Goal: Submit feedback/report problem: Submit feedback/report problem

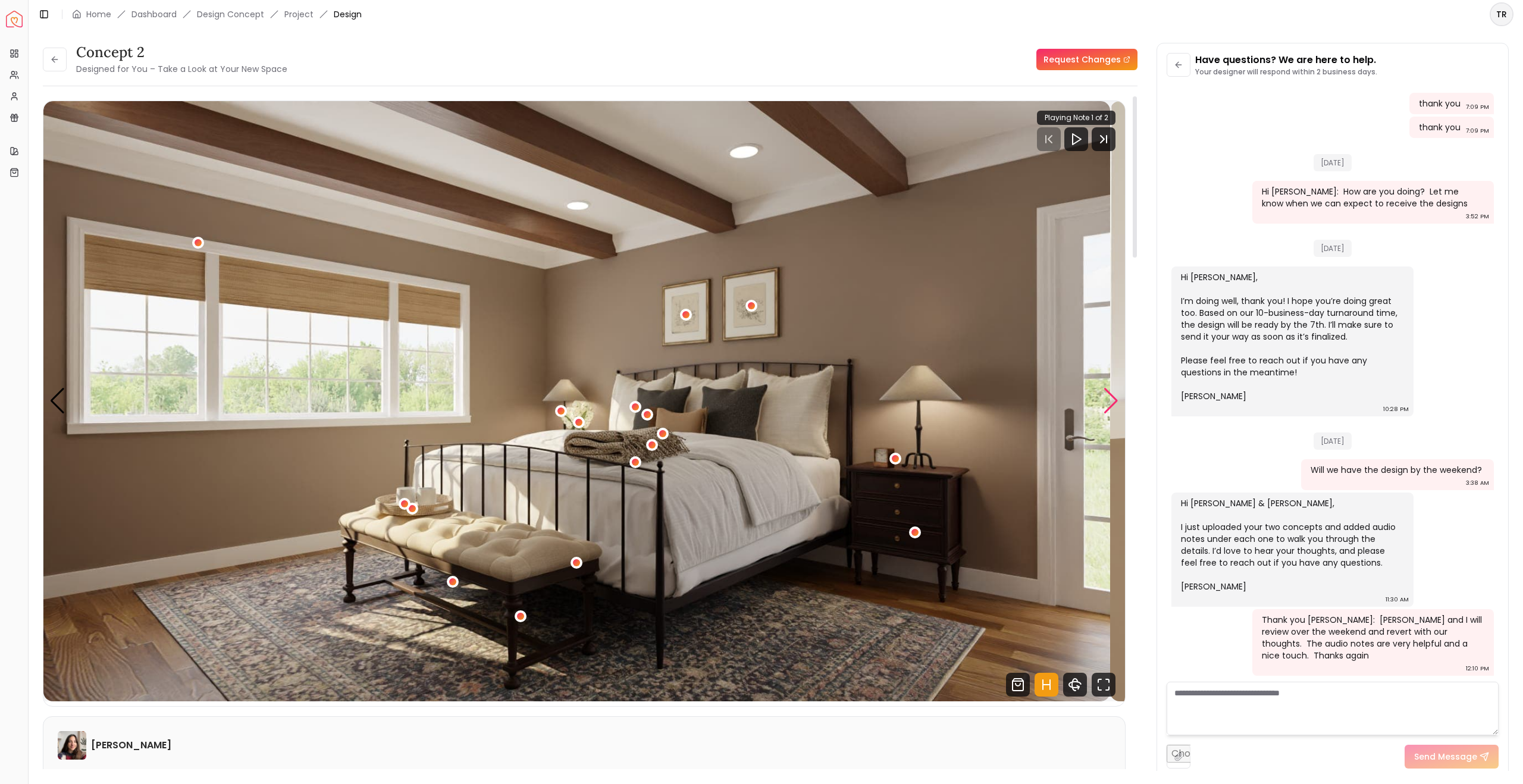
click at [1106, 414] on div "Next slide" at bounding box center [1111, 400] width 16 height 26
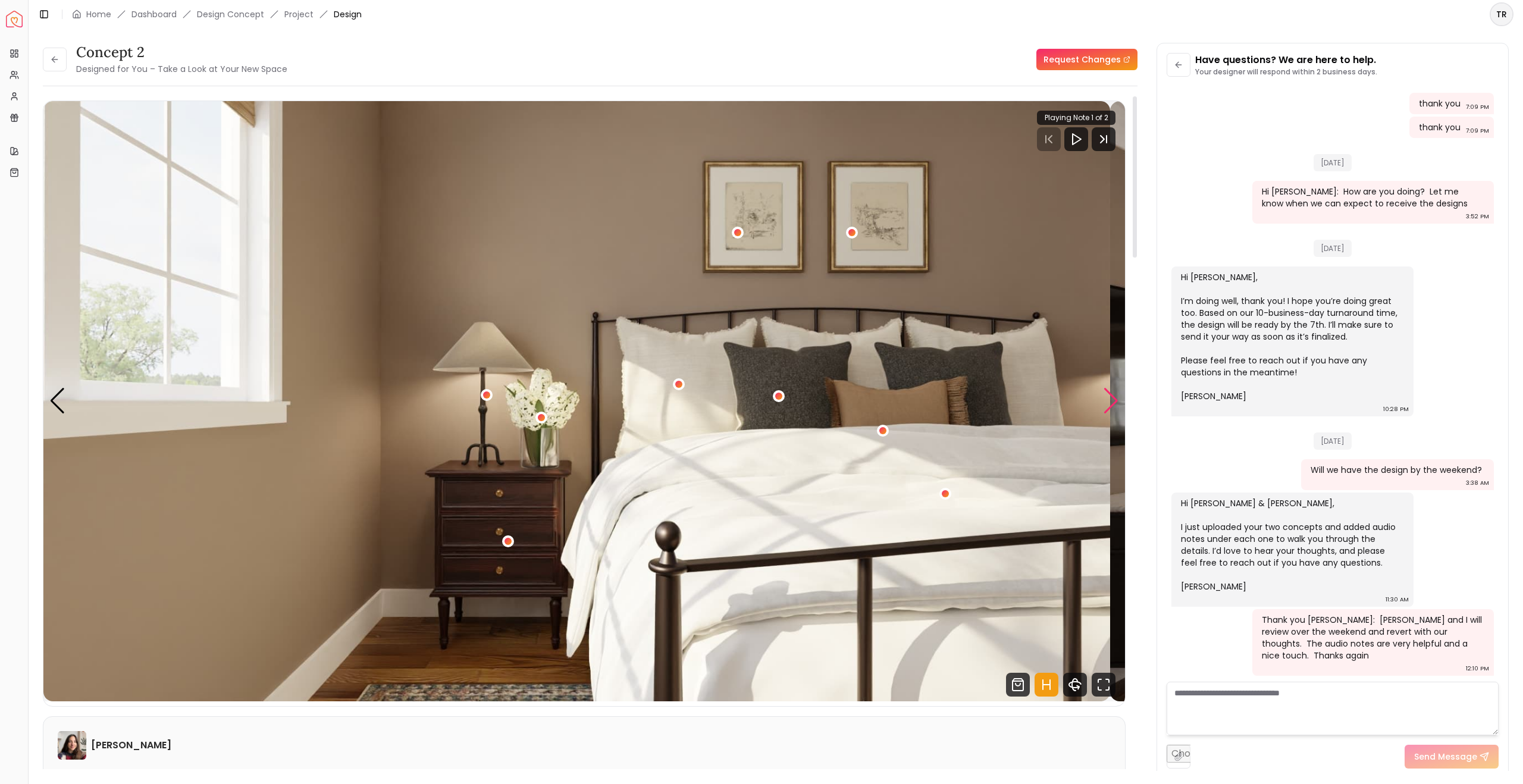
click at [1106, 414] on div "Next slide" at bounding box center [1111, 400] width 16 height 26
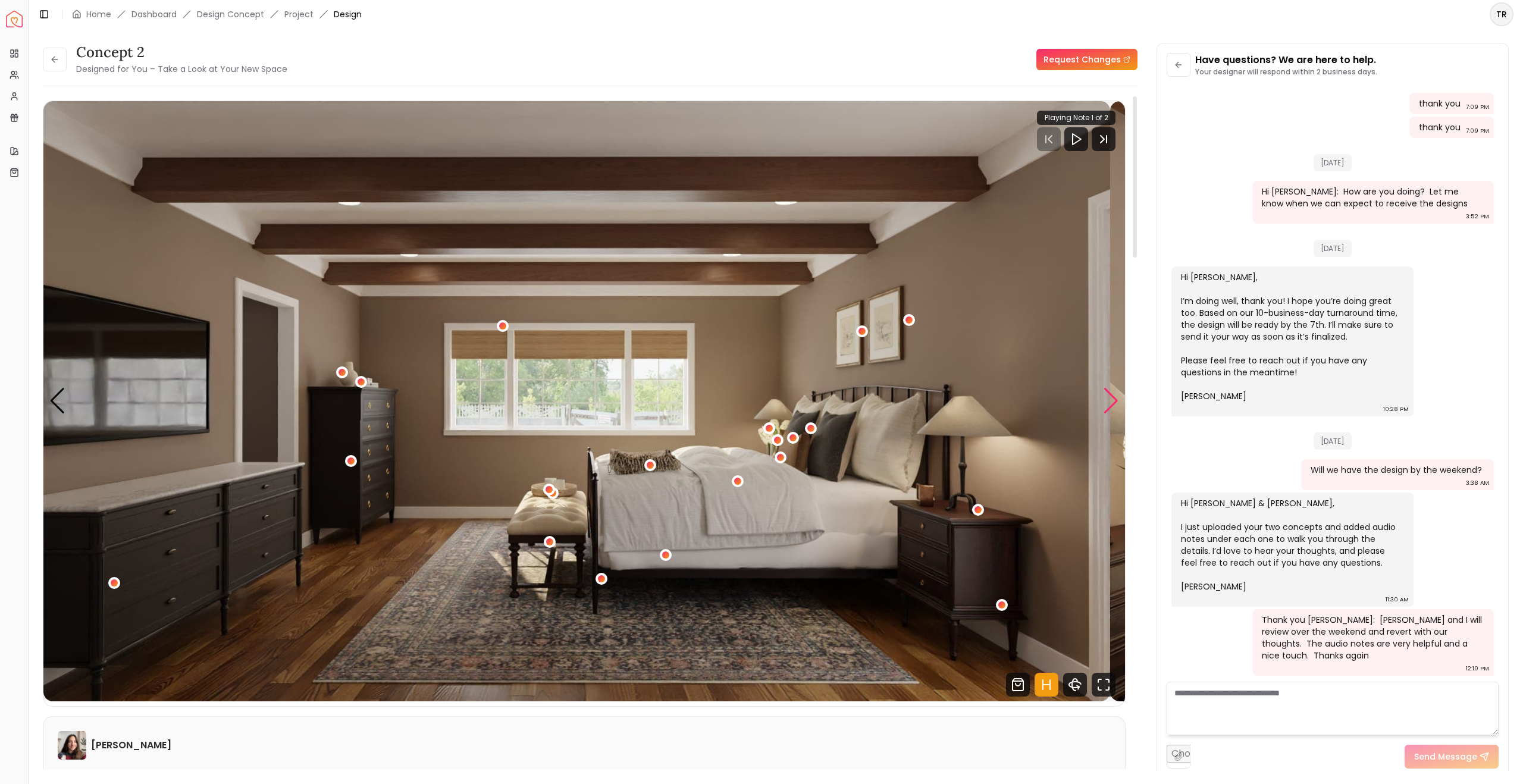
click at [1106, 414] on div "Next slide" at bounding box center [1111, 400] width 16 height 26
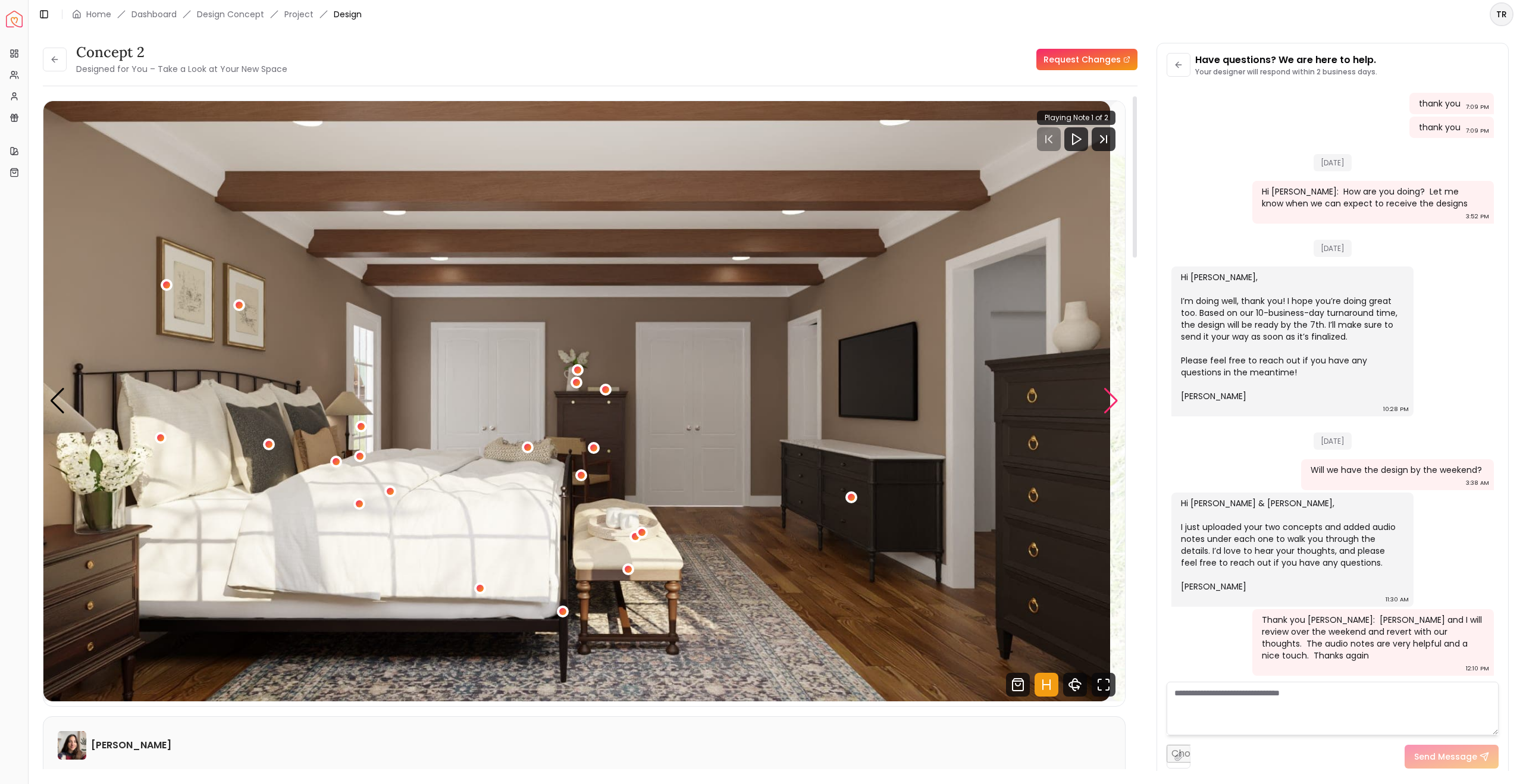
click at [1106, 414] on div "Next slide" at bounding box center [1111, 400] width 16 height 26
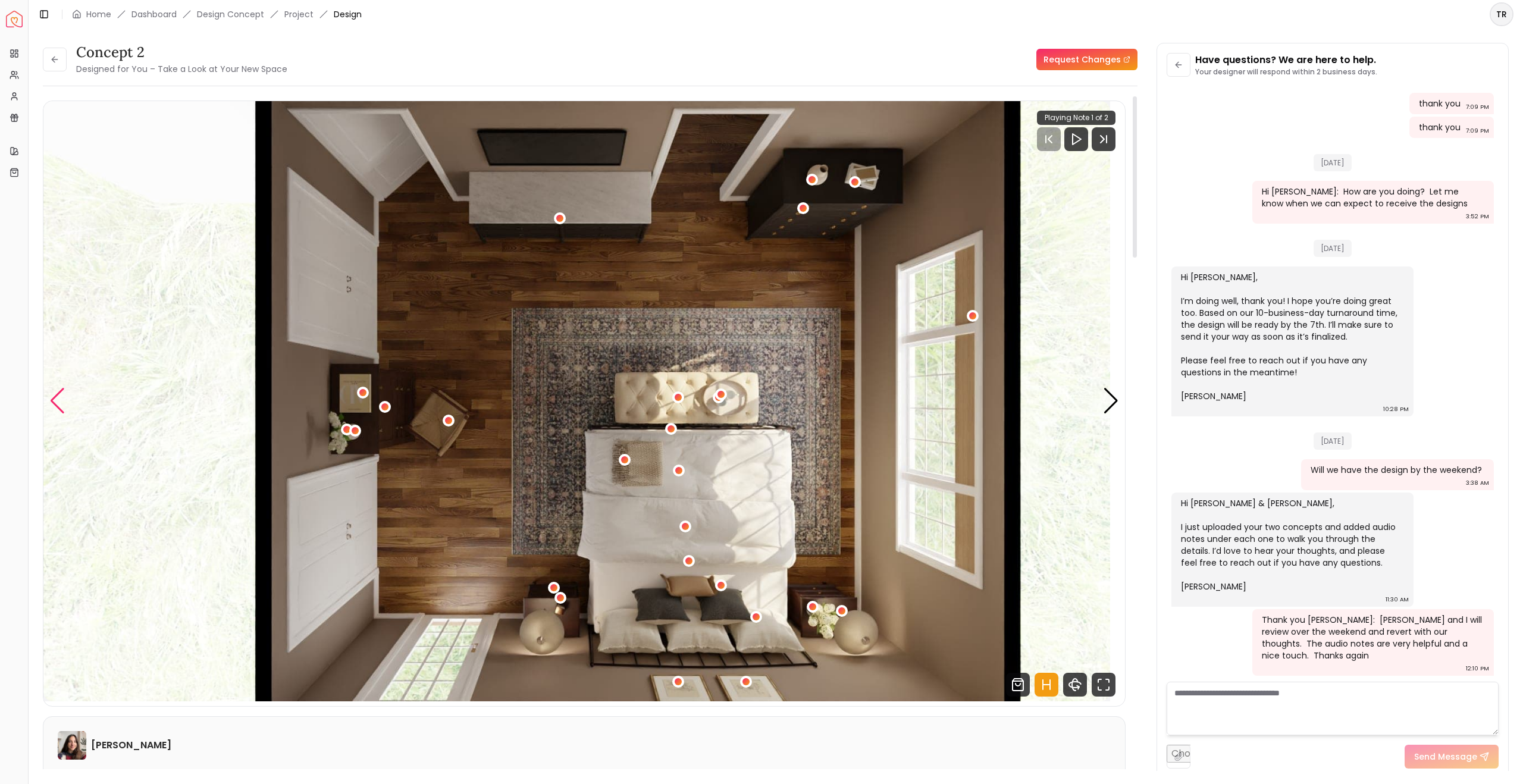
click at [61, 414] on div "Previous slide" at bounding box center [57, 400] width 16 height 26
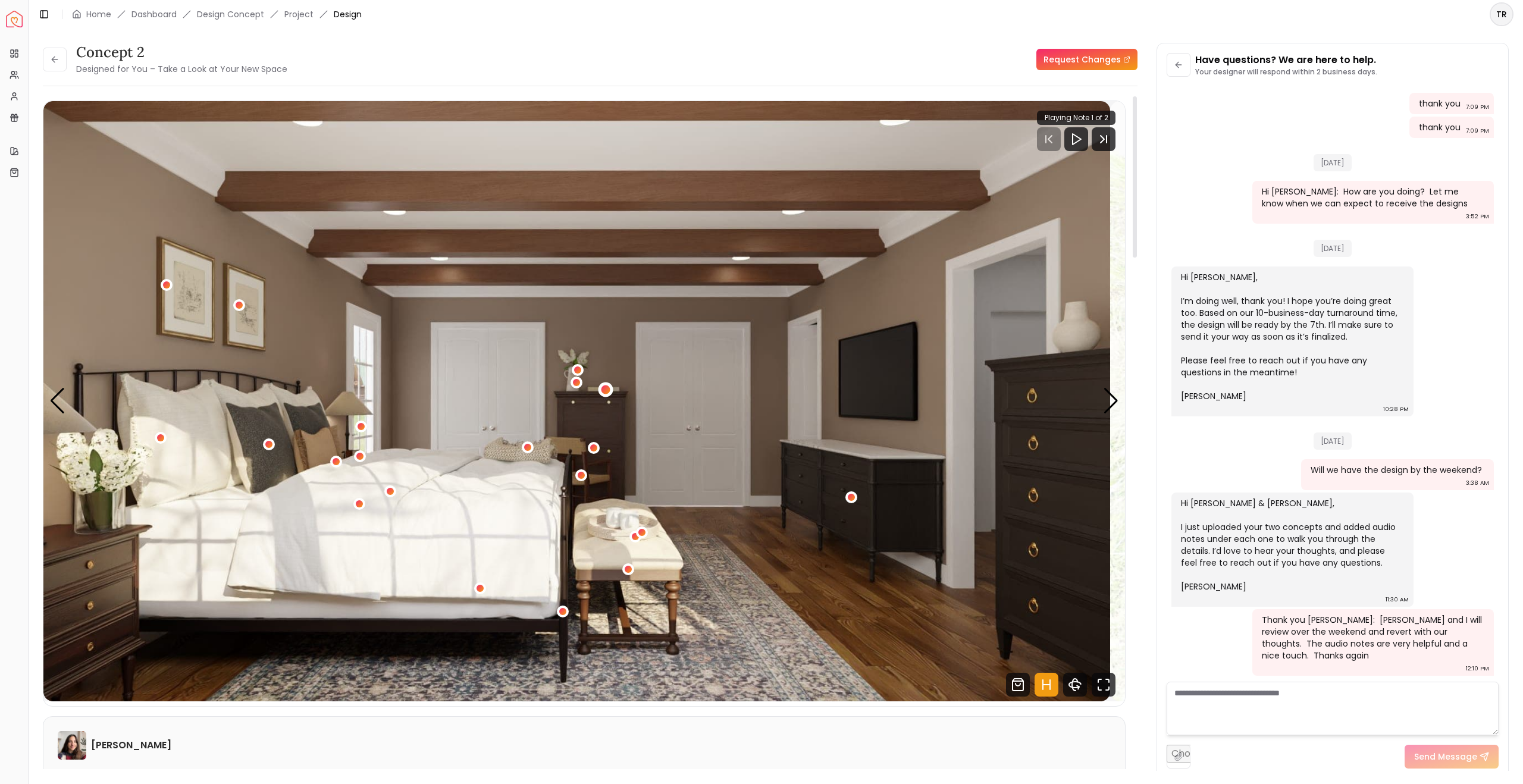
click at [610, 394] on div "4 / 5" at bounding box center [605, 389] width 9 height 9
click at [581, 388] on div "4 / 5" at bounding box center [576, 383] width 9 height 9
click at [582, 375] on div "4 / 5" at bounding box center [577, 370] width 9 height 9
click at [673, 518] on img "4 / 5" at bounding box center [577, 400] width 1067 height 600
click at [598, 452] on div "4 / 5" at bounding box center [593, 447] width 9 height 9
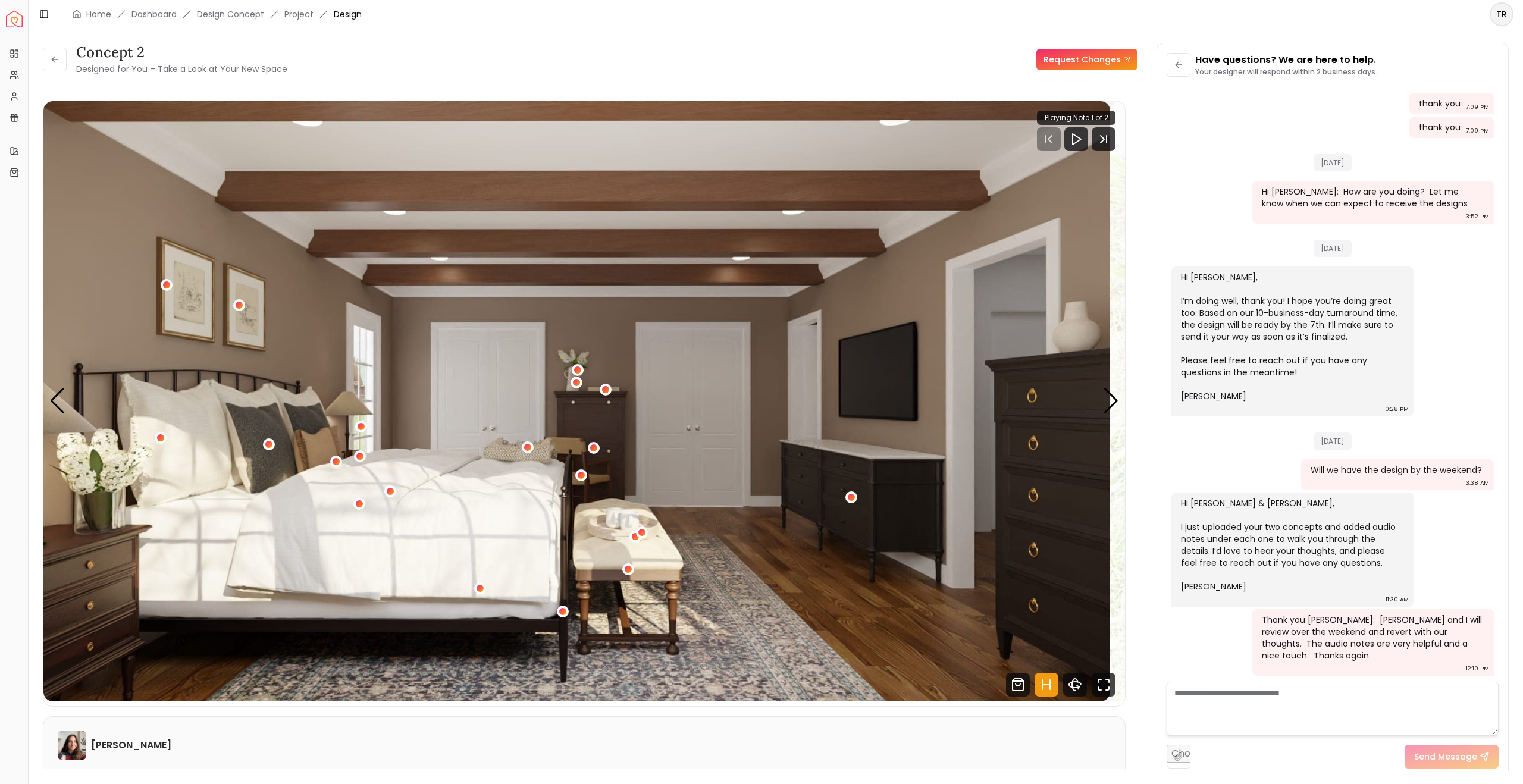
click at [1071, 70] on link "Request Changes" at bounding box center [1087, 59] width 101 height 22
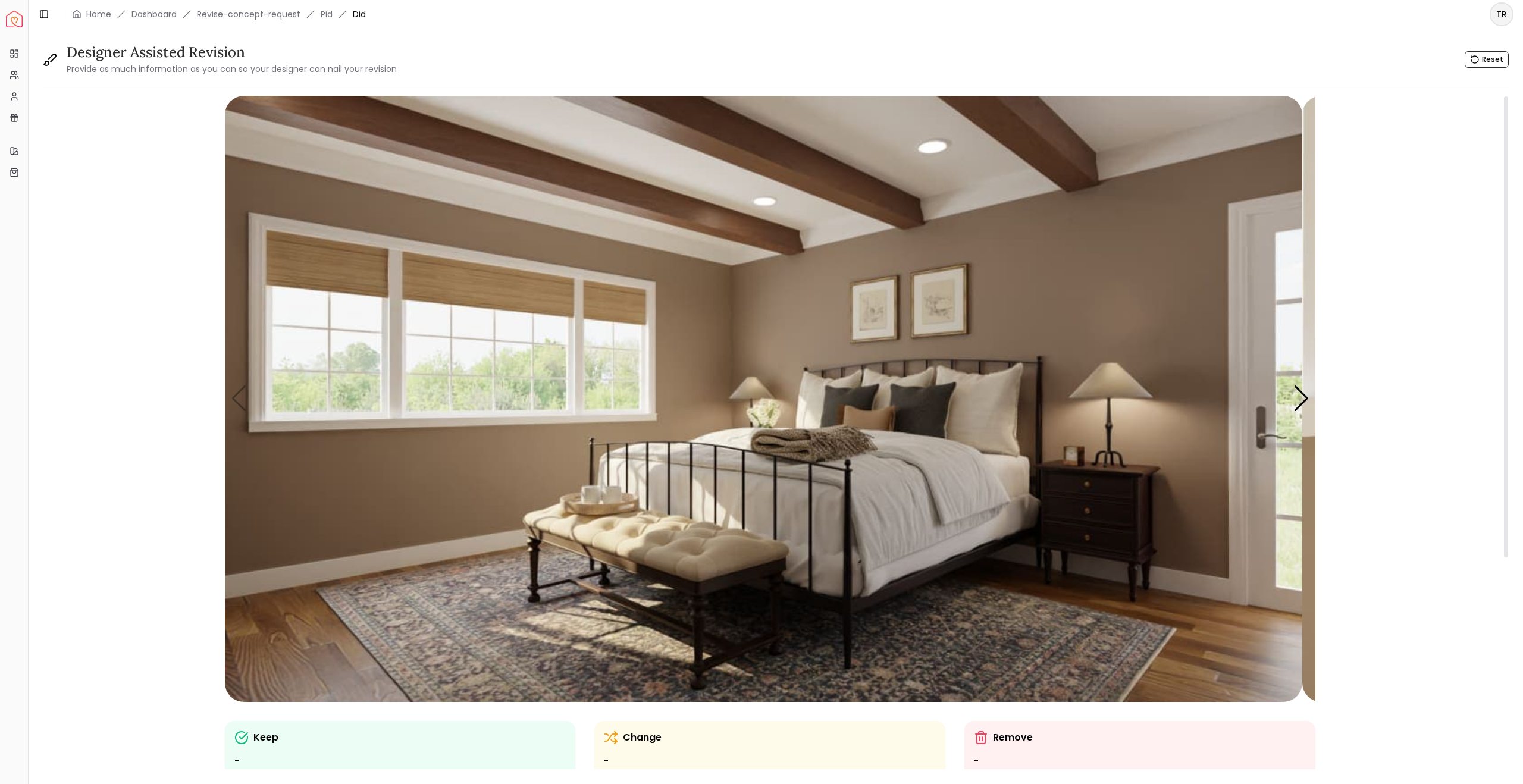
click at [455, 745] on div "Keep" at bounding box center [400, 738] width 332 height 15
click at [580, 203] on img "1 / 5" at bounding box center [764, 399] width 1077 height 606
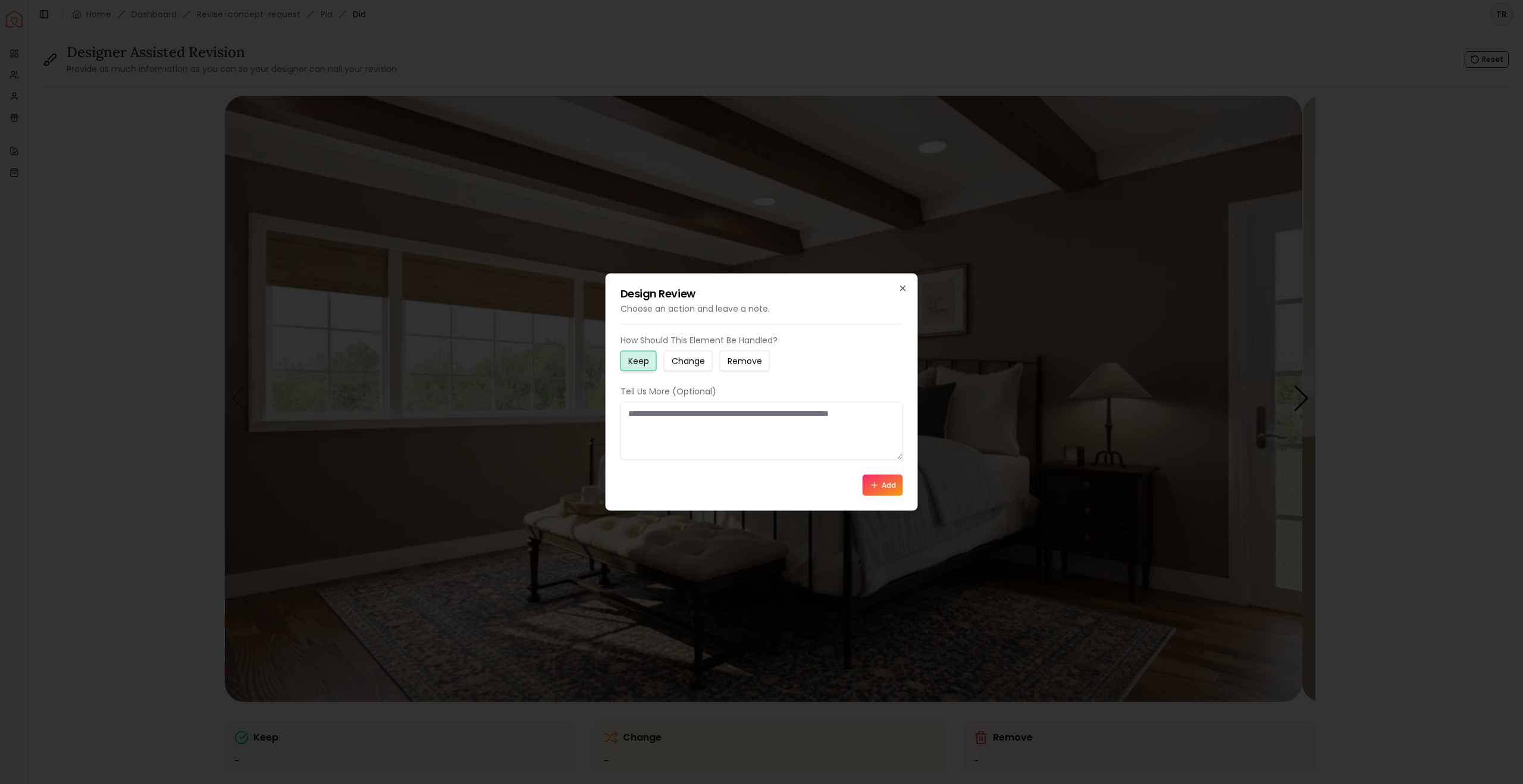
click at [874, 497] on button "Add" at bounding box center [883, 485] width 40 height 22
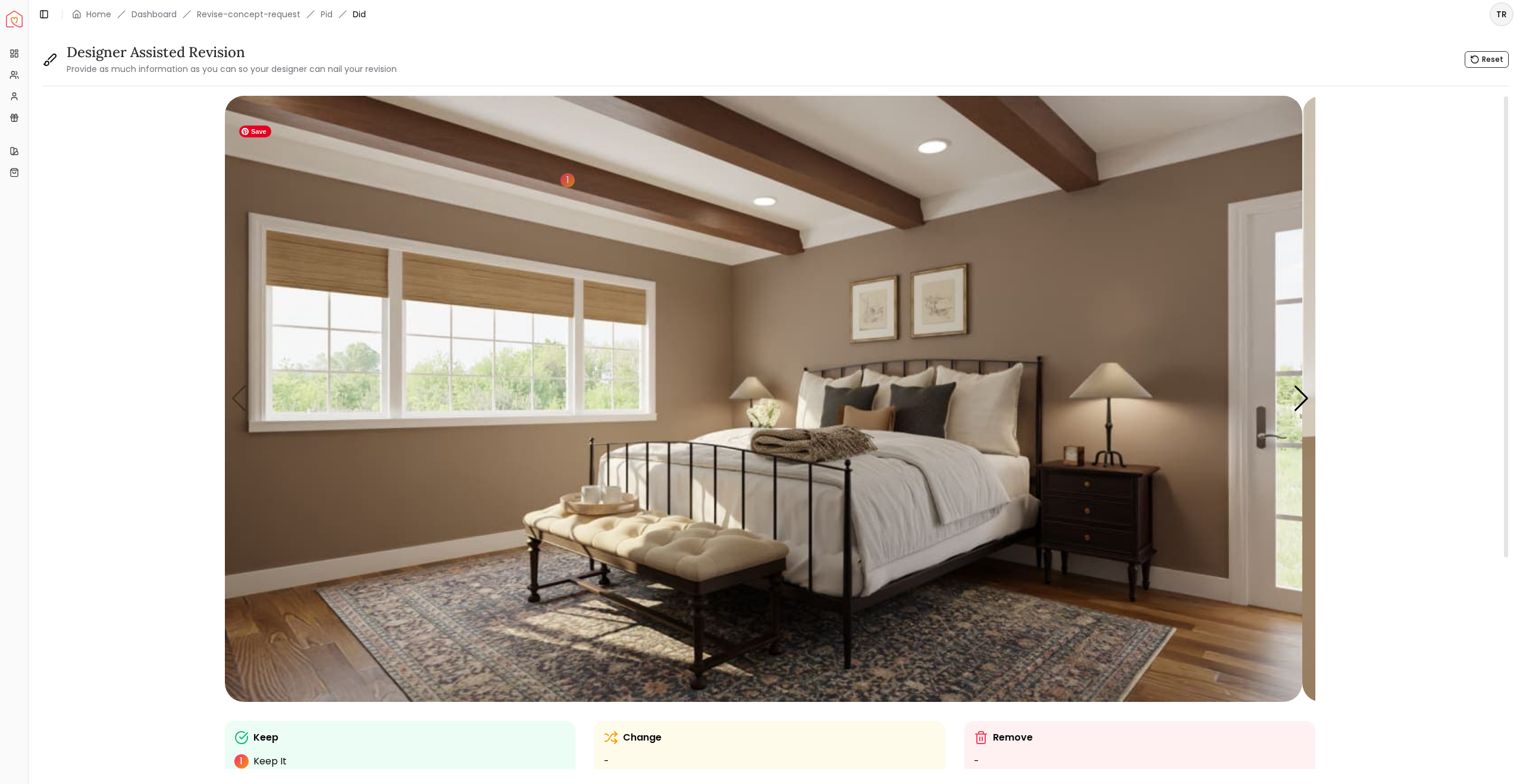
click at [477, 317] on img "1 / 5" at bounding box center [764, 399] width 1077 height 606
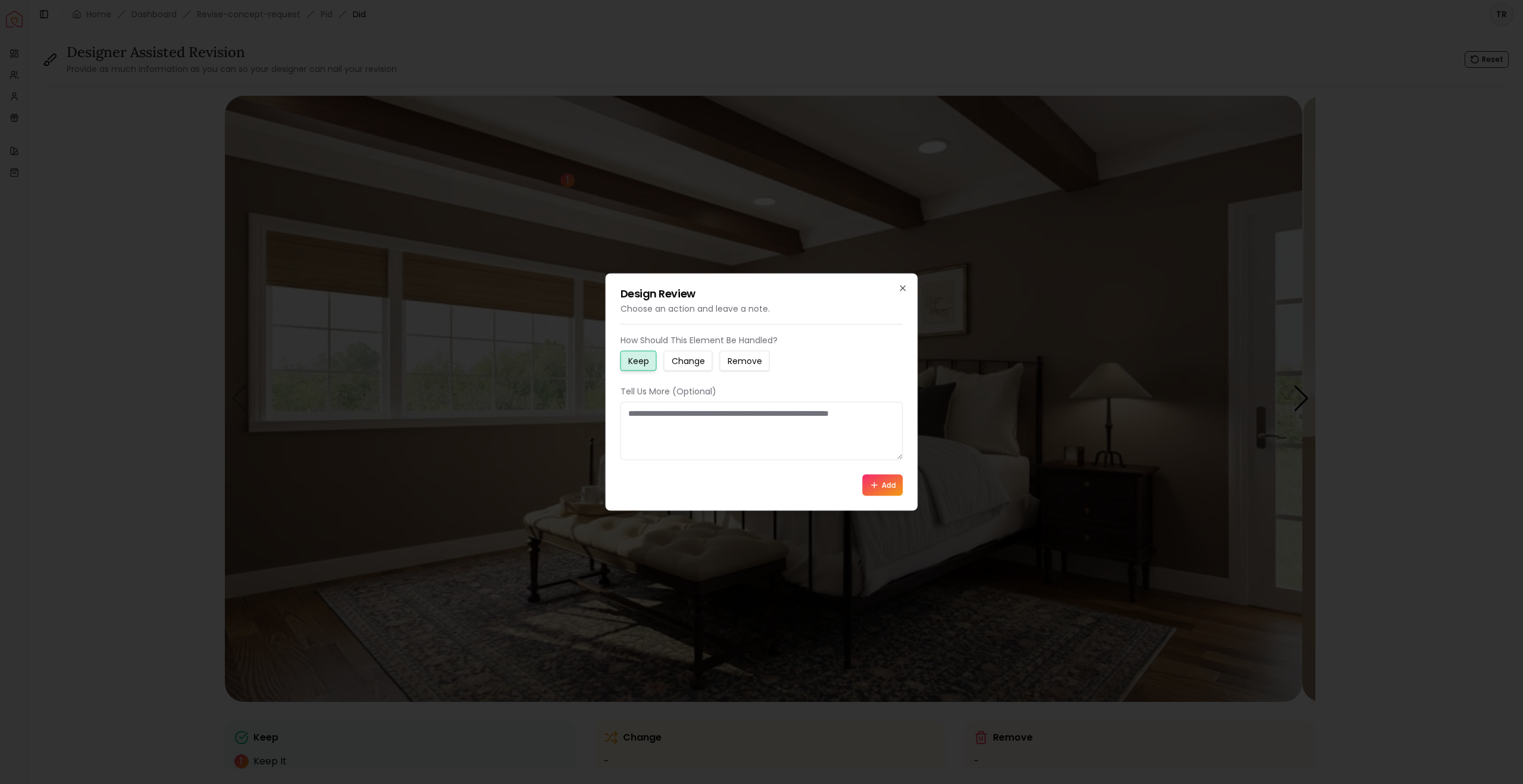
click at [649, 355] on small "Keep" at bounding box center [639, 361] width 21 height 12
click at [890, 497] on button "Add" at bounding box center [883, 485] width 40 height 22
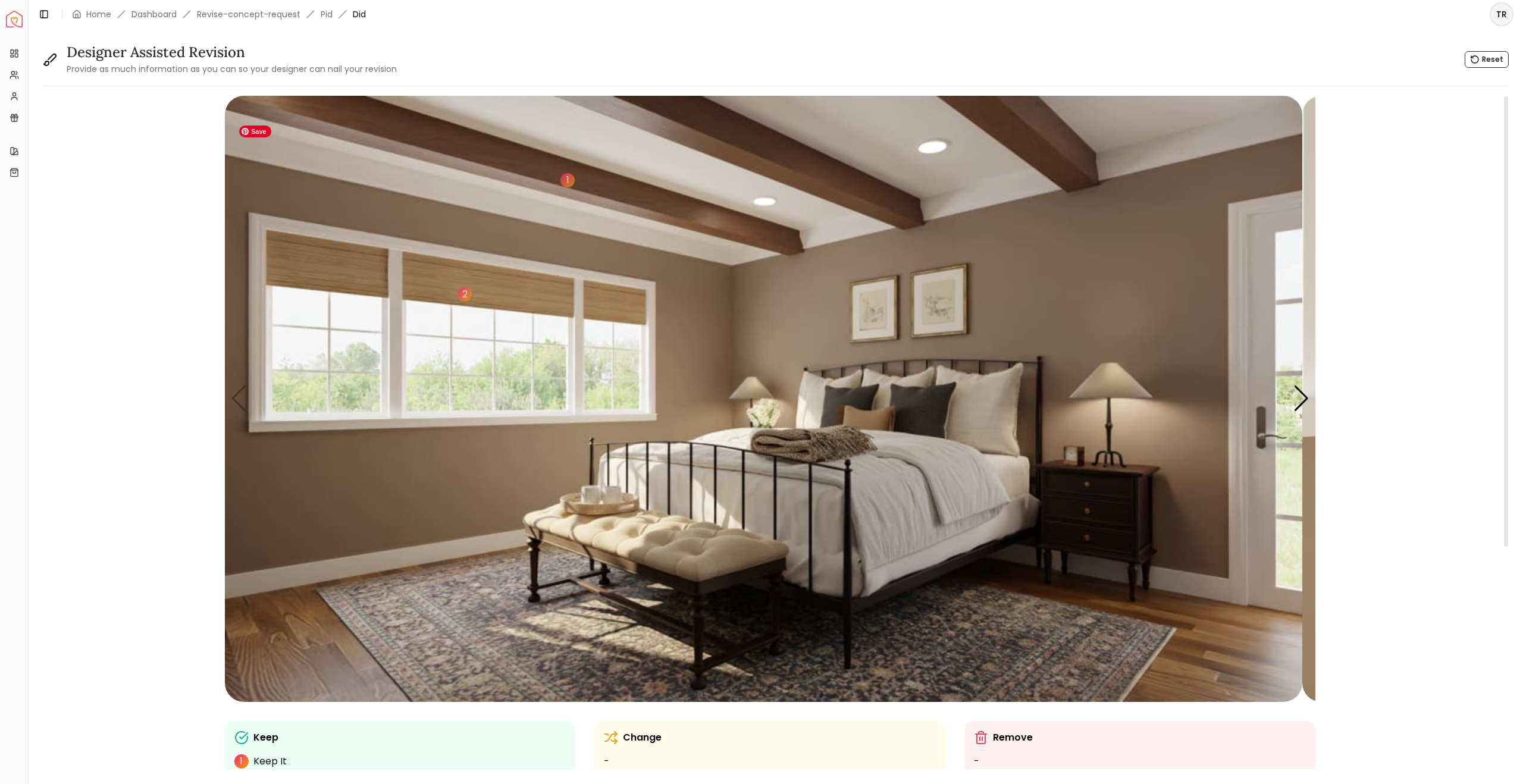
click at [1114, 411] on img "1 / 5" at bounding box center [764, 399] width 1077 height 606
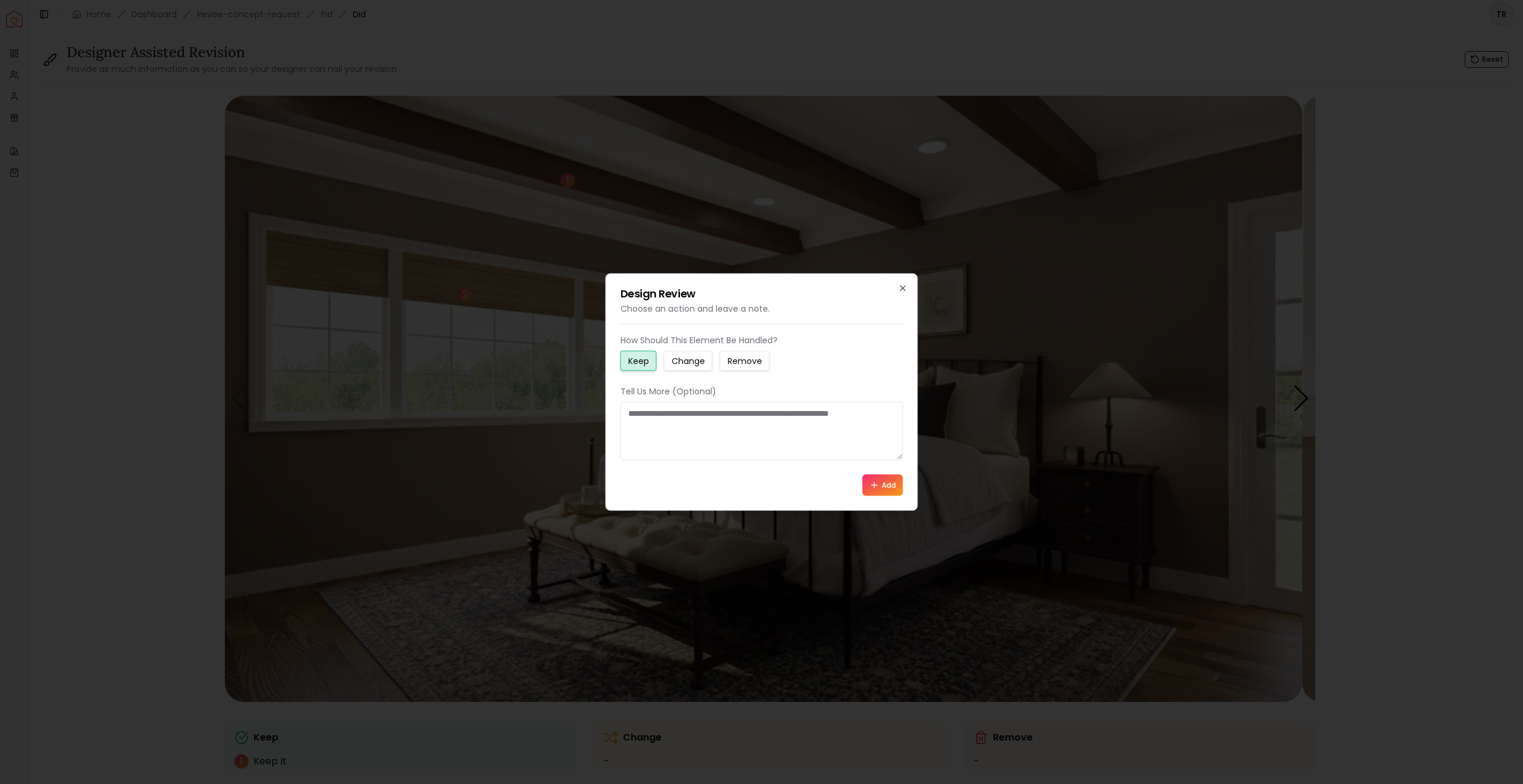
click at [705, 355] on small "Change" at bounding box center [688, 361] width 33 height 12
click at [875, 497] on button "Add" at bounding box center [883, 485] width 40 height 22
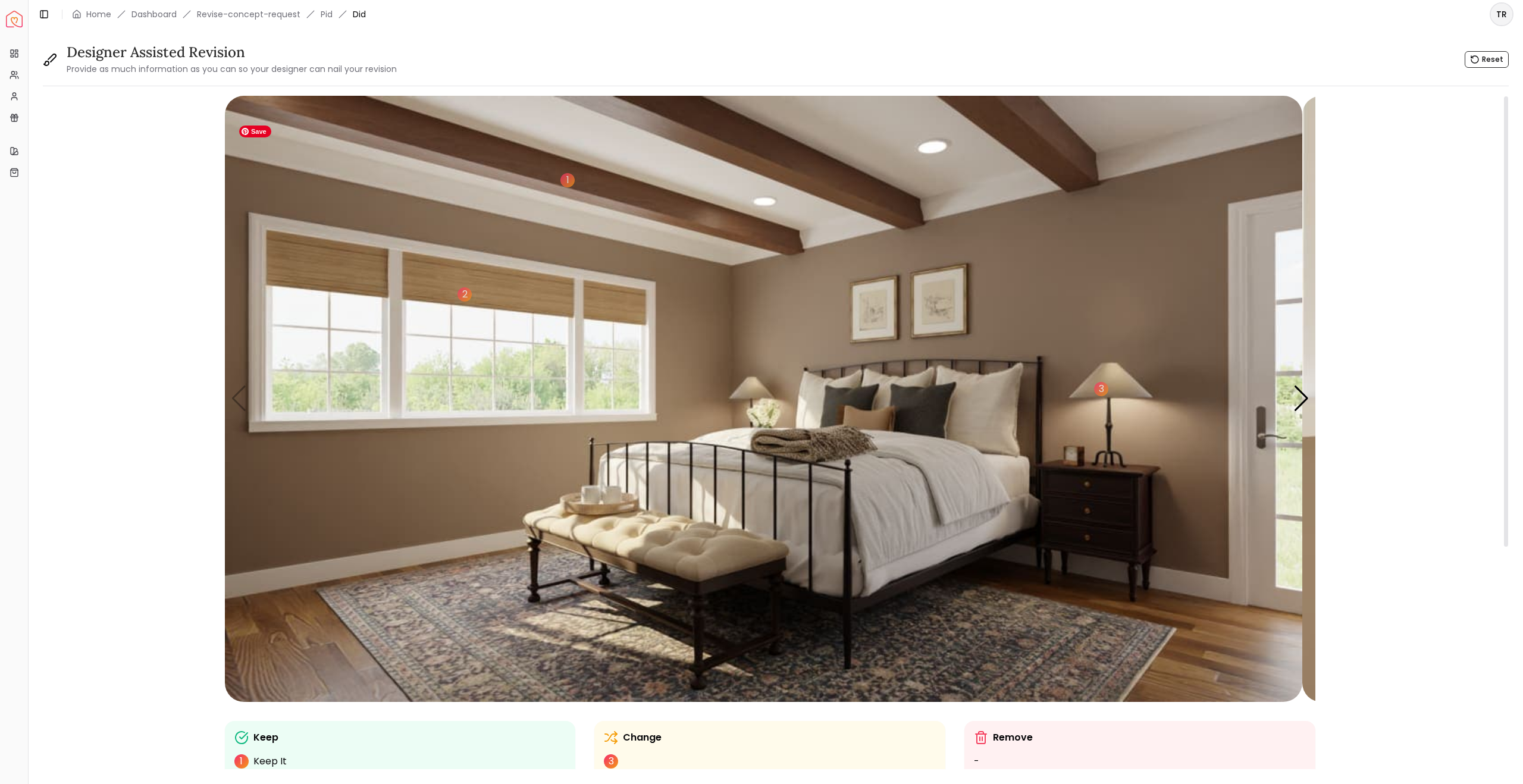
click at [995, 320] on img "1 / 5" at bounding box center [764, 399] width 1077 height 606
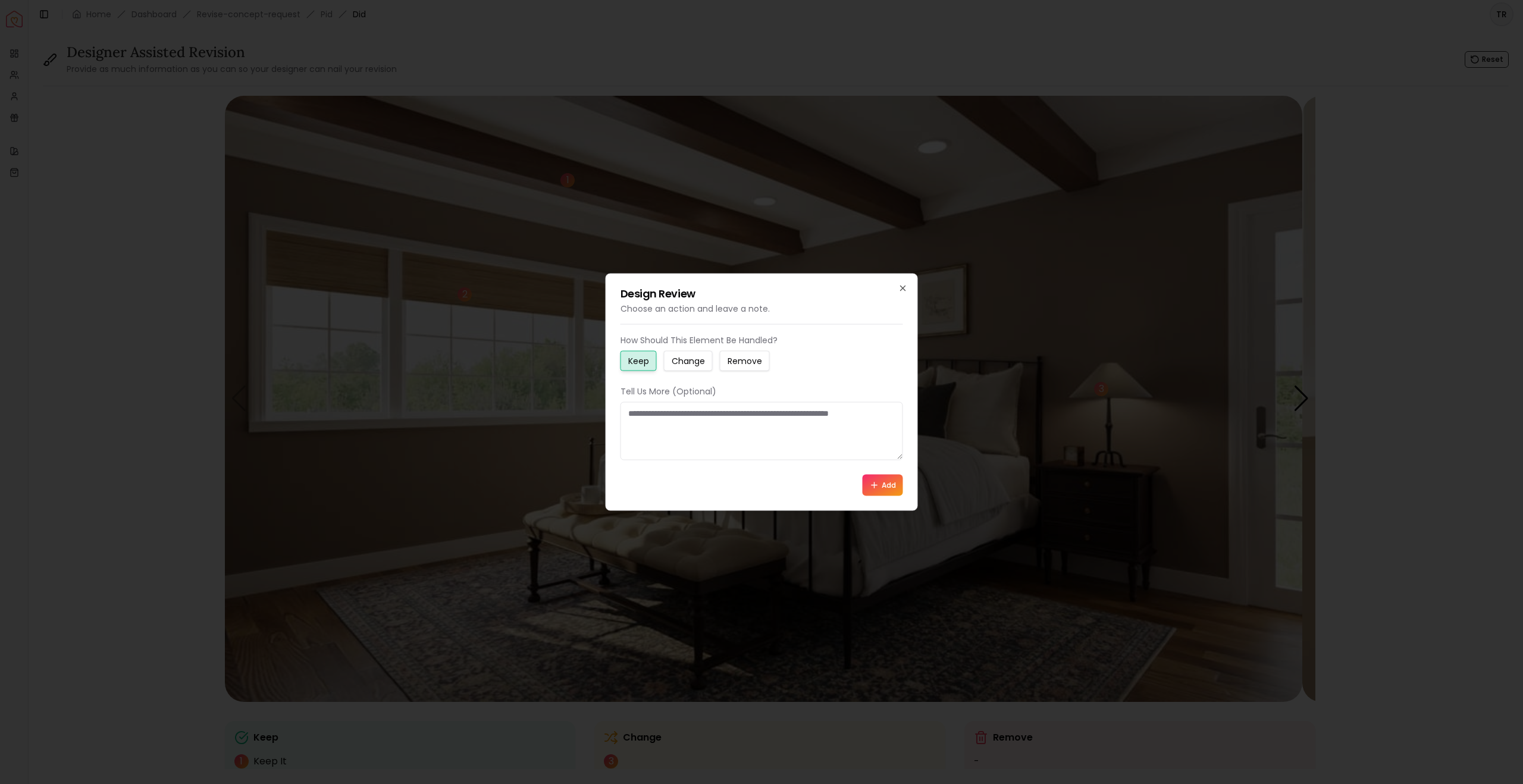
click at [705, 355] on small "Change" at bounding box center [688, 361] width 33 height 12
drag, startPoint x: 631, startPoint y: 419, endPoint x: 772, endPoint y: 454, distance: 145.3
click at [772, 454] on textarea at bounding box center [762, 431] width 283 height 58
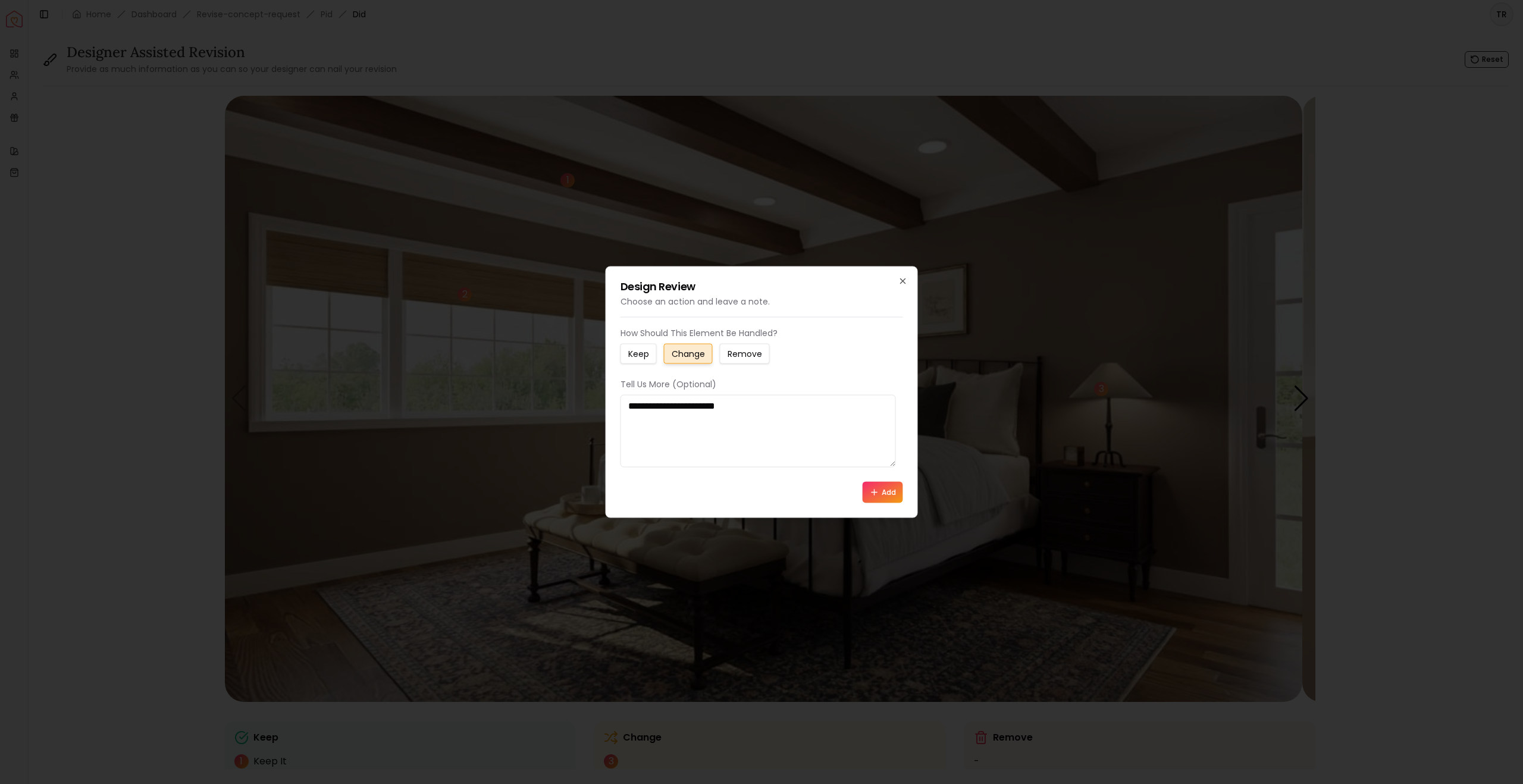
type textarea "**********"
click at [870, 497] on icon at bounding box center [875, 493] width 10 height 10
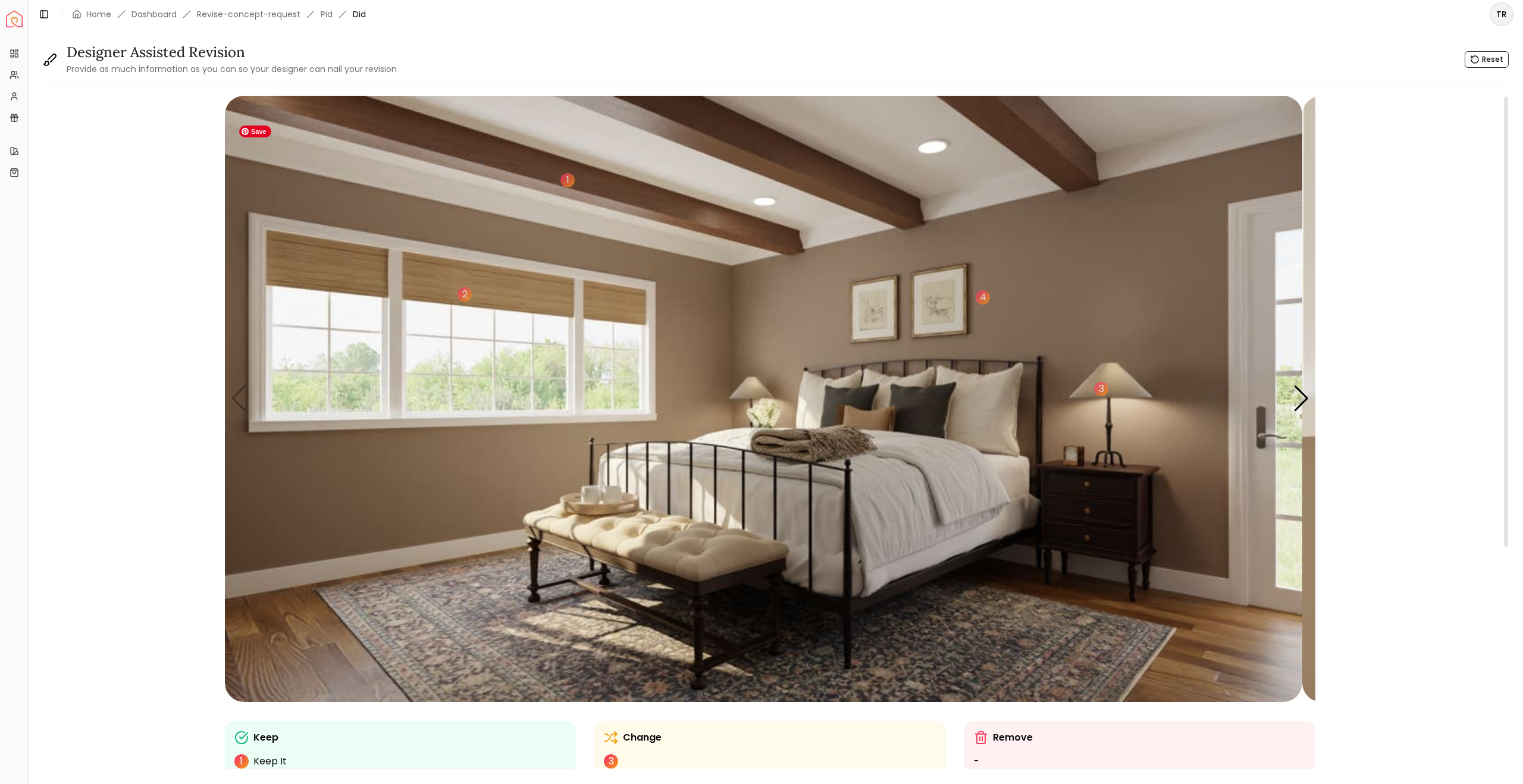
click at [1017, 685] on img "1 / 5" at bounding box center [764, 399] width 1077 height 606
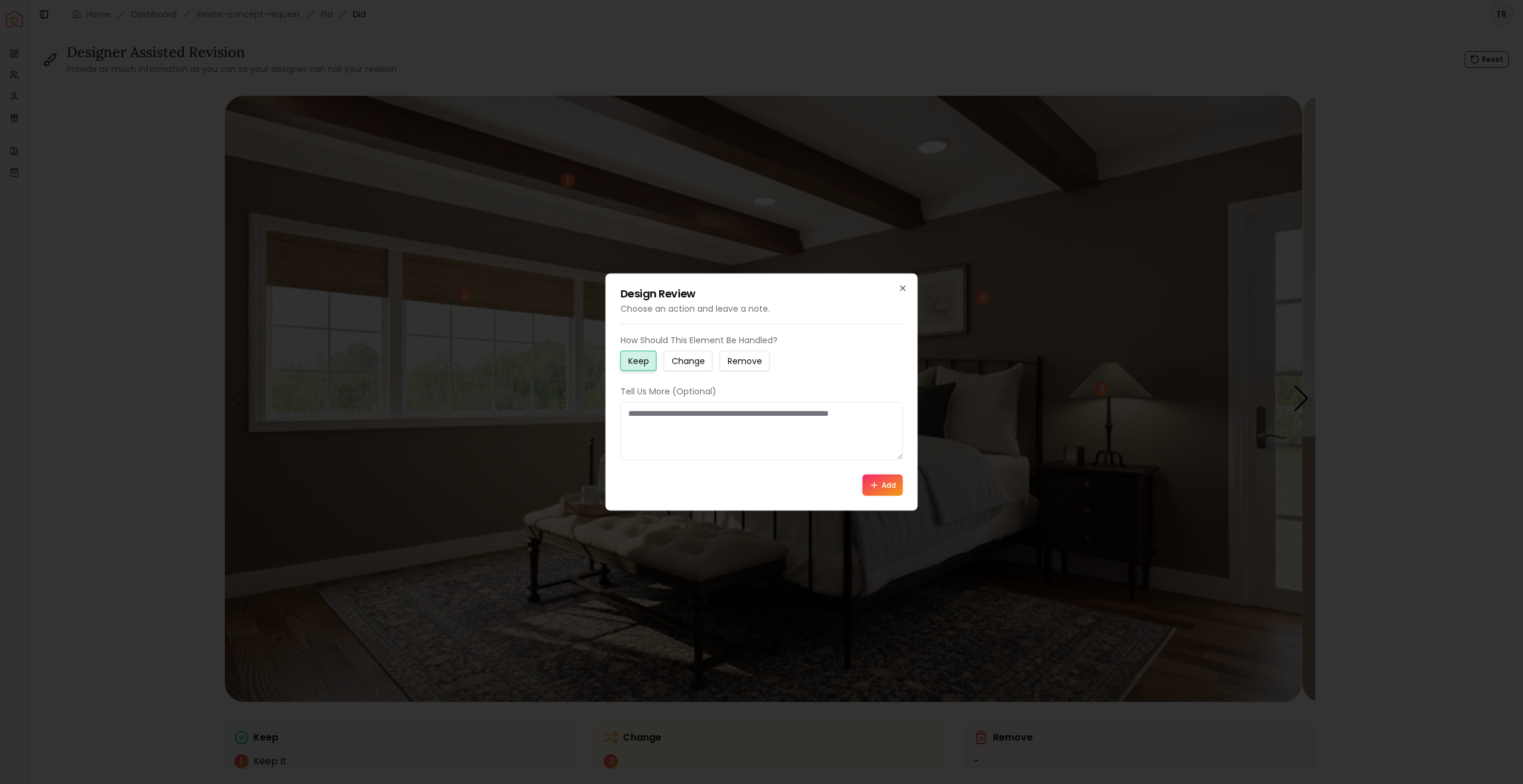
click at [705, 355] on small "Change" at bounding box center [688, 361] width 33 height 12
drag, startPoint x: 634, startPoint y: 420, endPoint x: 766, endPoint y: 448, distance: 134.9
click at [766, 448] on textarea at bounding box center [762, 431] width 283 height 58
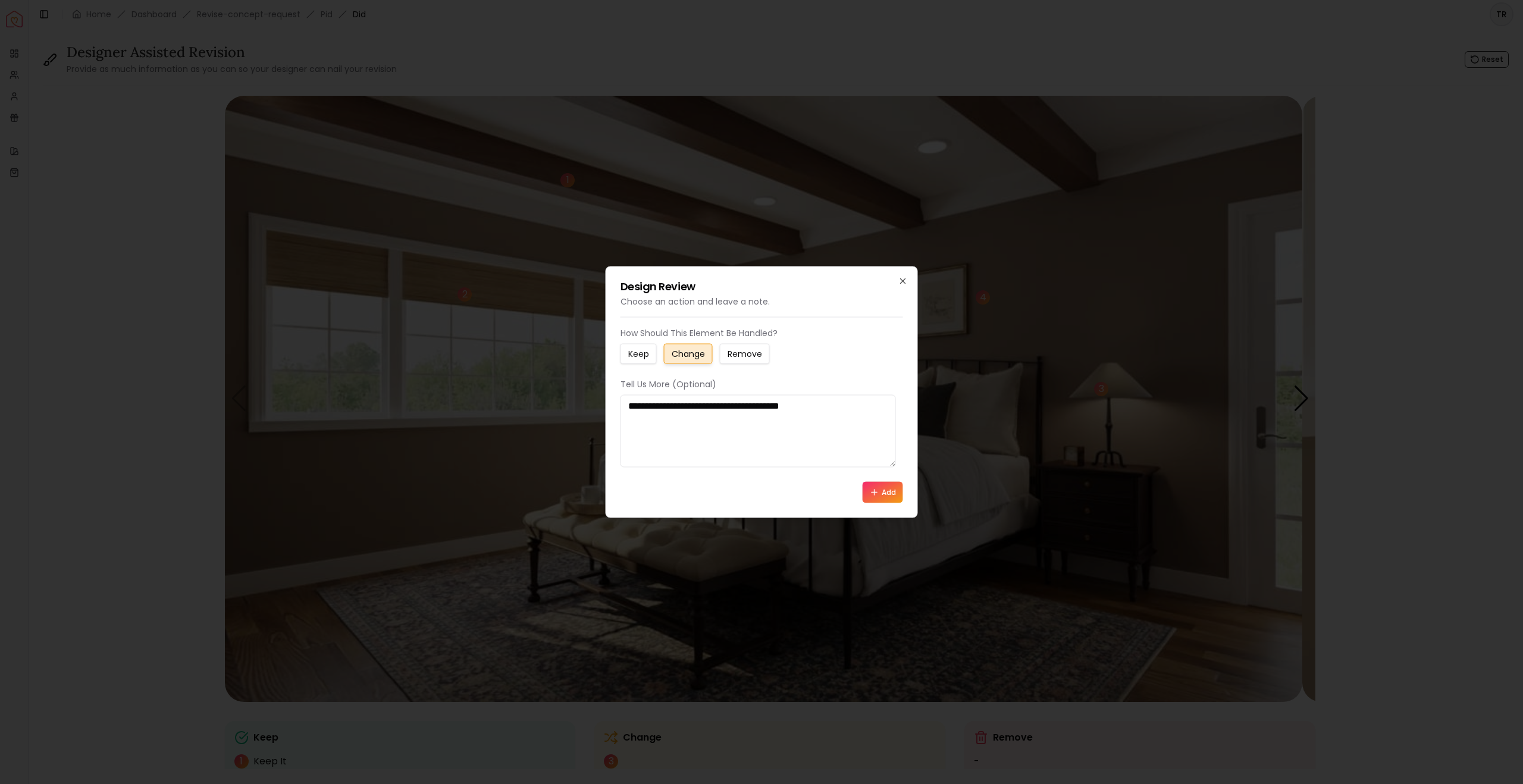
type textarea "**********"
click at [886, 503] on button "Add" at bounding box center [883, 493] width 40 height 22
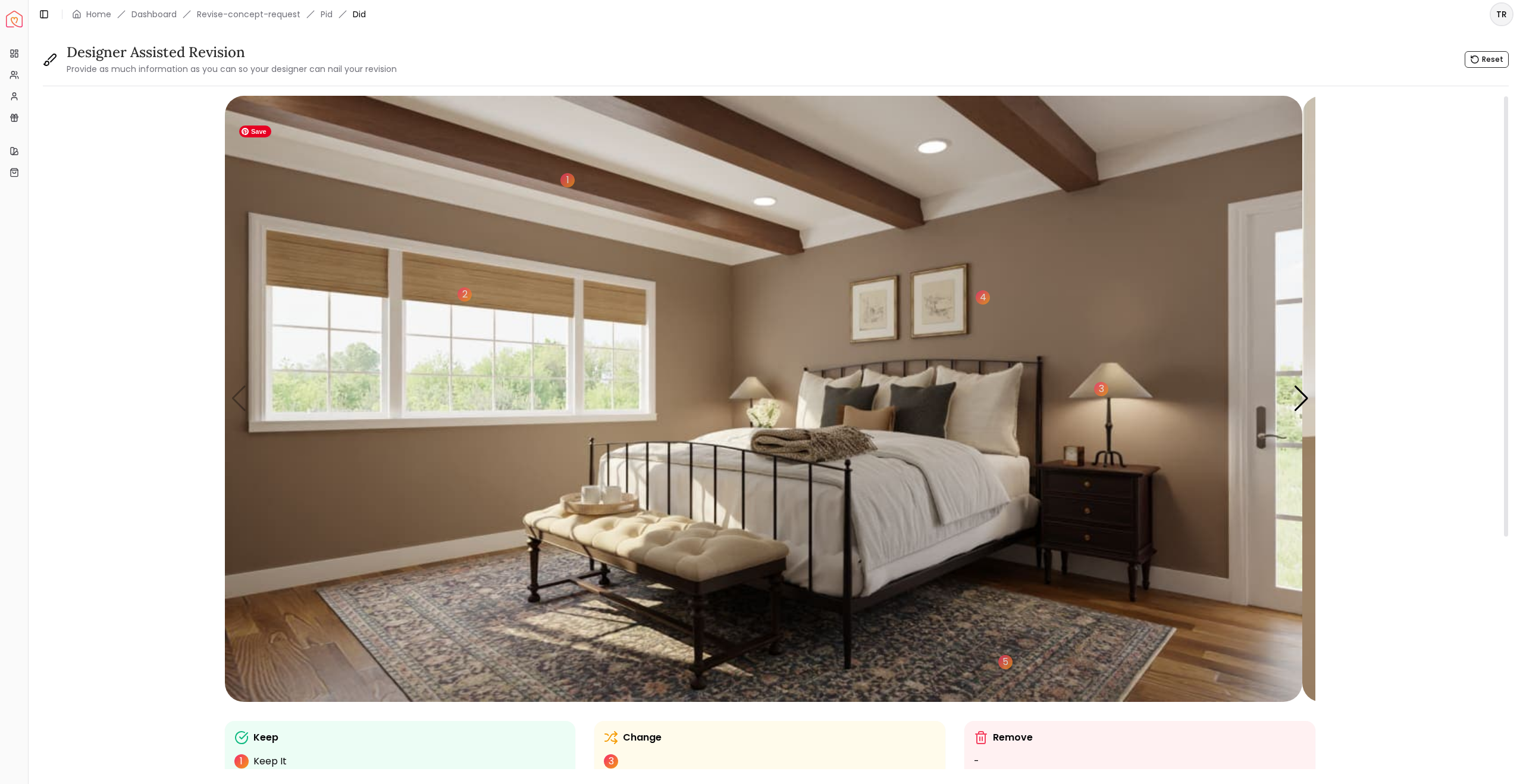
click at [683, 577] on img "1 / 5" at bounding box center [764, 399] width 1077 height 606
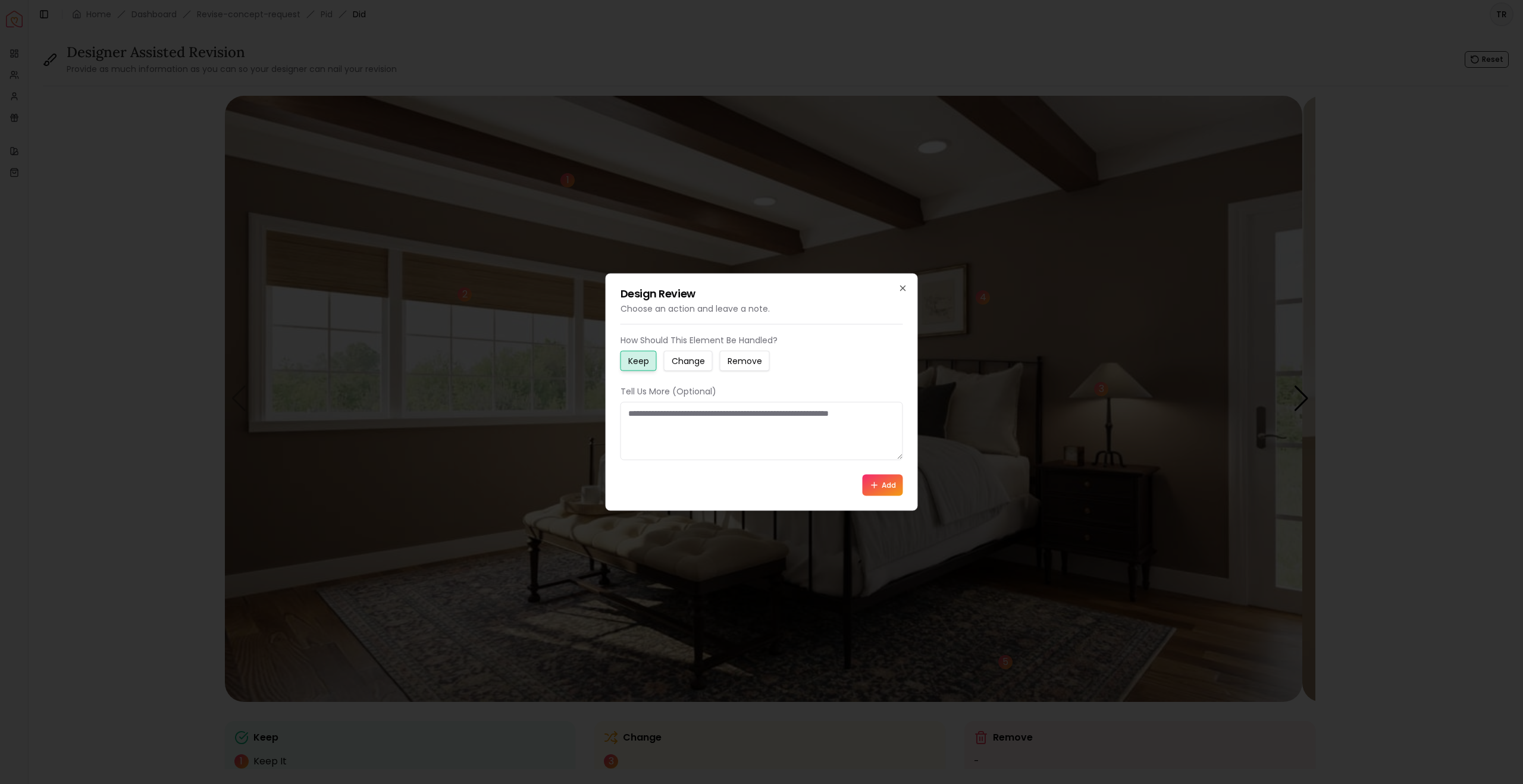
click at [705, 358] on small "Change" at bounding box center [688, 361] width 33 height 12
drag, startPoint x: 633, startPoint y: 416, endPoint x: 774, endPoint y: 445, distance: 144.0
click at [774, 445] on textarea at bounding box center [762, 431] width 283 height 58
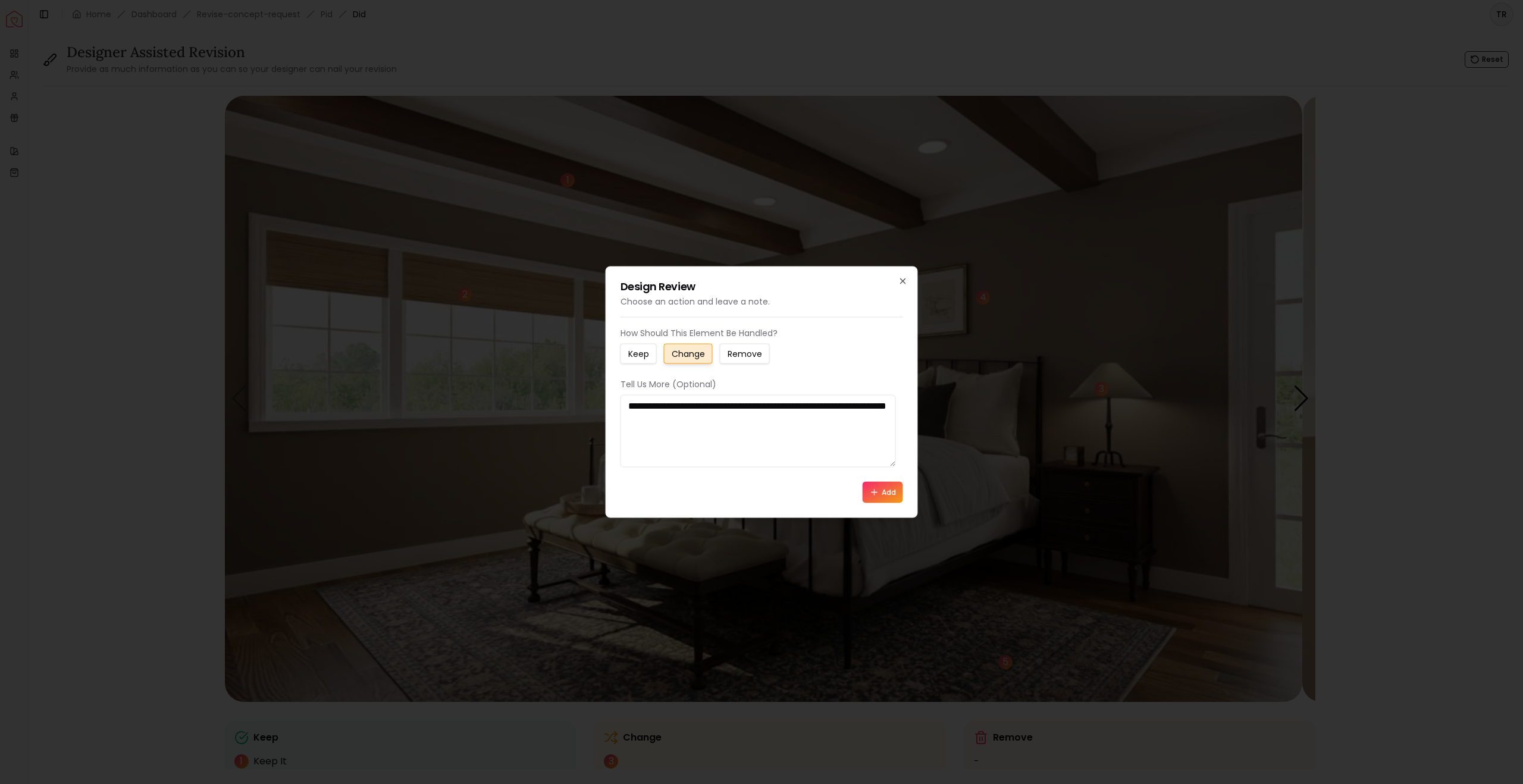
type textarea "**********"
click at [880, 503] on button "Add" at bounding box center [883, 493] width 40 height 22
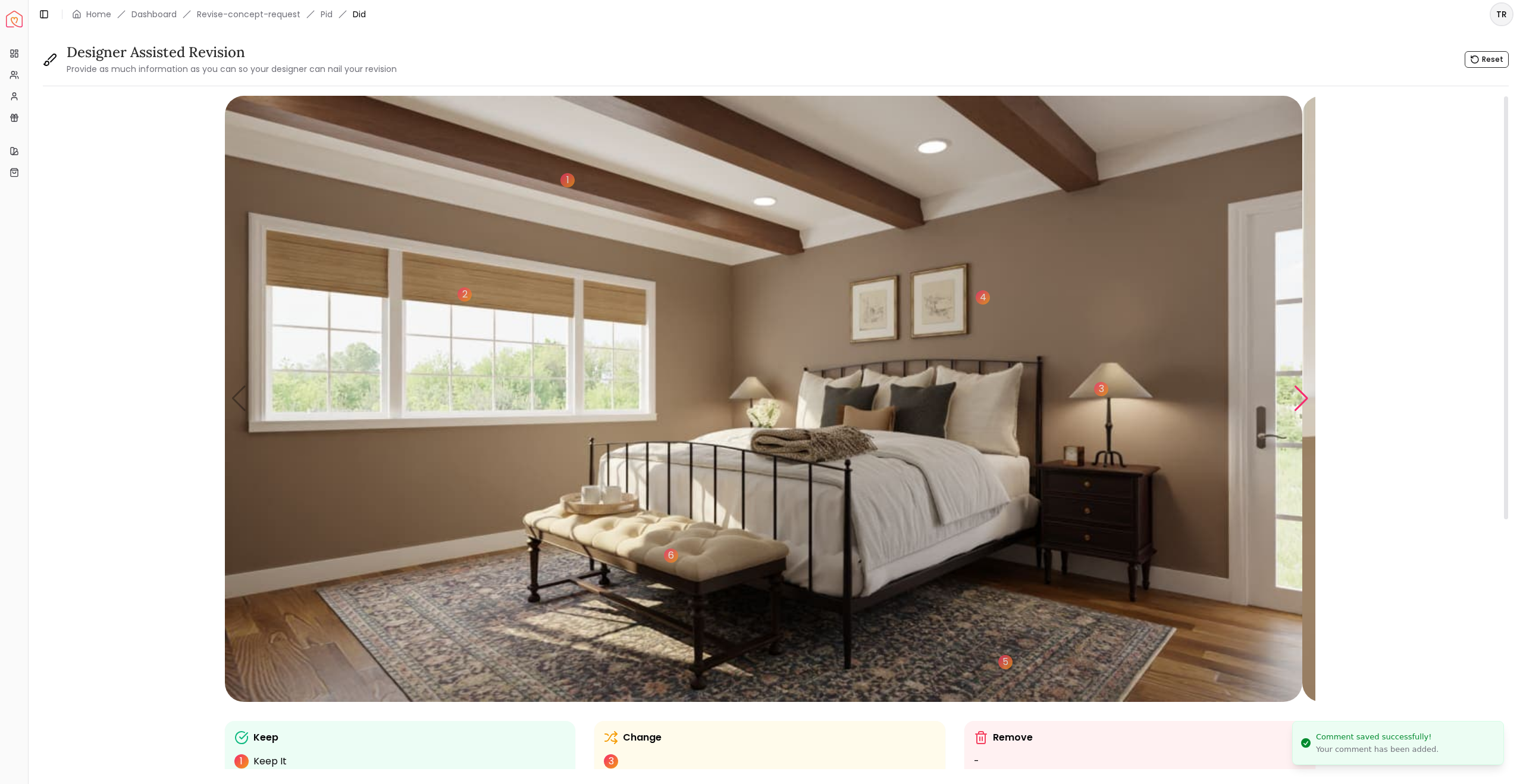
click at [1296, 412] on div "Next slide" at bounding box center [1302, 398] width 16 height 26
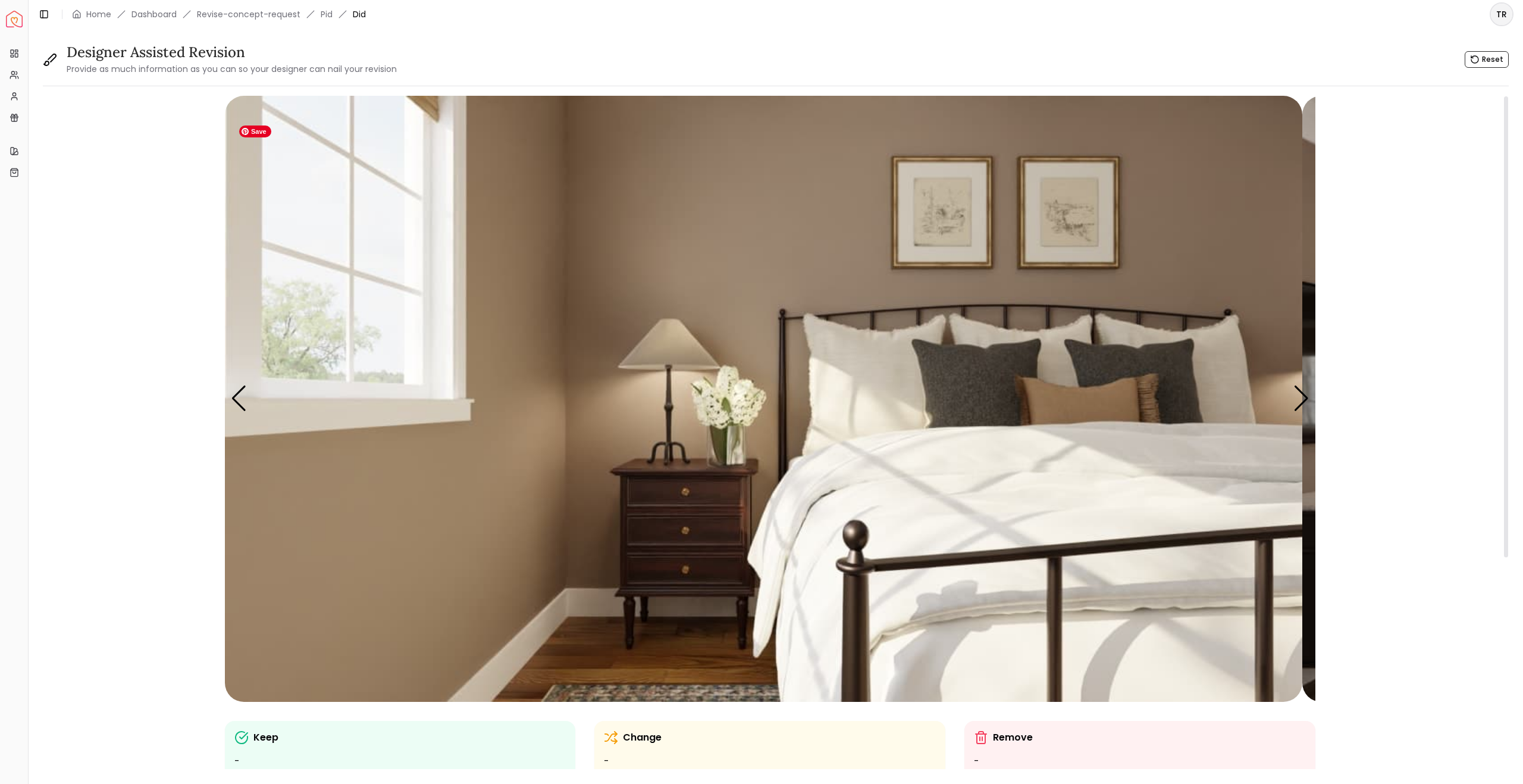
click at [661, 555] on img "2 / 5" at bounding box center [764, 399] width 1077 height 606
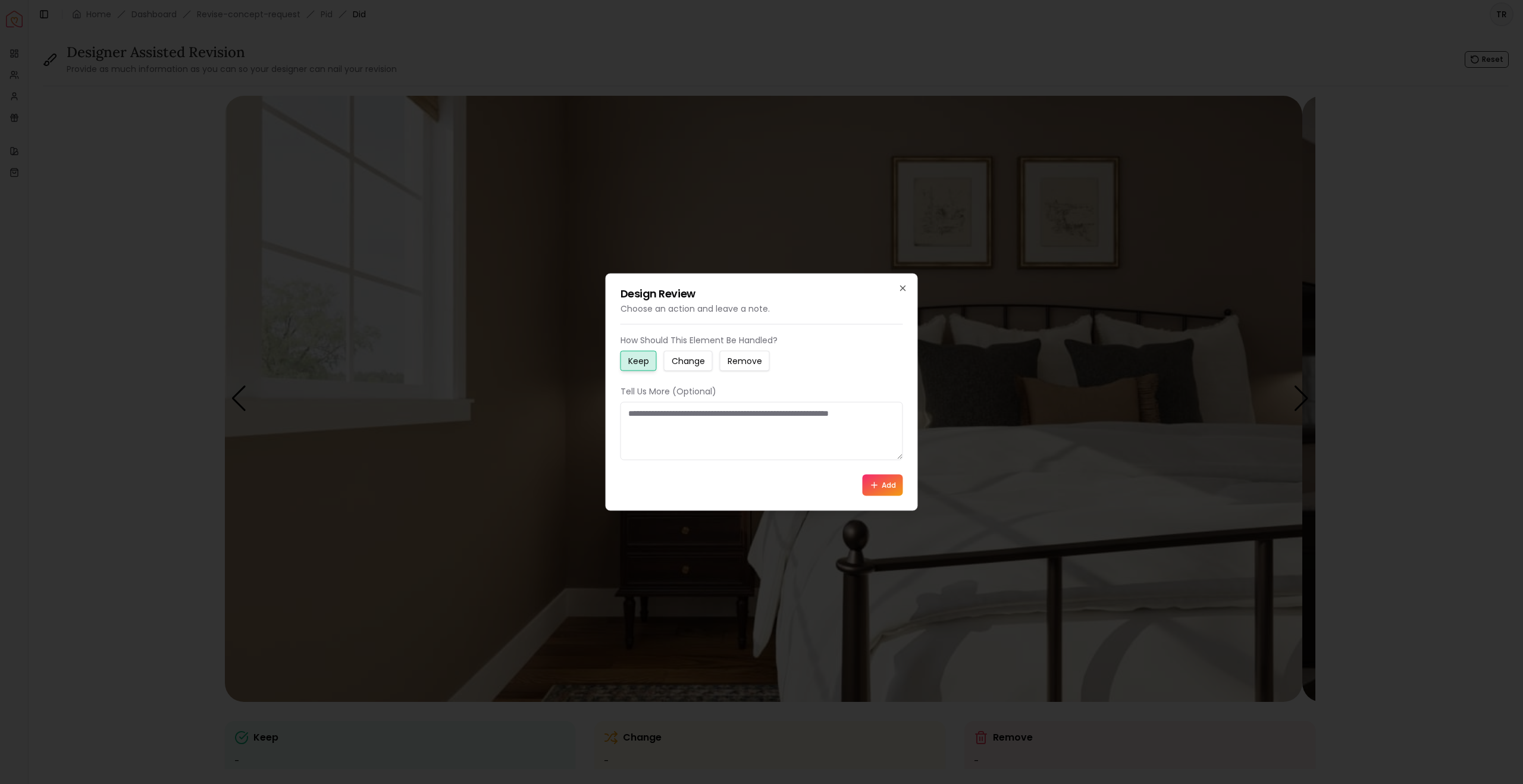
click at [705, 355] on small "Change" at bounding box center [688, 361] width 33 height 12
drag, startPoint x: 631, startPoint y: 417, endPoint x: 787, endPoint y: 444, distance: 158.3
click at [787, 444] on textarea at bounding box center [762, 431] width 283 height 58
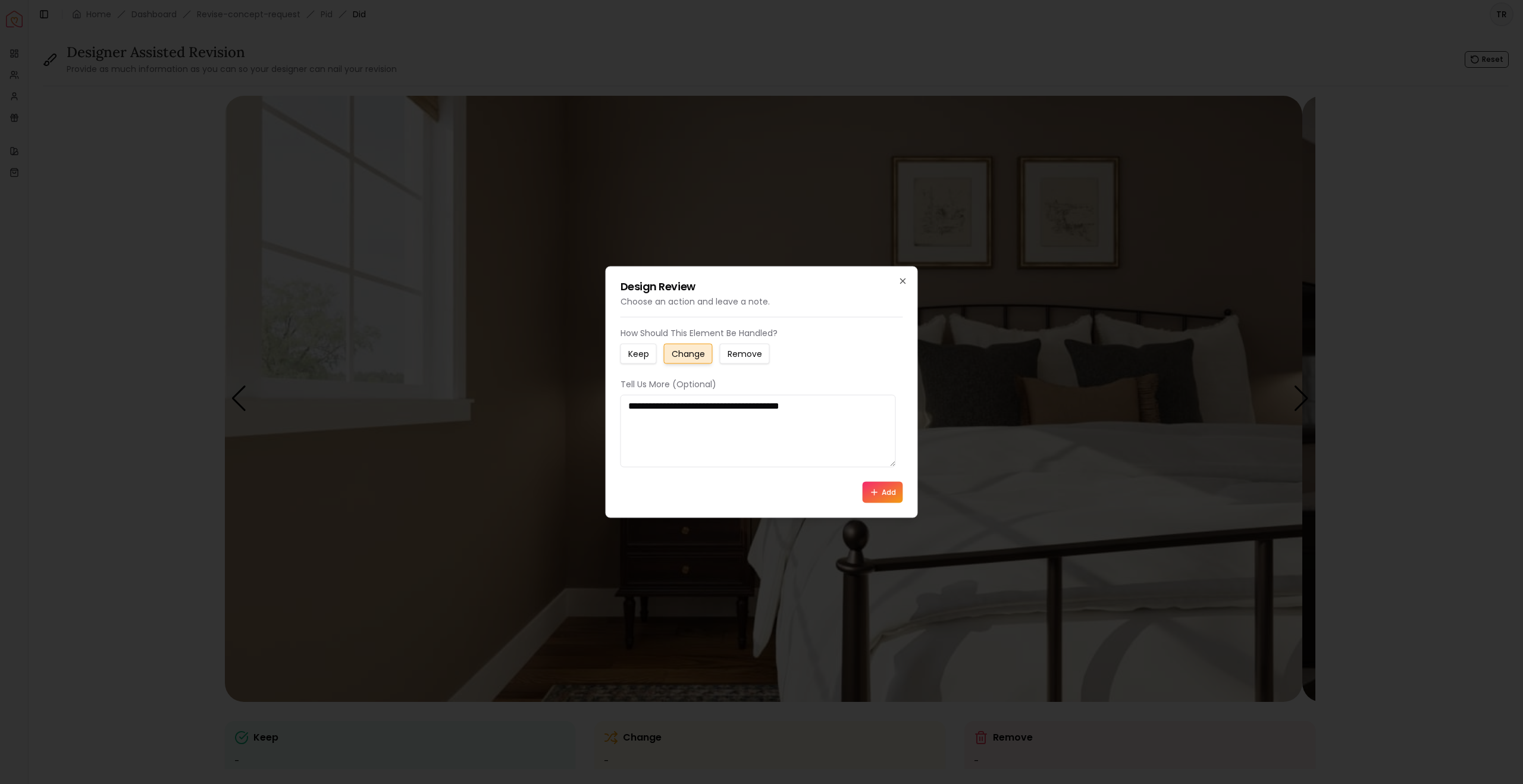
type textarea "**********"
click at [876, 503] on button "Add" at bounding box center [883, 493] width 40 height 22
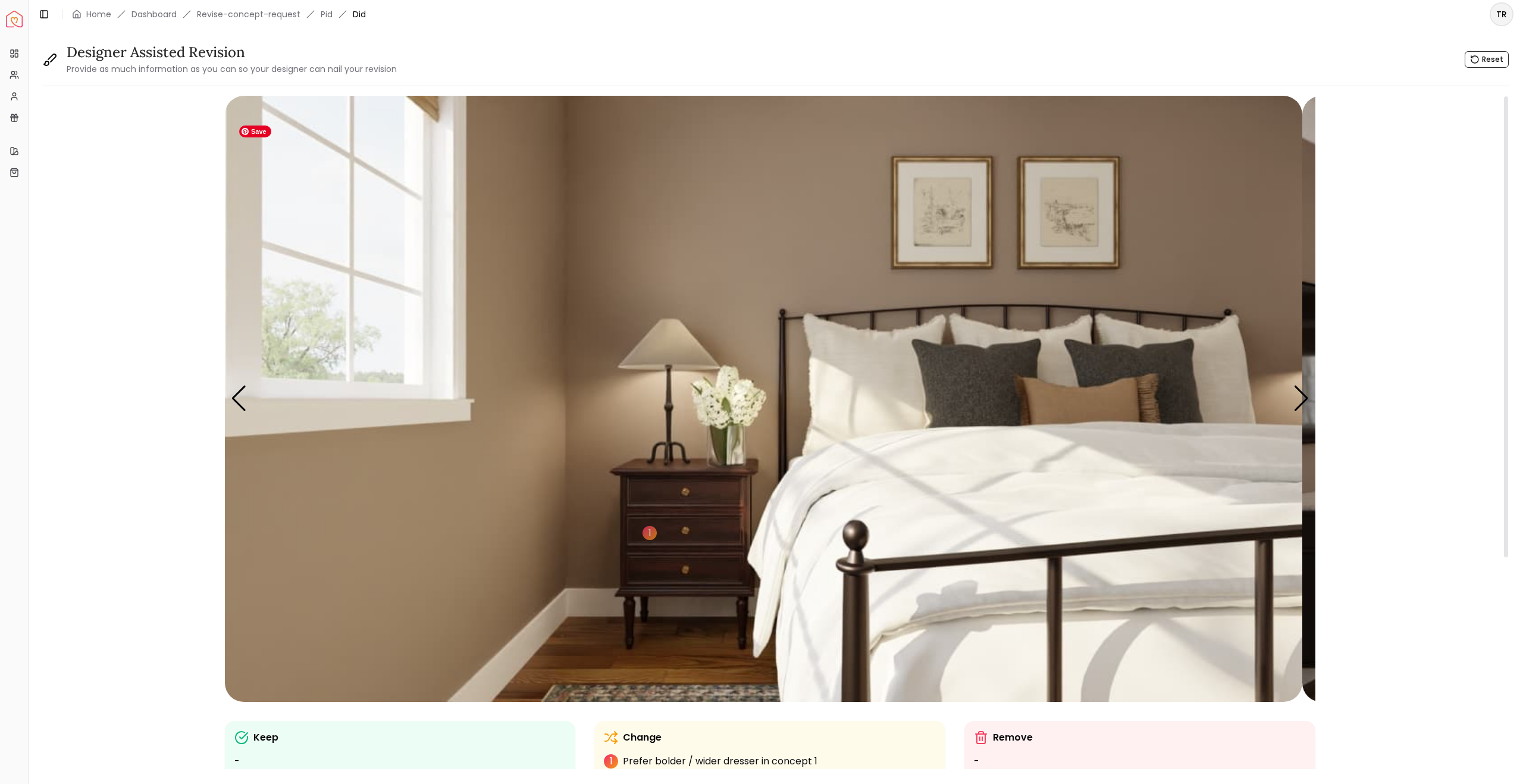
click at [1074, 534] on img "2 / 5" at bounding box center [764, 399] width 1077 height 606
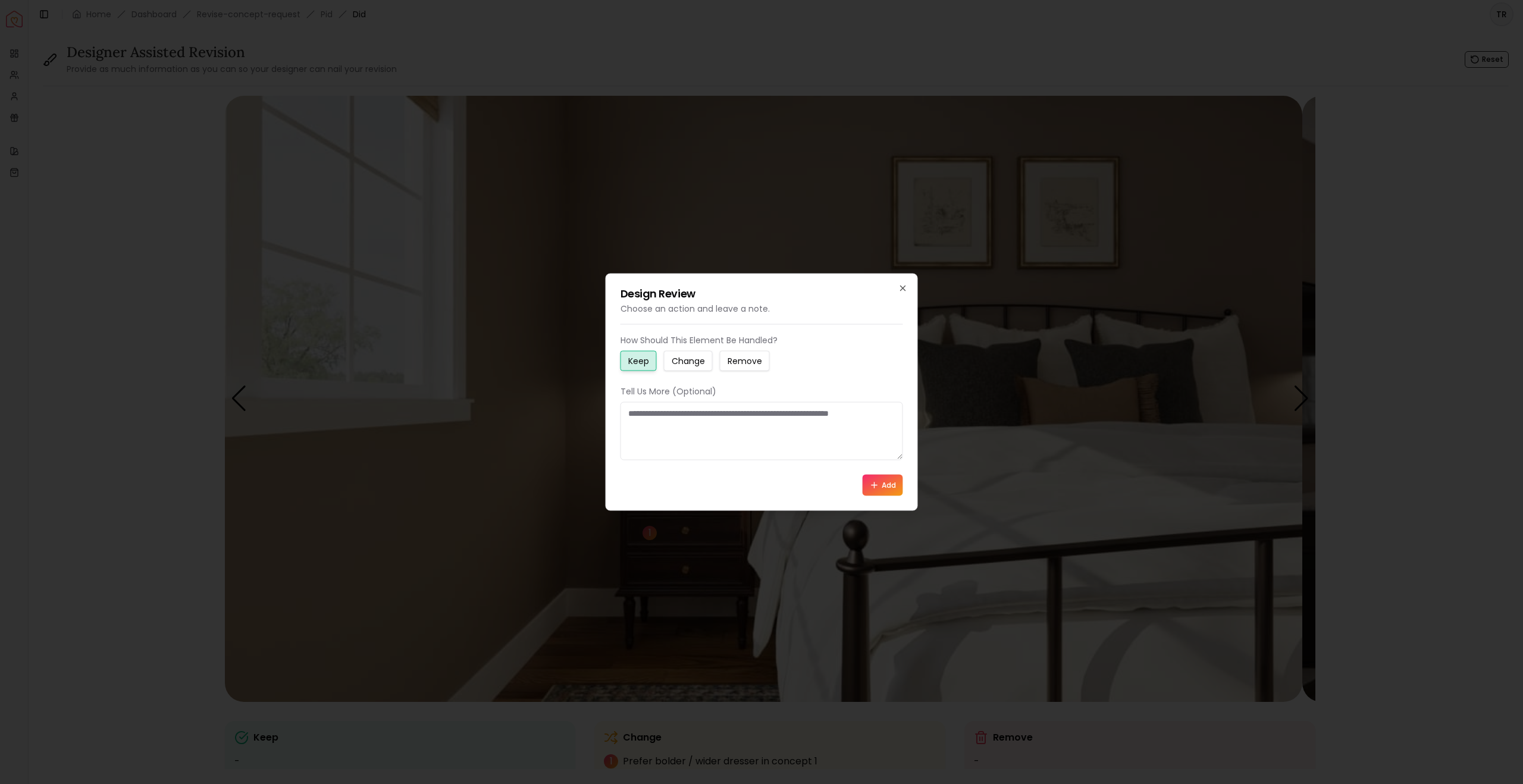
click at [872, 497] on button "Add" at bounding box center [883, 485] width 40 height 22
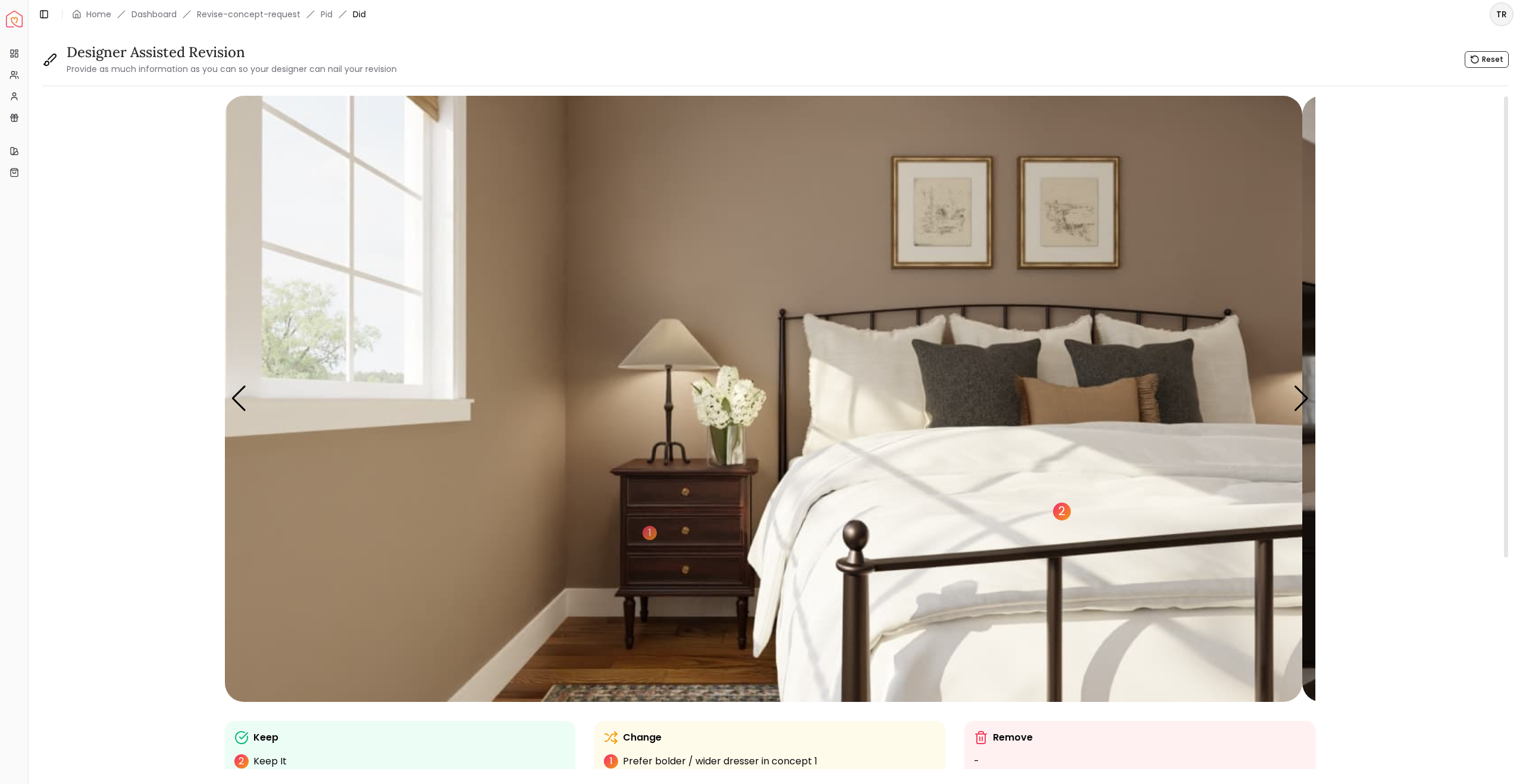
click at [1071, 521] on div "2" at bounding box center [1062, 512] width 18 height 18
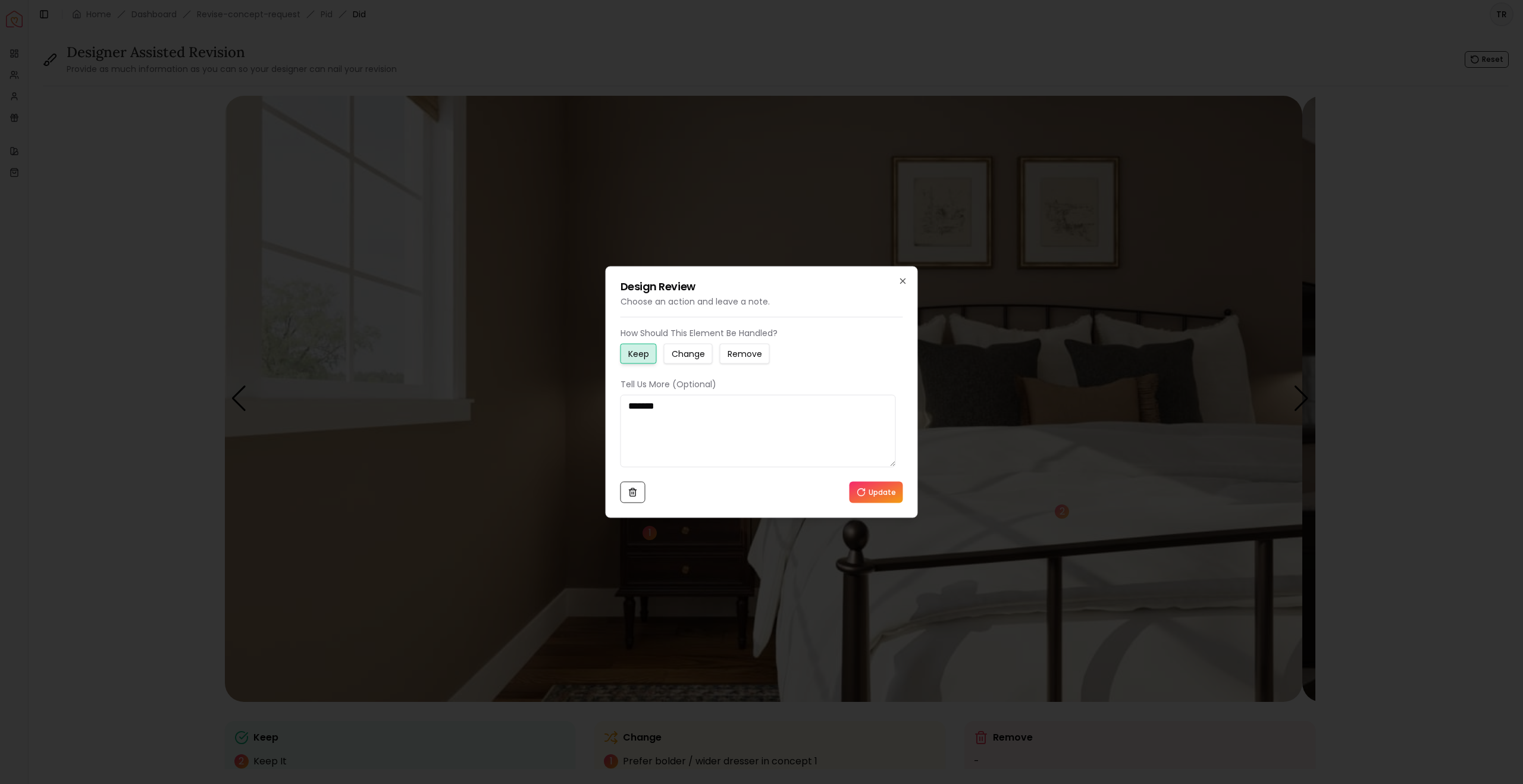
click at [679, 417] on textarea "*******" at bounding box center [758, 431] width 275 height 73
click at [633, 417] on textarea "*******" at bounding box center [758, 431] width 275 height 73
type textarea "**********"
click at [883, 503] on button "Update" at bounding box center [876, 493] width 53 height 22
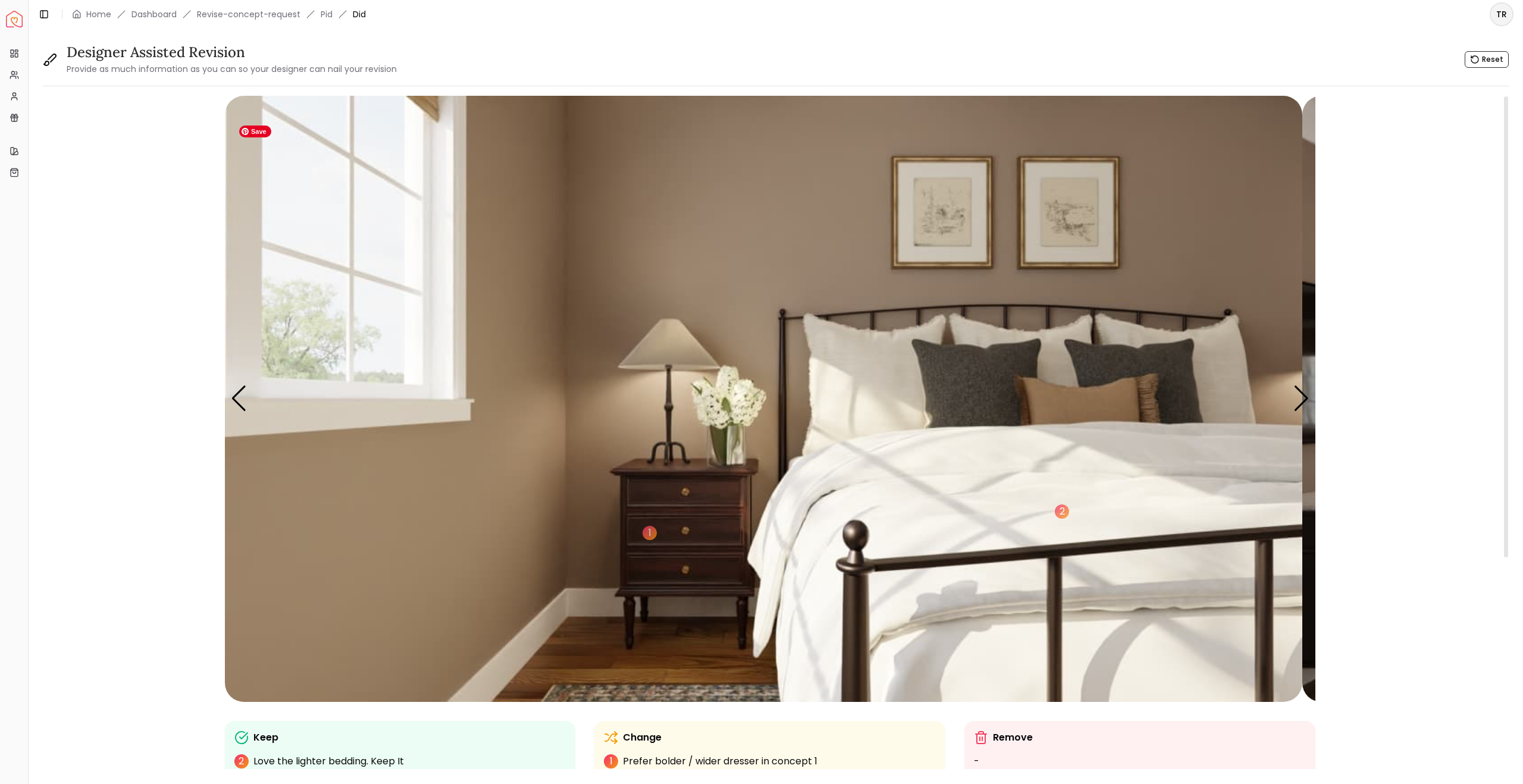
click at [678, 370] on img "2 / 5" at bounding box center [764, 399] width 1077 height 606
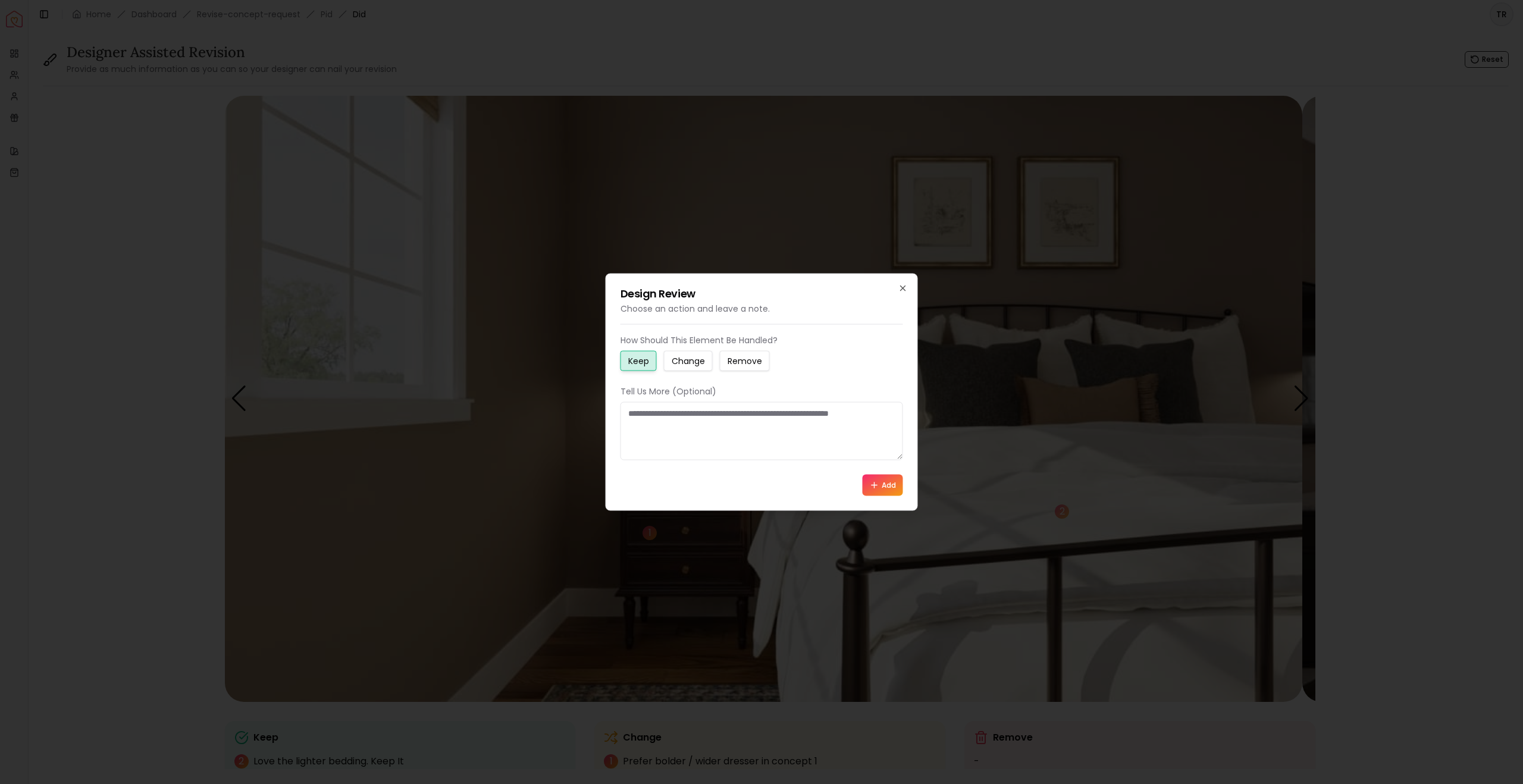
click at [704, 355] on small "Change" at bounding box center [688, 361] width 33 height 12
drag, startPoint x: 632, startPoint y: 419, endPoint x: 756, endPoint y: 438, distance: 125.4
click at [756, 438] on textarea at bounding box center [762, 431] width 283 height 58
paste textarea "**********"
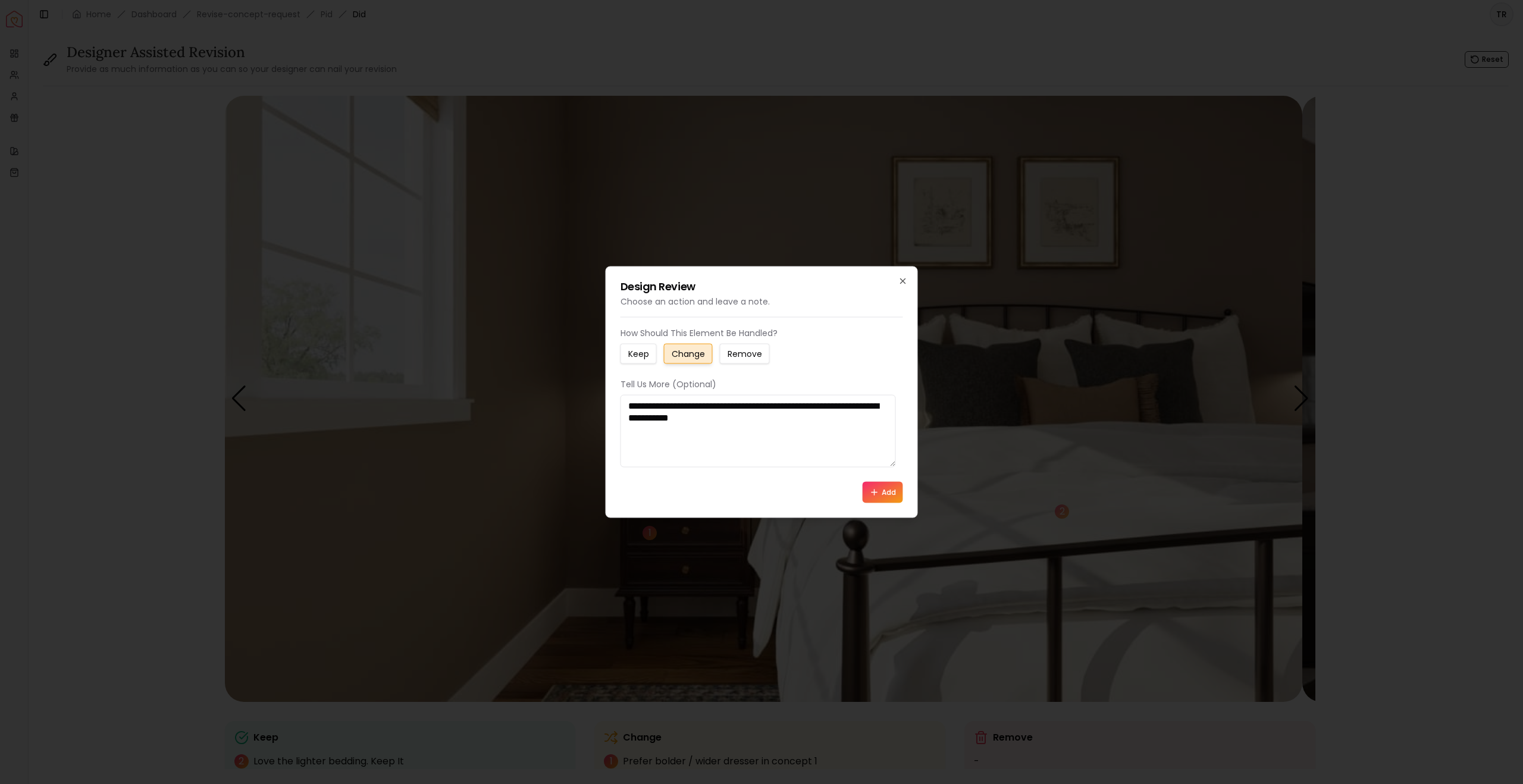
type textarea "**********"
click at [872, 503] on button "Add" at bounding box center [883, 493] width 40 height 22
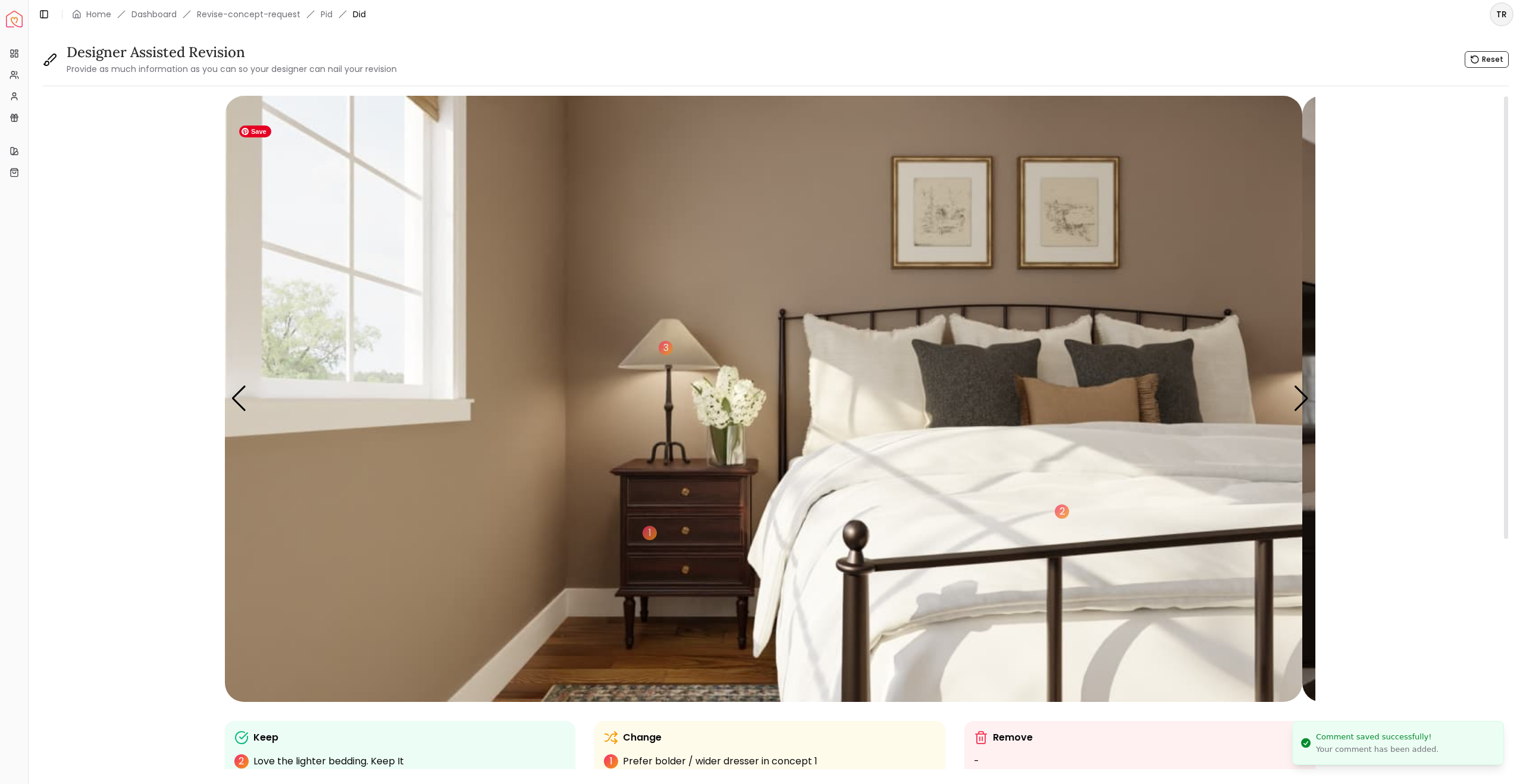
click at [1141, 498] on img "2 / 5" at bounding box center [764, 399] width 1077 height 606
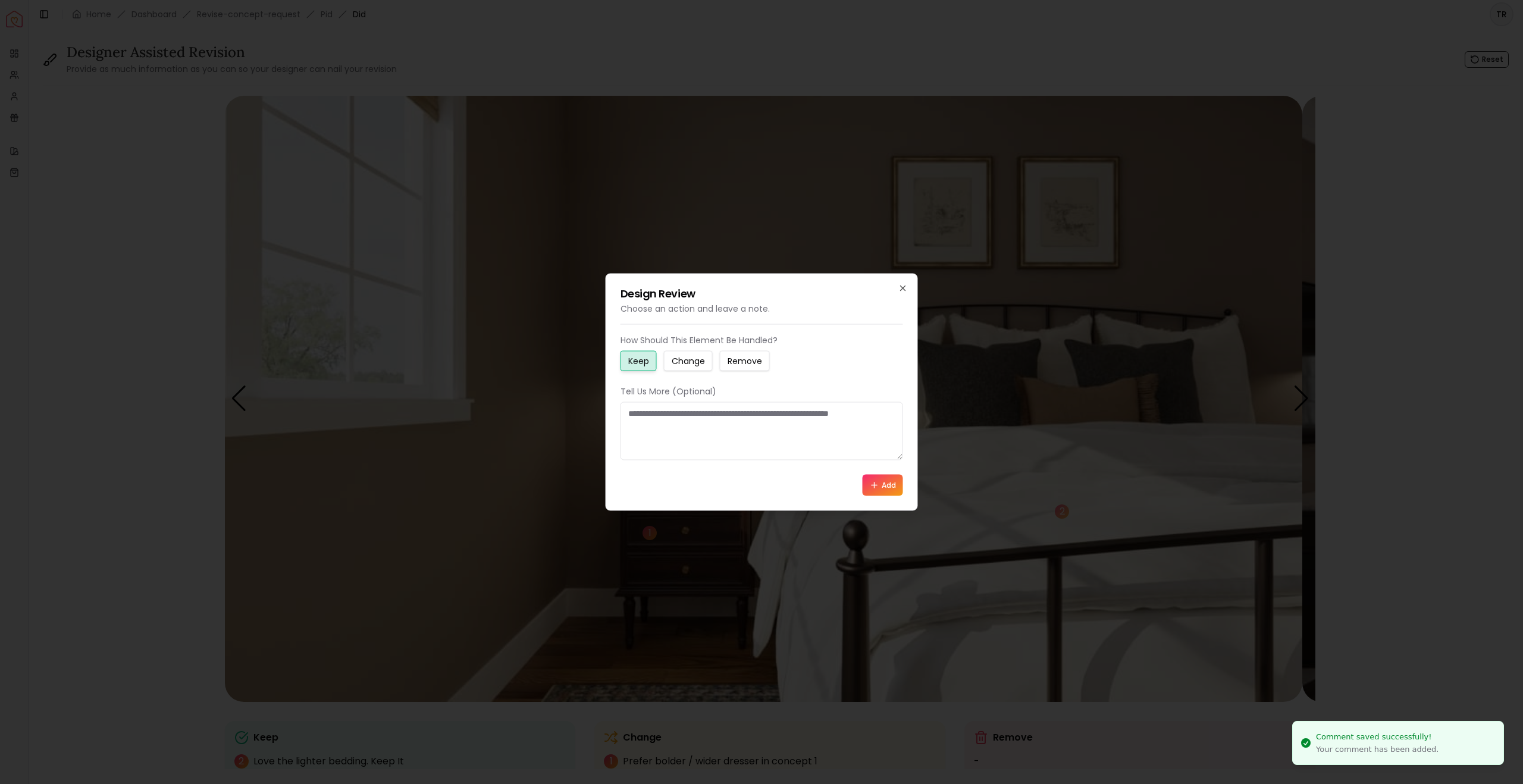
click at [700, 355] on small "Change" at bounding box center [688, 361] width 33 height 12
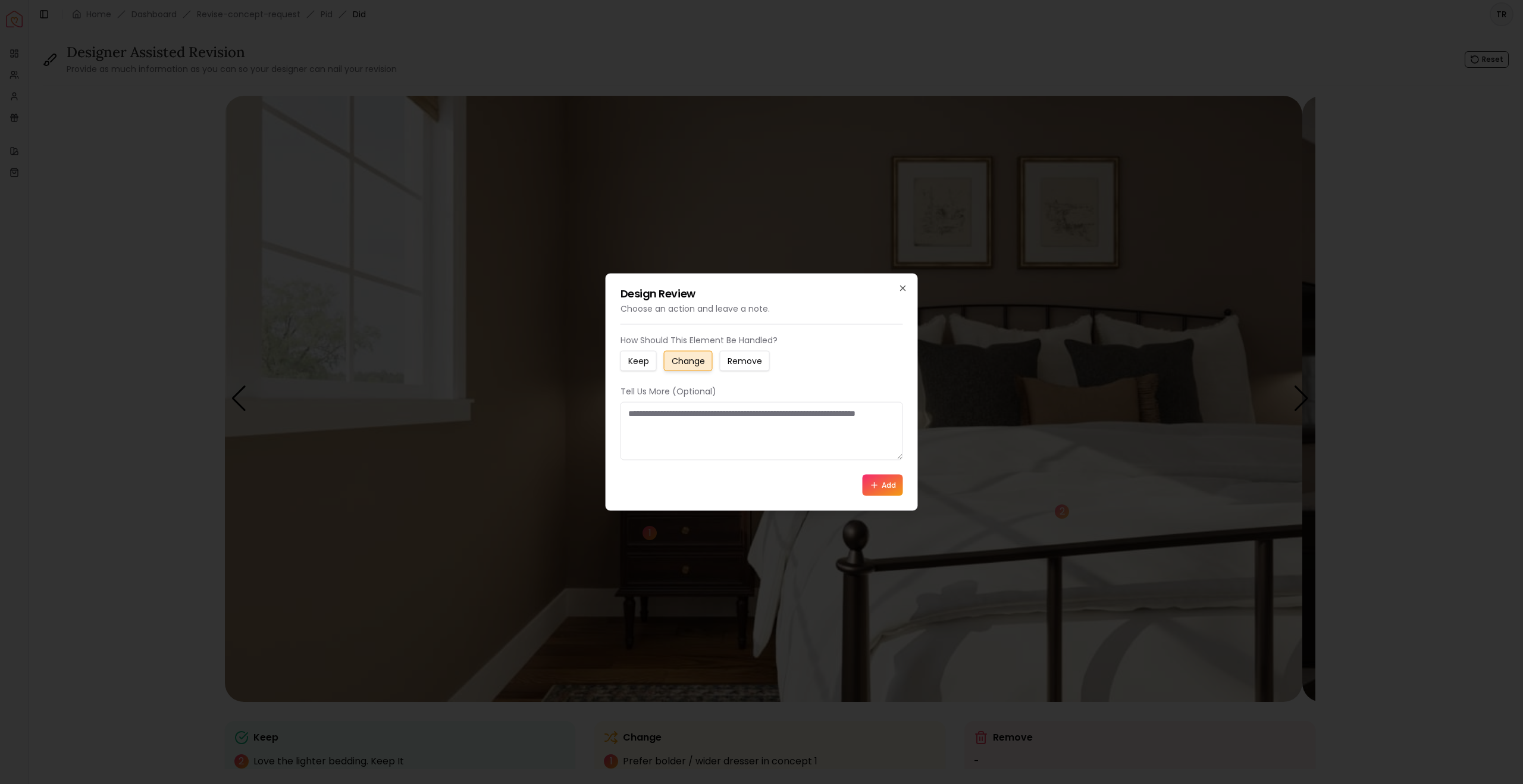
drag, startPoint x: 636, startPoint y: 417, endPoint x: 759, endPoint y: 443, distance: 125.7
click at [759, 443] on textarea at bounding box center [762, 431] width 283 height 58
paste textarea "**********"
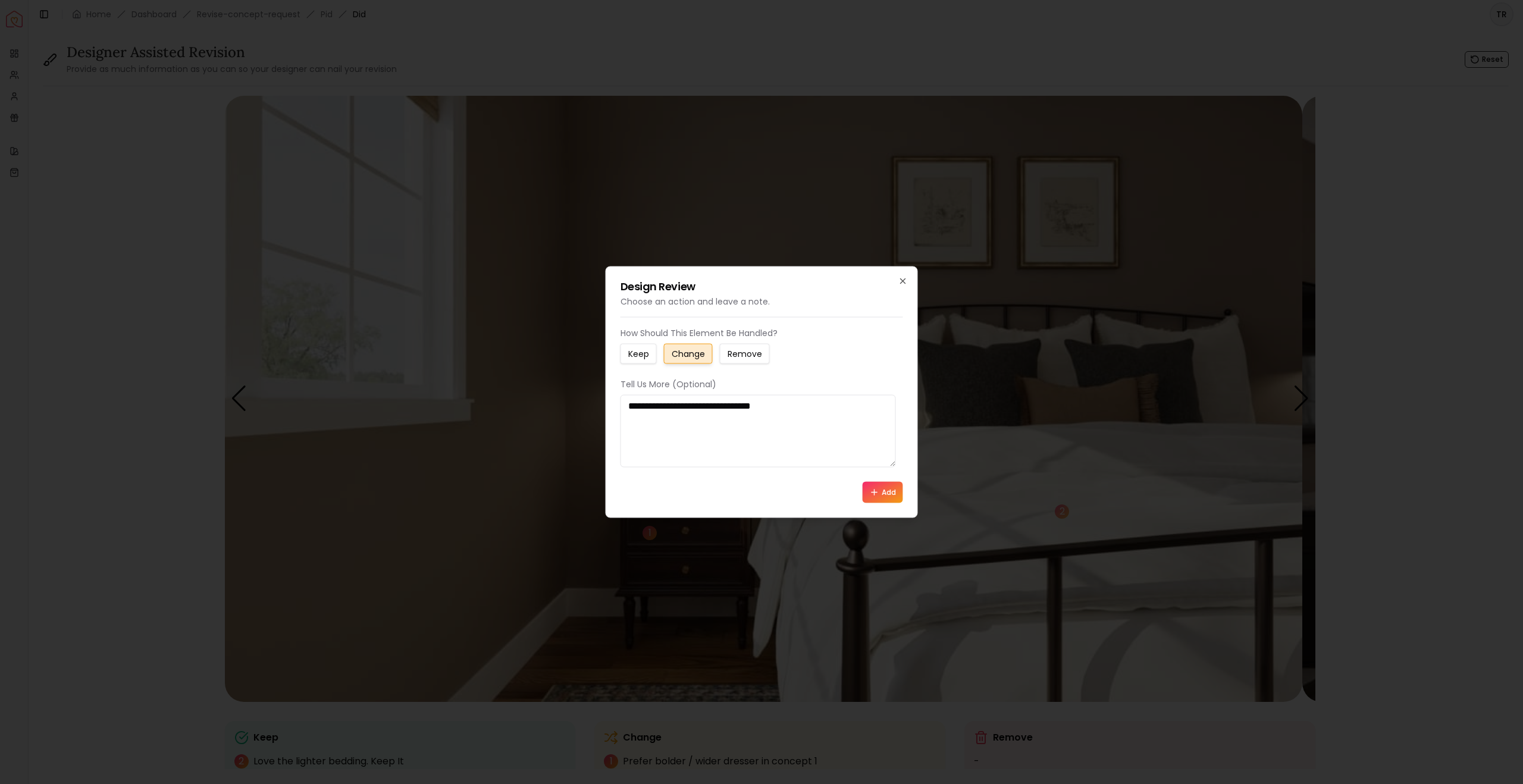
type textarea "**********"
click at [871, 503] on button "Add" at bounding box center [883, 493] width 40 height 22
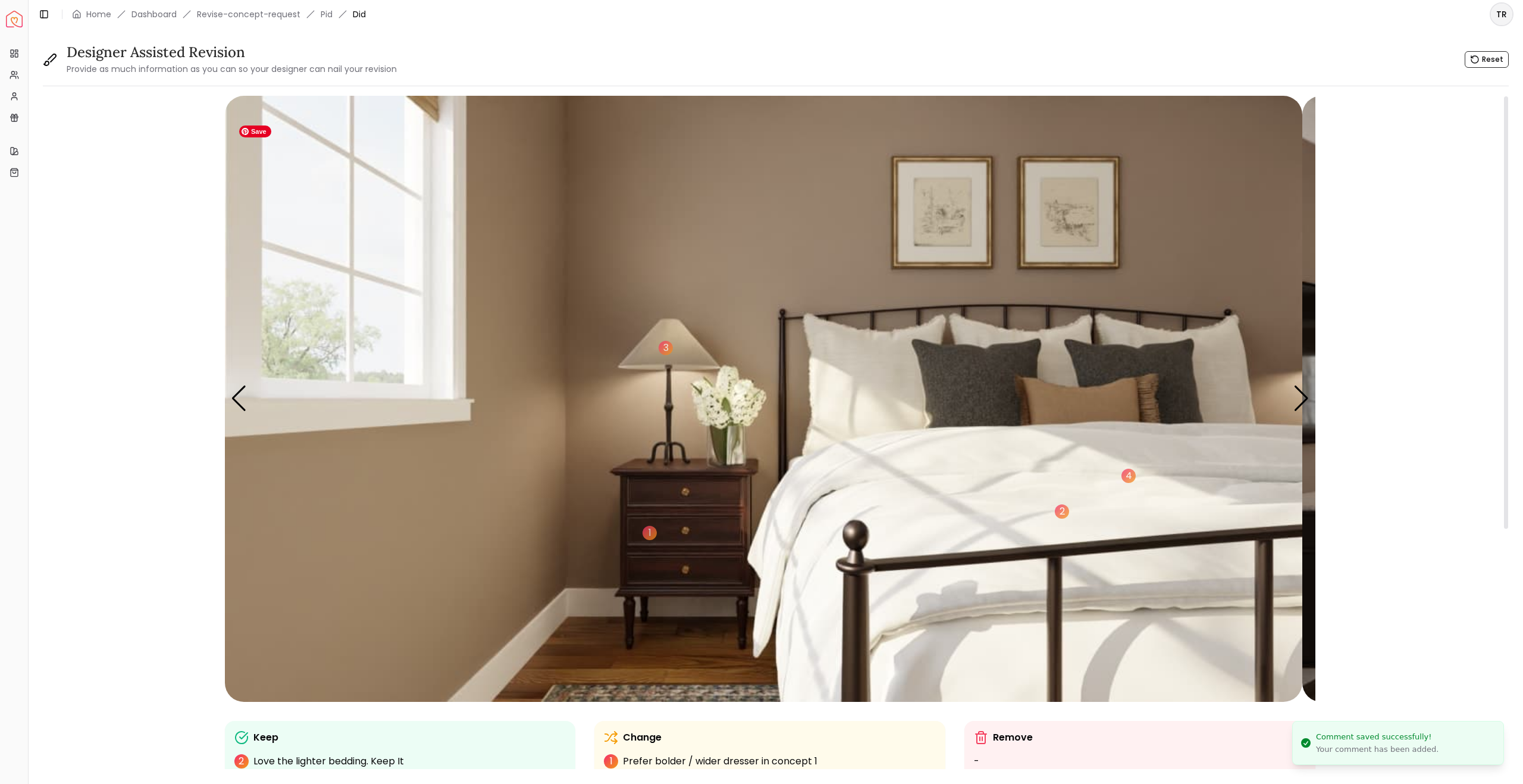
click at [983, 385] on img "2 / 5" at bounding box center [764, 399] width 1077 height 606
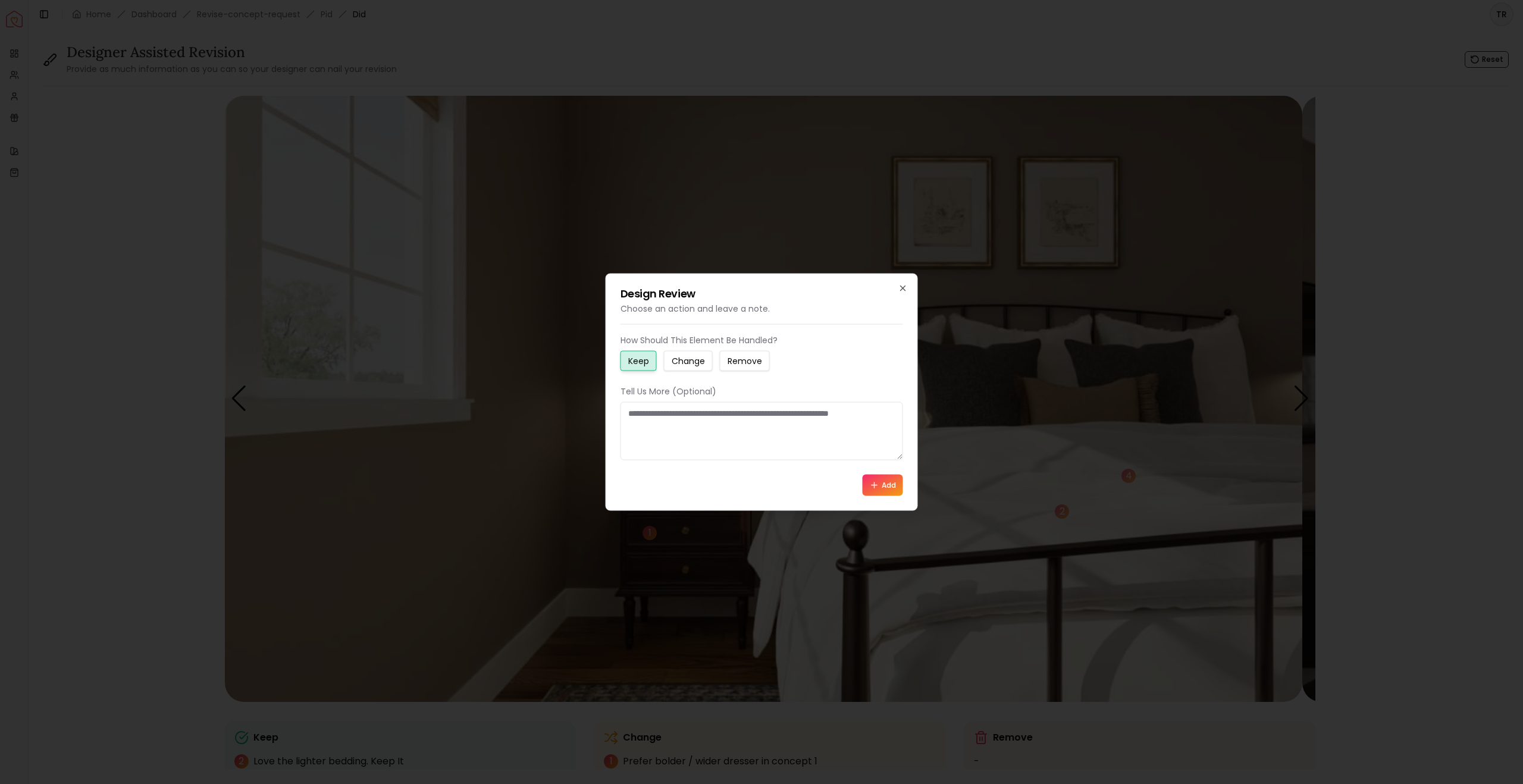
click at [703, 355] on small "Change" at bounding box center [688, 361] width 33 height 12
click at [636, 419] on textarea at bounding box center [762, 431] width 283 height 58
paste textarea "**********"
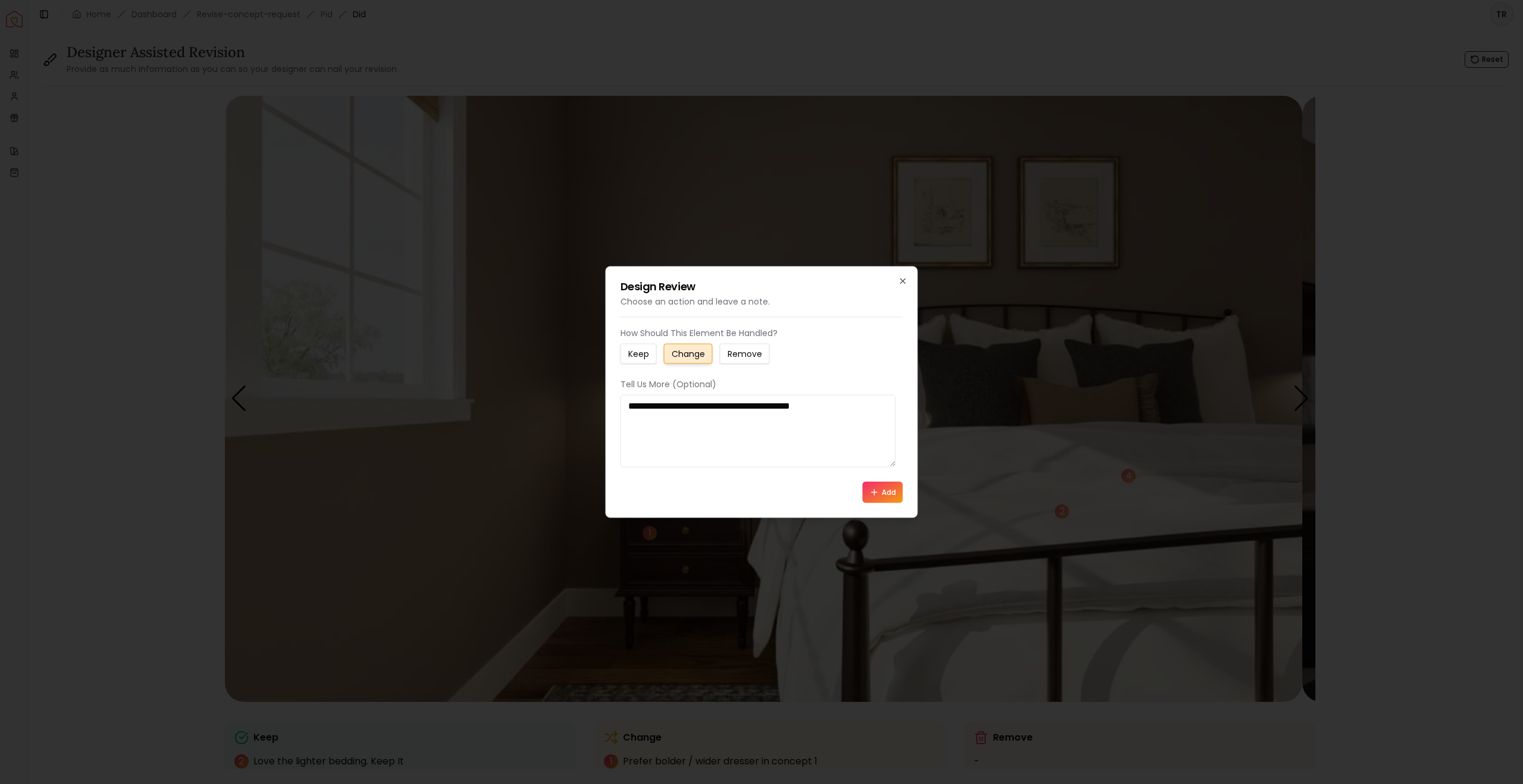
type textarea "**********"
click at [871, 493] on icon at bounding box center [874, 493] width 6 height 0
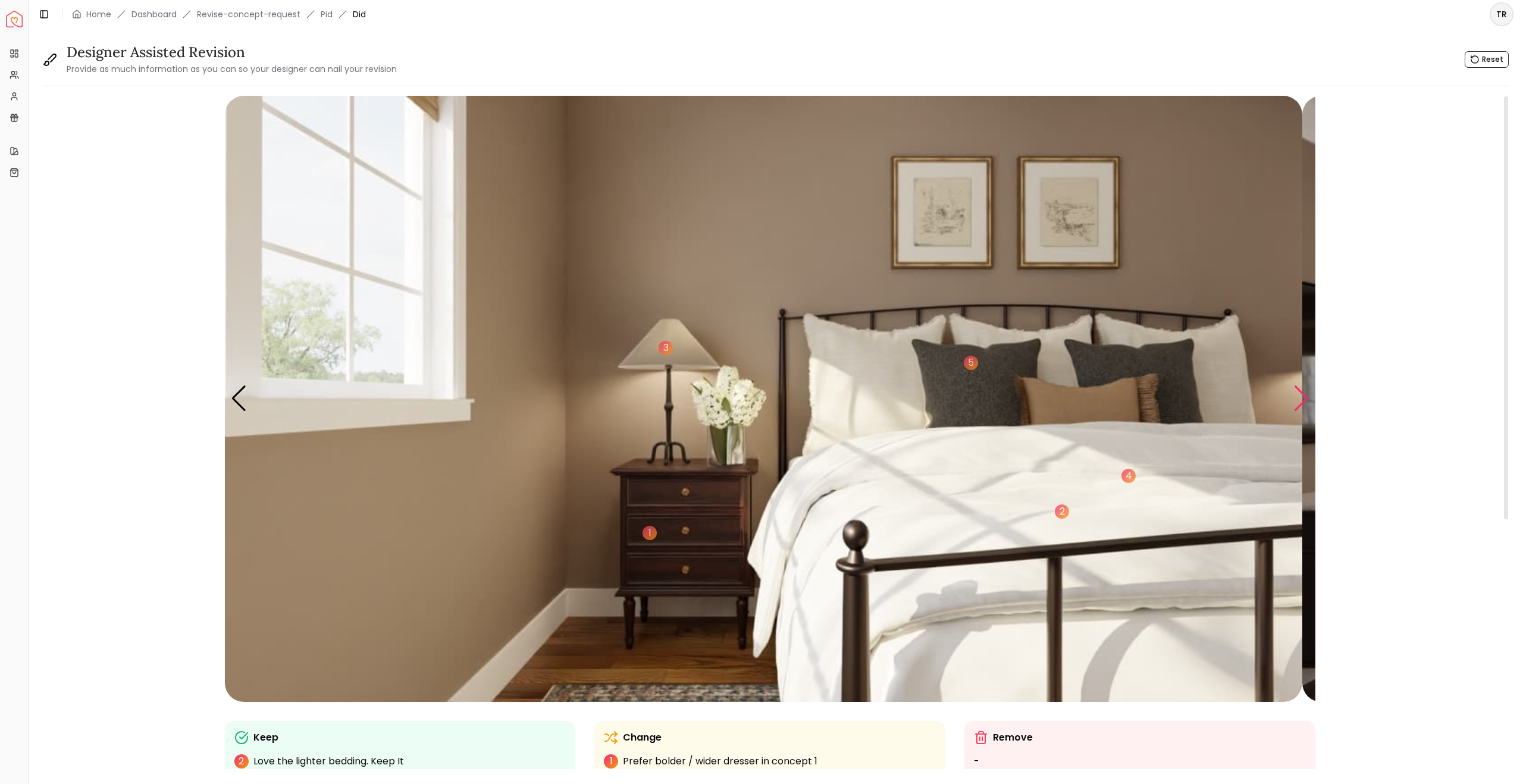
click at [1296, 412] on div "Next slide" at bounding box center [1302, 398] width 16 height 26
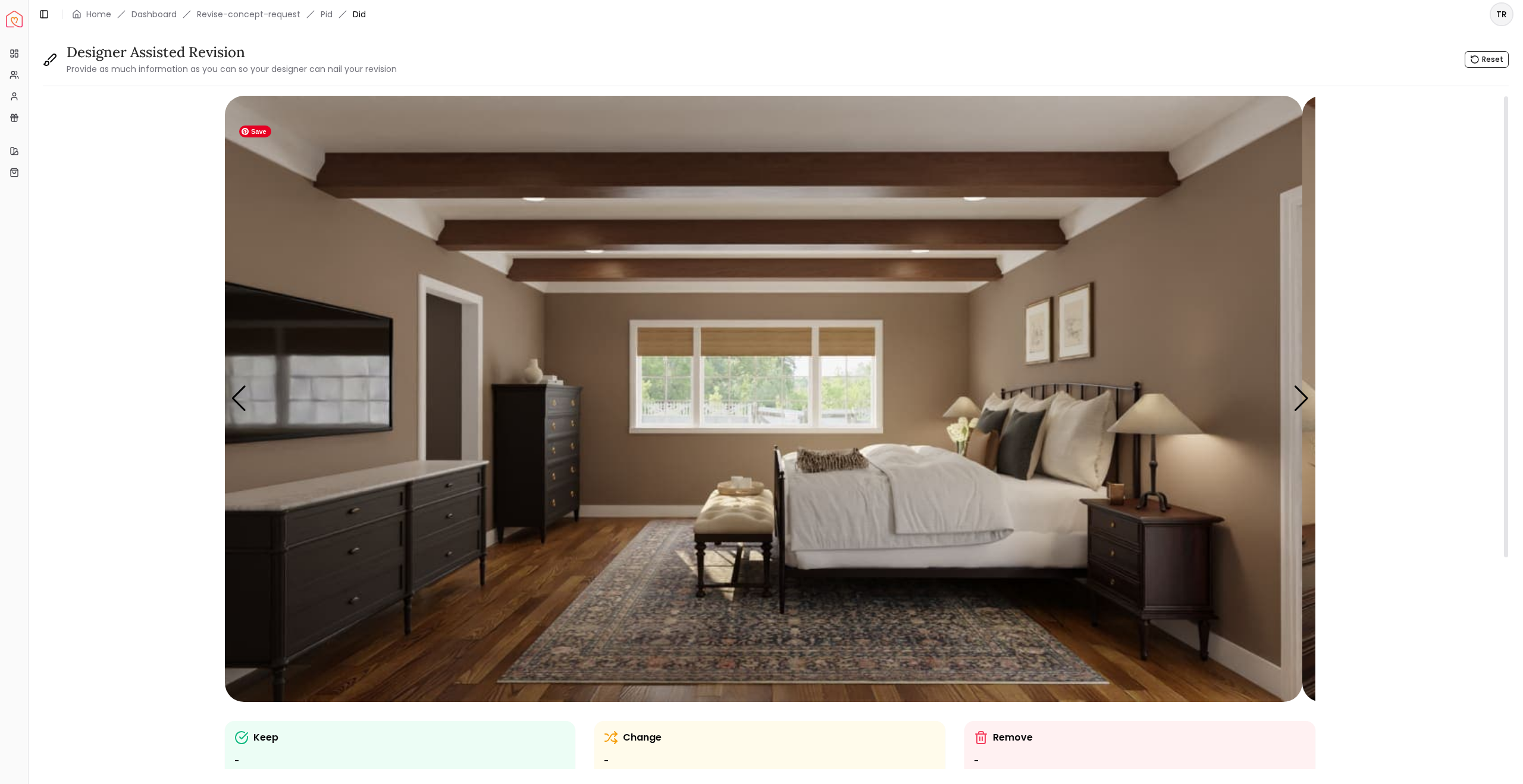
click at [757, 370] on img "3 / 5" at bounding box center [764, 399] width 1077 height 606
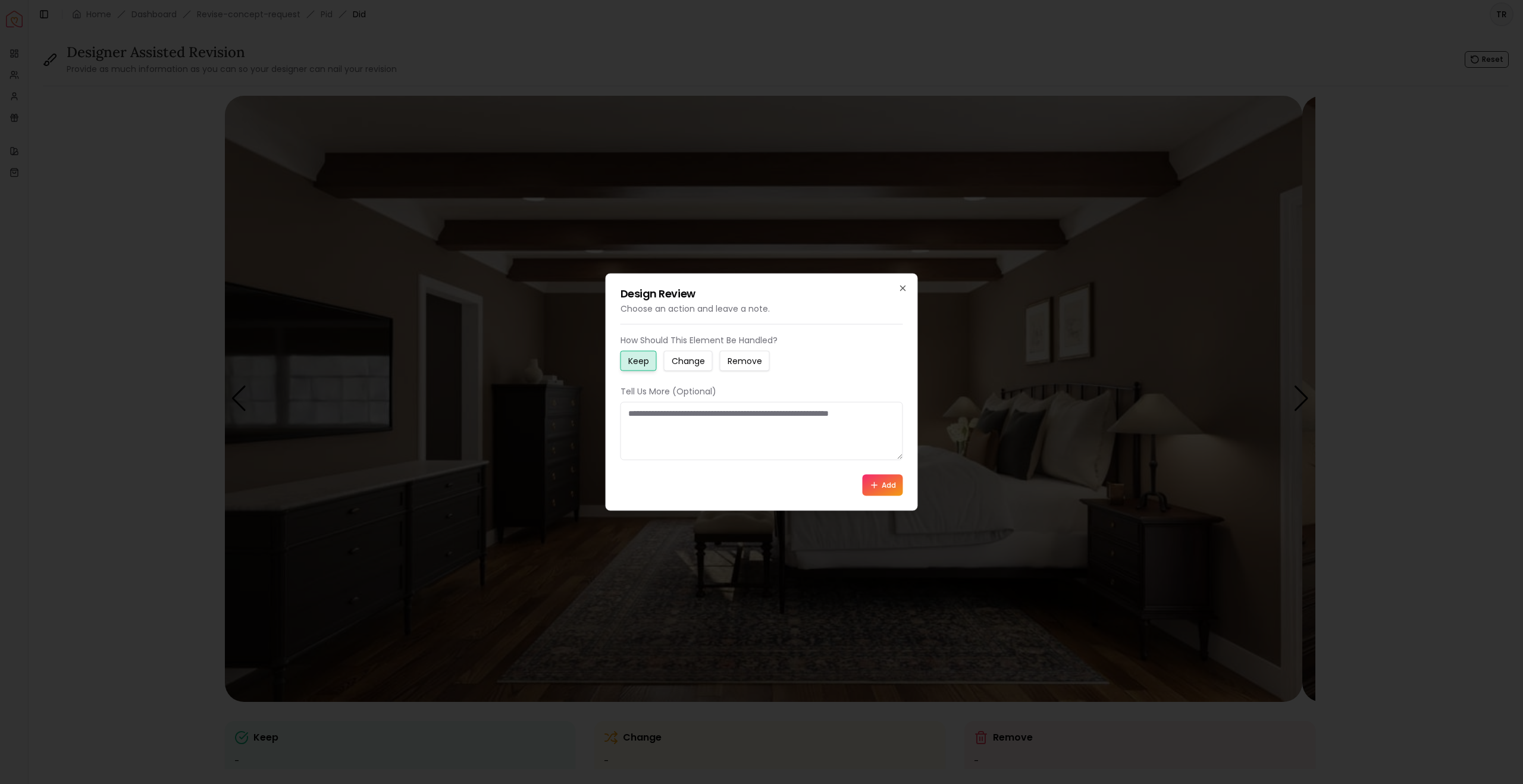
click at [635, 418] on textarea at bounding box center [762, 431] width 283 height 58
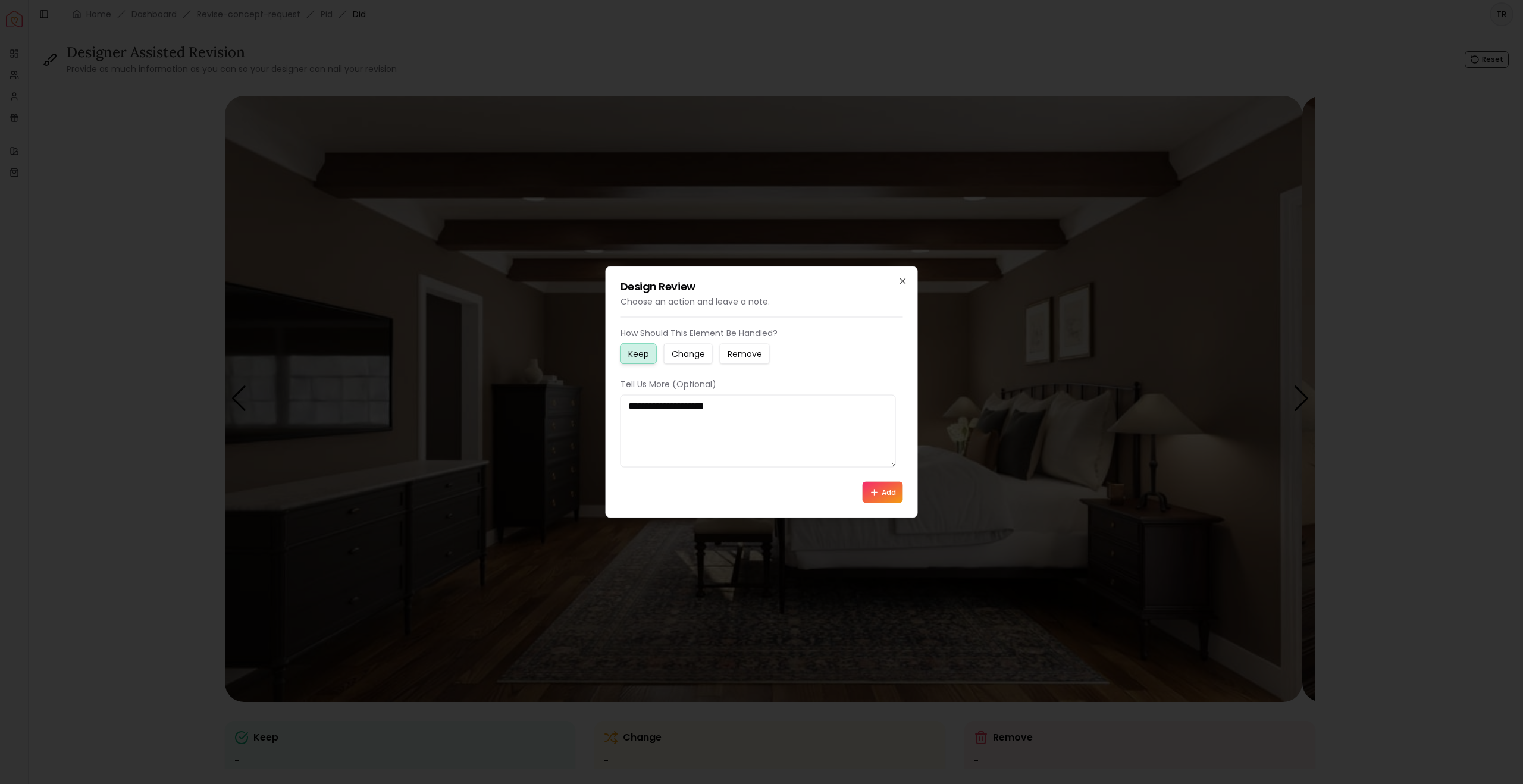
type textarea "**********"
click at [880, 503] on button "Add" at bounding box center [883, 493] width 40 height 22
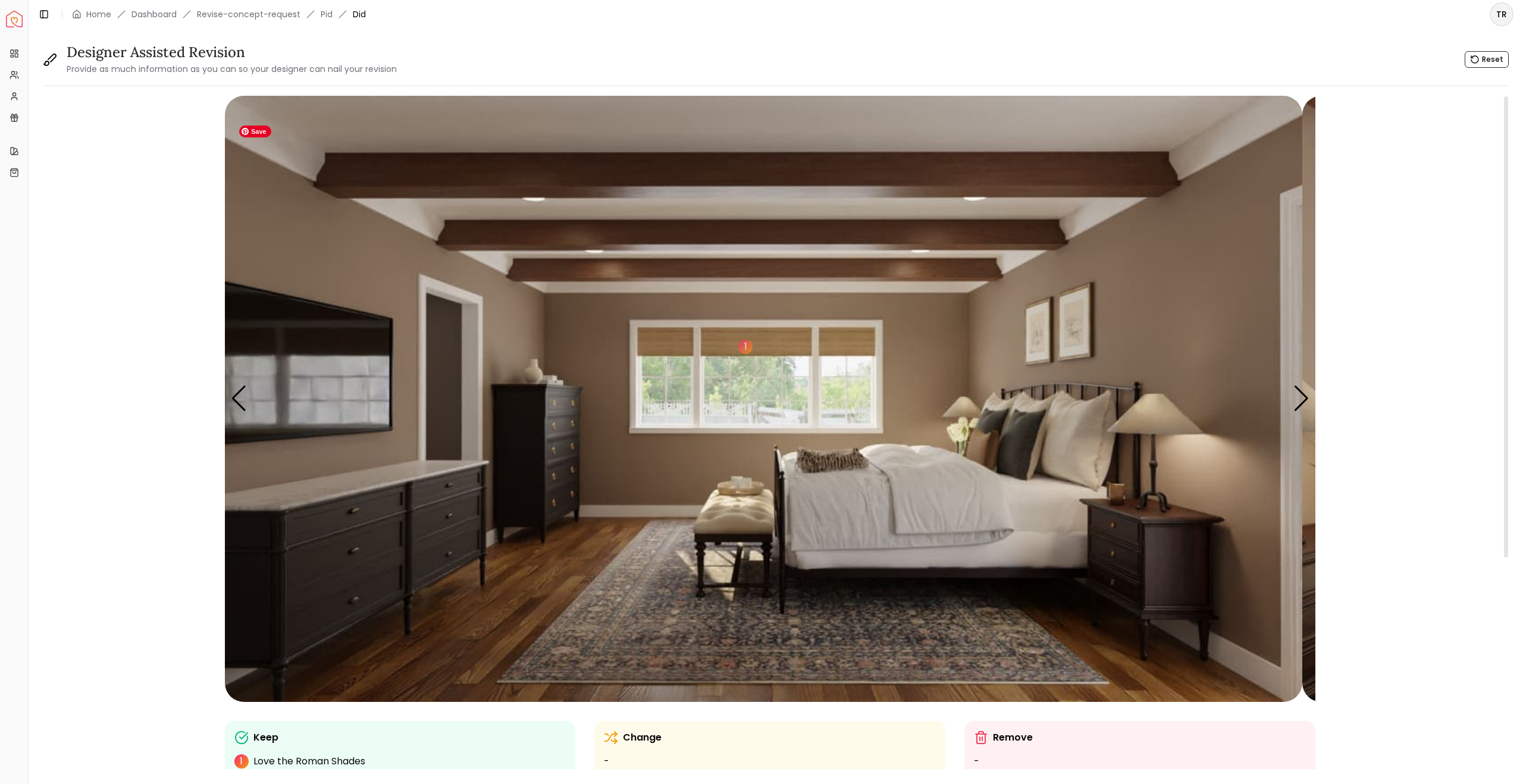
click at [376, 573] on img "3 / 5" at bounding box center [764, 399] width 1077 height 606
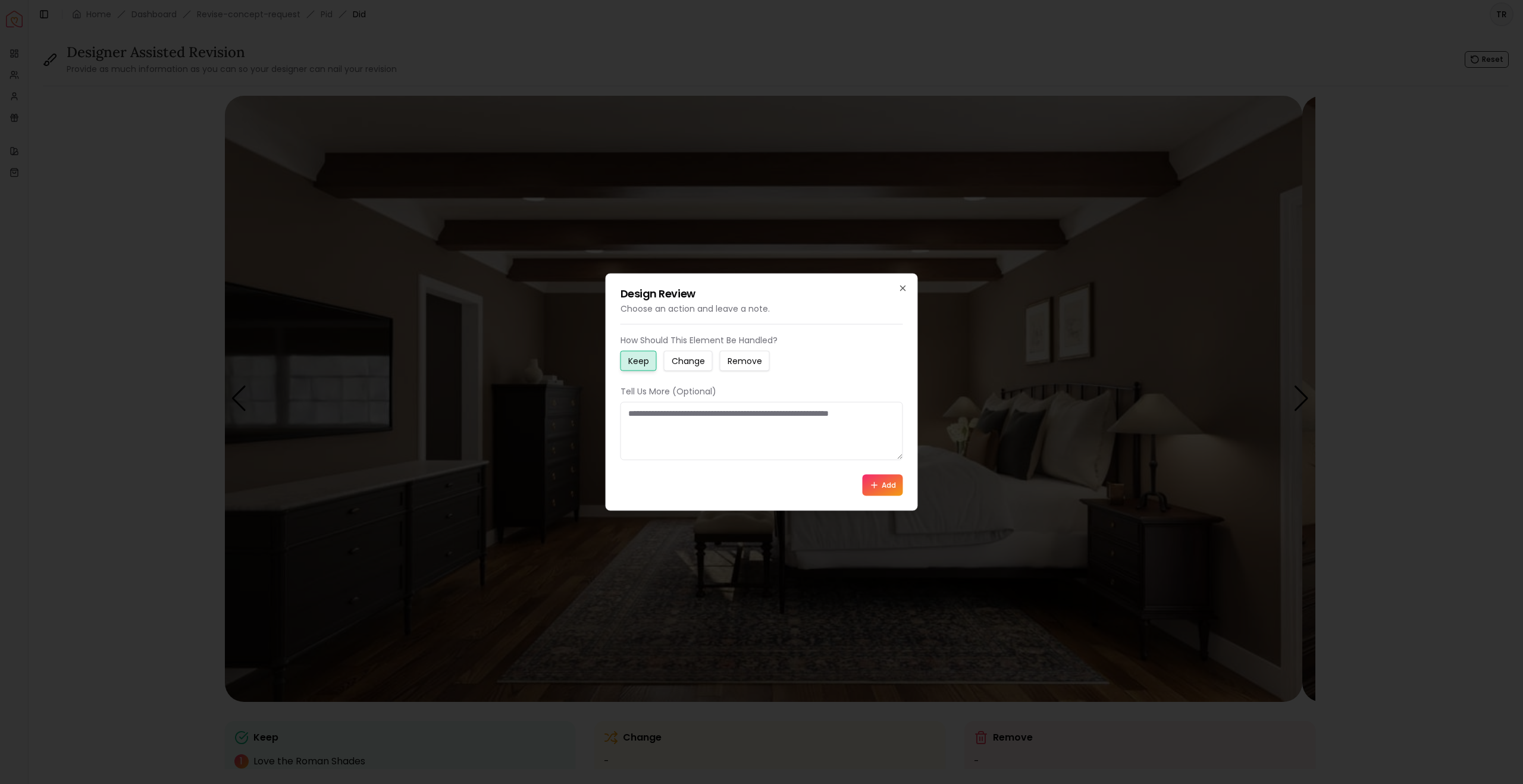
click at [704, 355] on small "Change" at bounding box center [688, 361] width 33 height 12
click at [634, 417] on textarea at bounding box center [762, 431] width 283 height 58
paste textarea "**********"
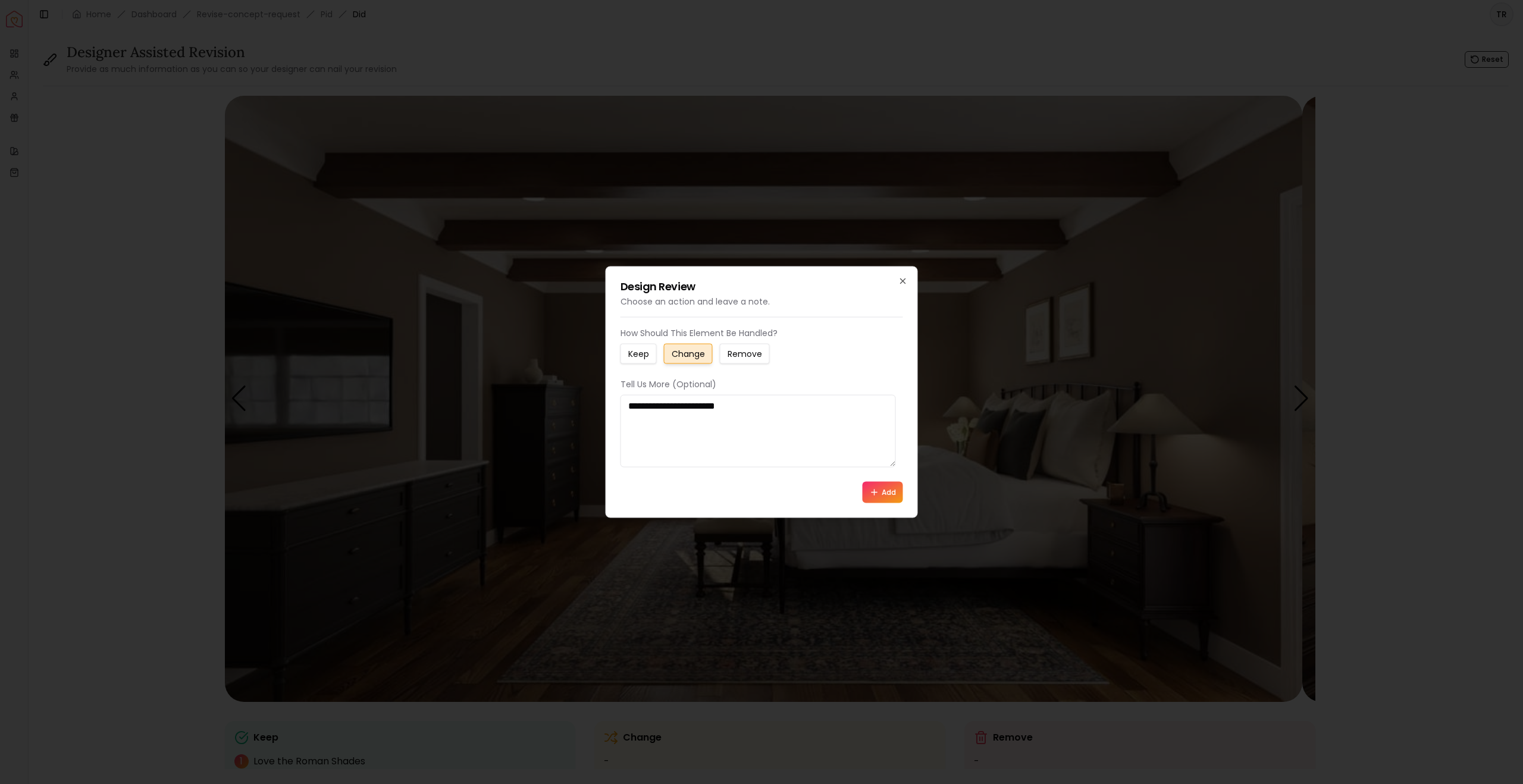
click at [632, 417] on textarea "**********" at bounding box center [758, 431] width 275 height 73
click at [782, 417] on textarea "**********" at bounding box center [758, 431] width 275 height 73
paste textarea "**********"
click at [782, 450] on textarea "**********" at bounding box center [758, 431] width 275 height 73
type textarea "**********"
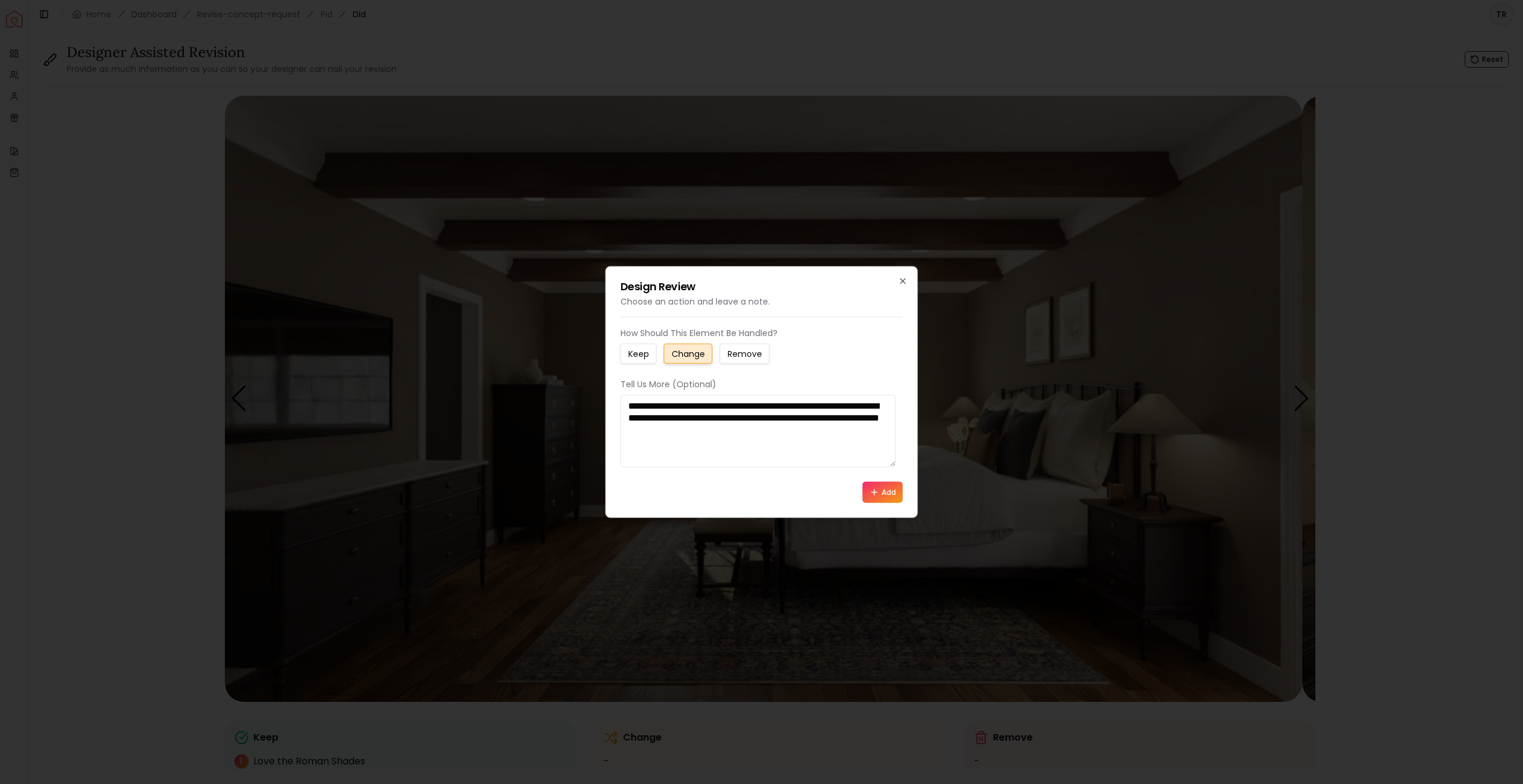
click at [870, 497] on icon at bounding box center [875, 493] width 10 height 10
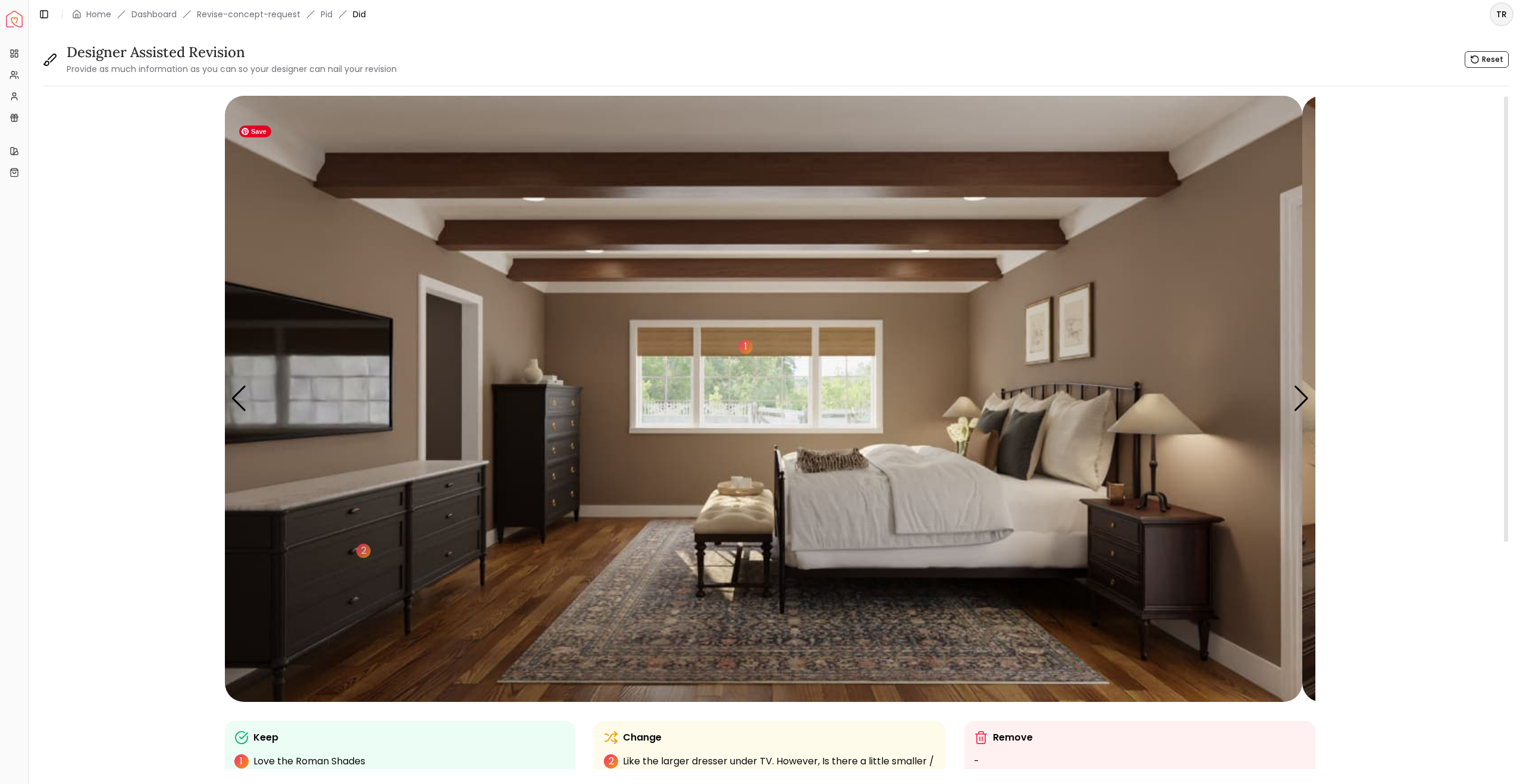
click at [543, 392] on img "3 / 5" at bounding box center [764, 399] width 1077 height 606
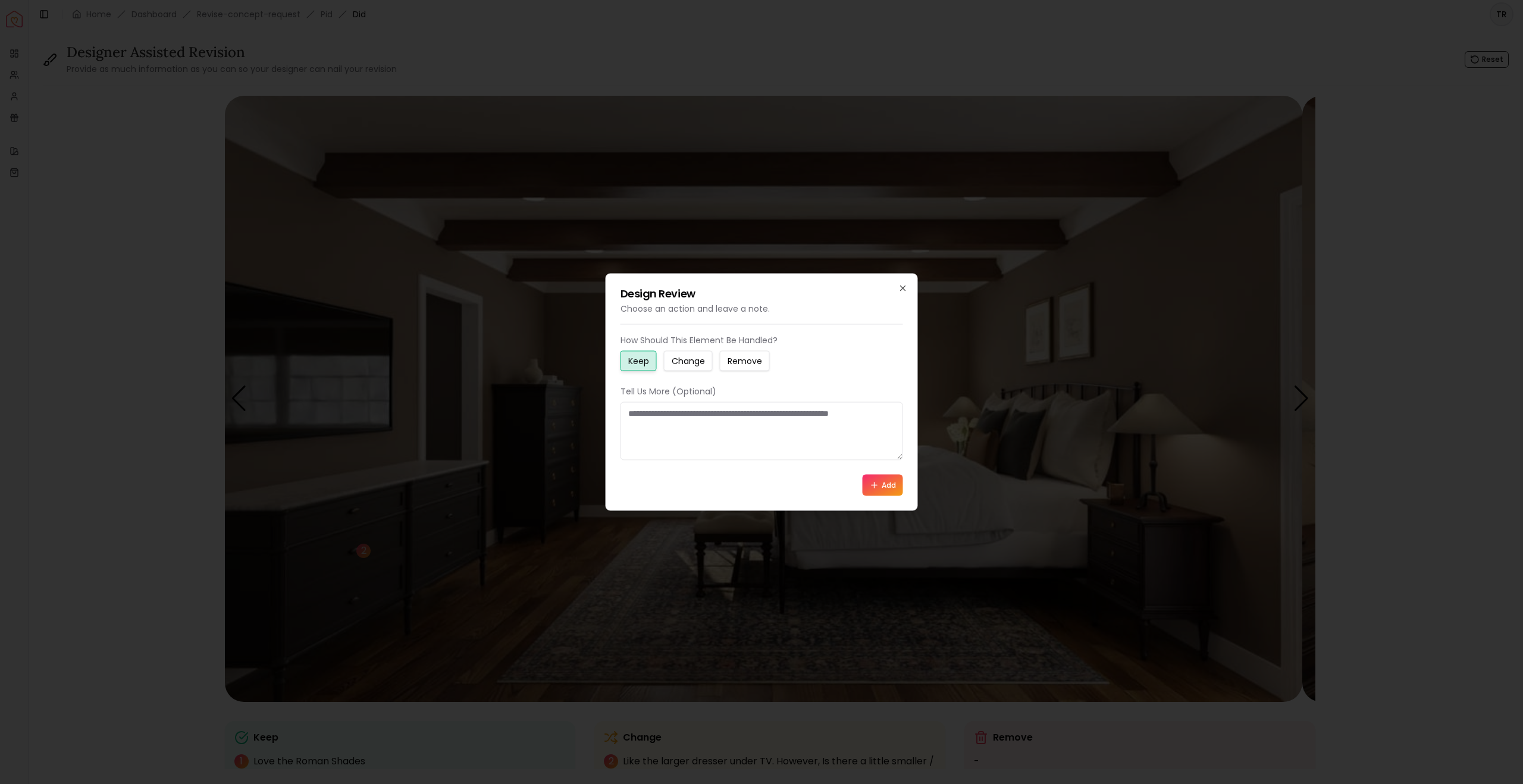
click at [705, 355] on small "Change" at bounding box center [688, 361] width 33 height 12
drag, startPoint x: 631, startPoint y: 415, endPoint x: 790, endPoint y: 447, distance: 162.2
click at [790, 447] on textarea at bounding box center [762, 431] width 283 height 58
paste textarea "**********"
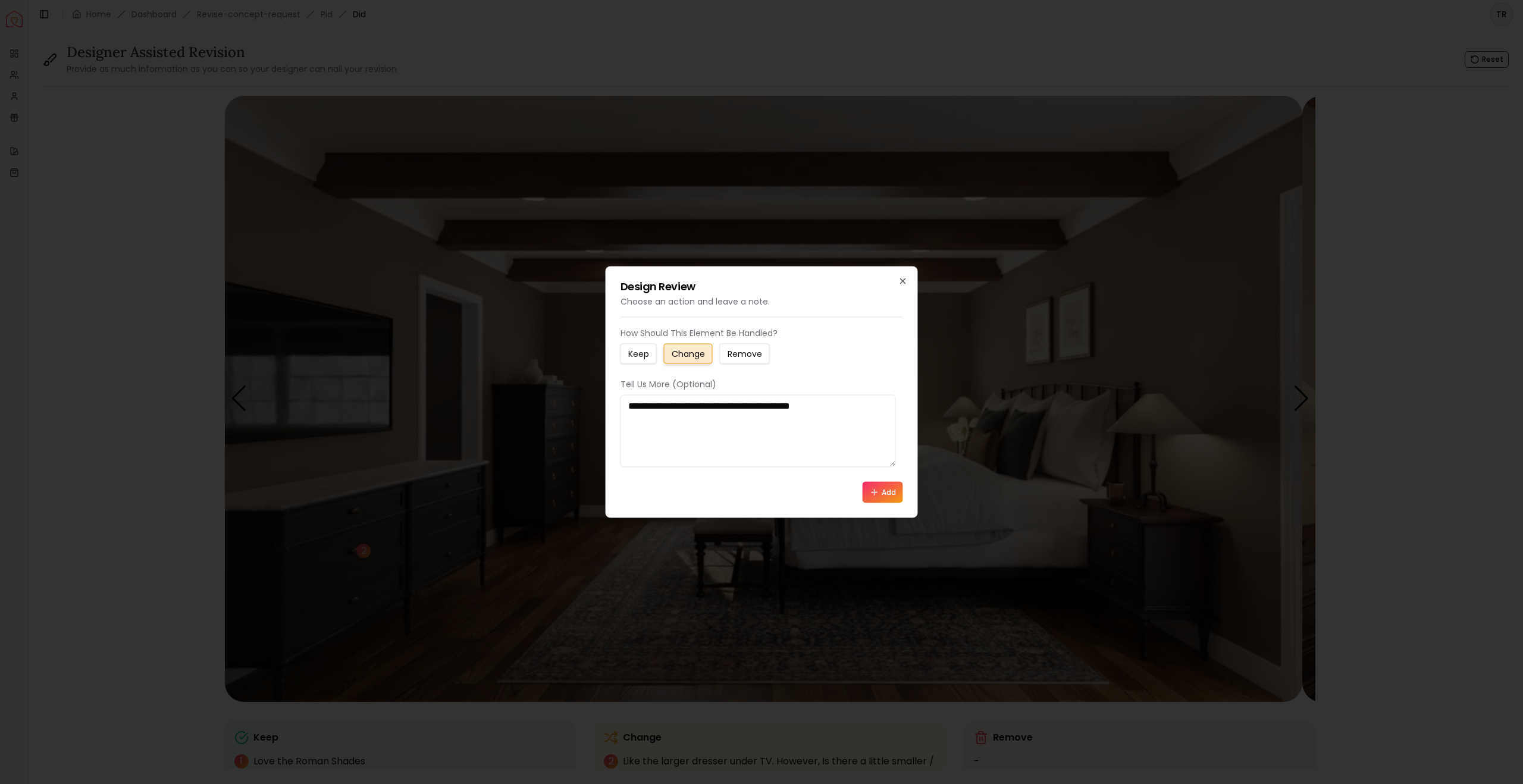
type textarea "**********"
click at [874, 503] on button "Add" at bounding box center [883, 493] width 40 height 22
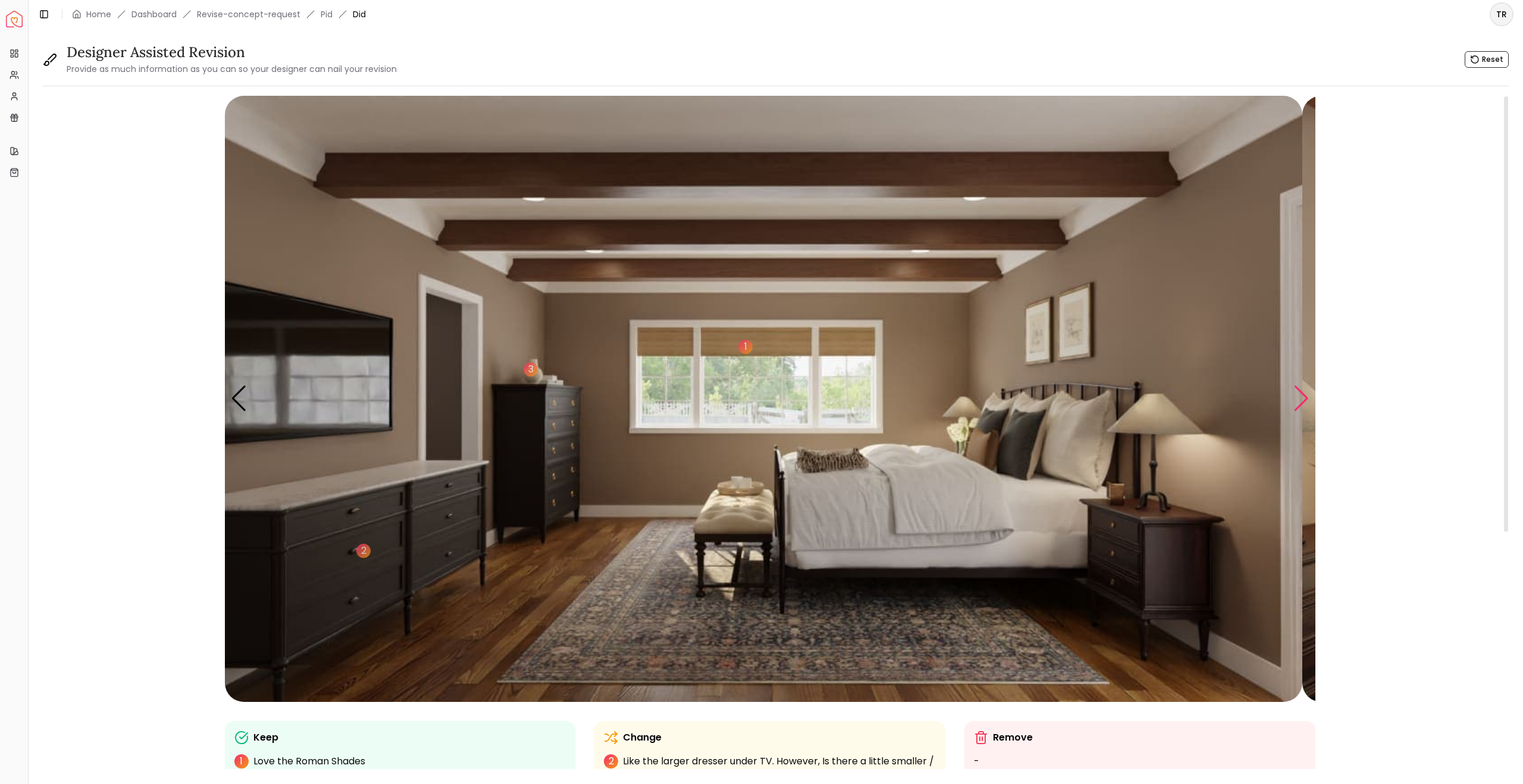
click at [1295, 412] on div "Next slide" at bounding box center [1302, 398] width 16 height 26
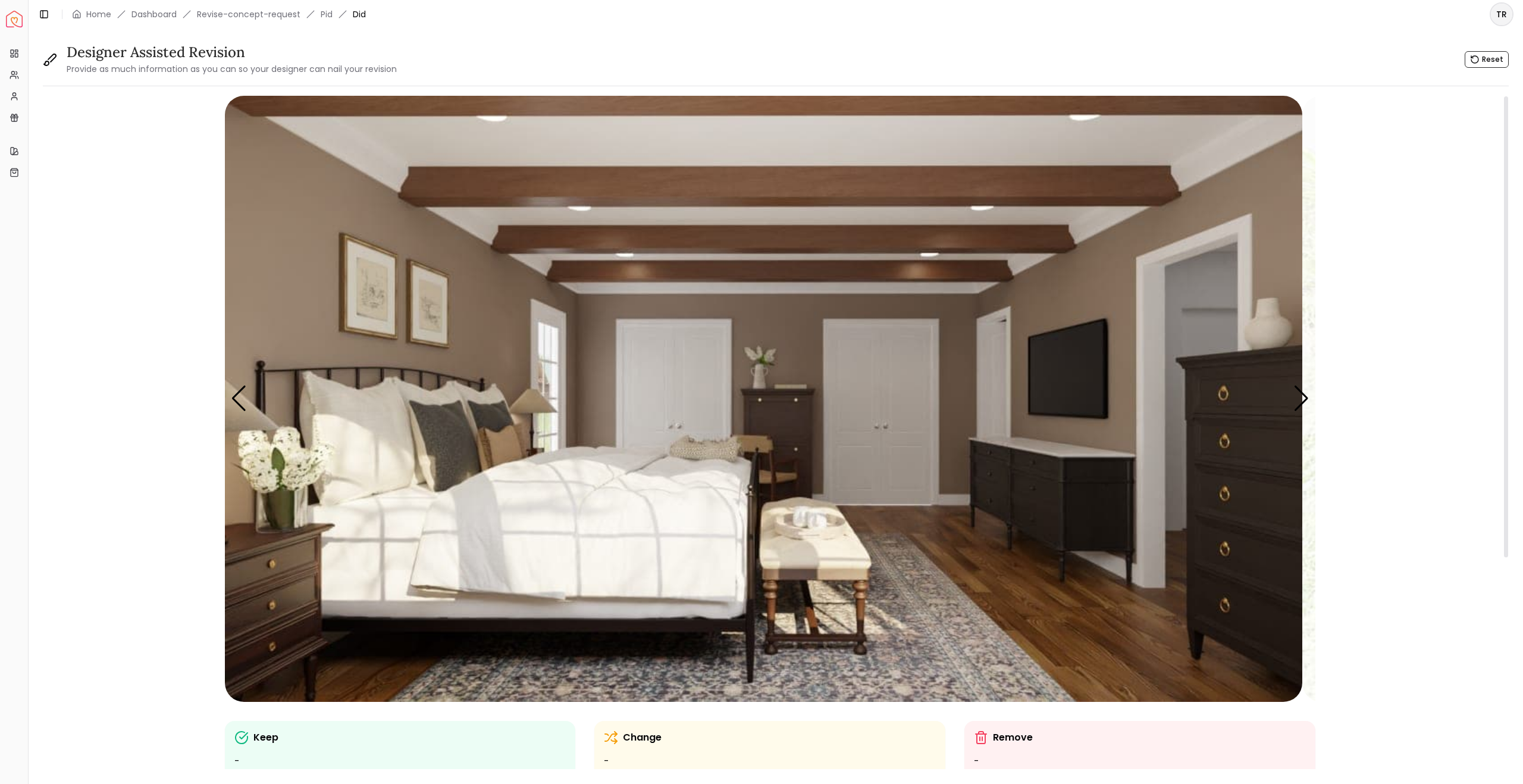
click at [396, 745] on div "Keep" at bounding box center [400, 738] width 332 height 15
click at [788, 435] on img "4 / 5" at bounding box center [764, 399] width 1077 height 606
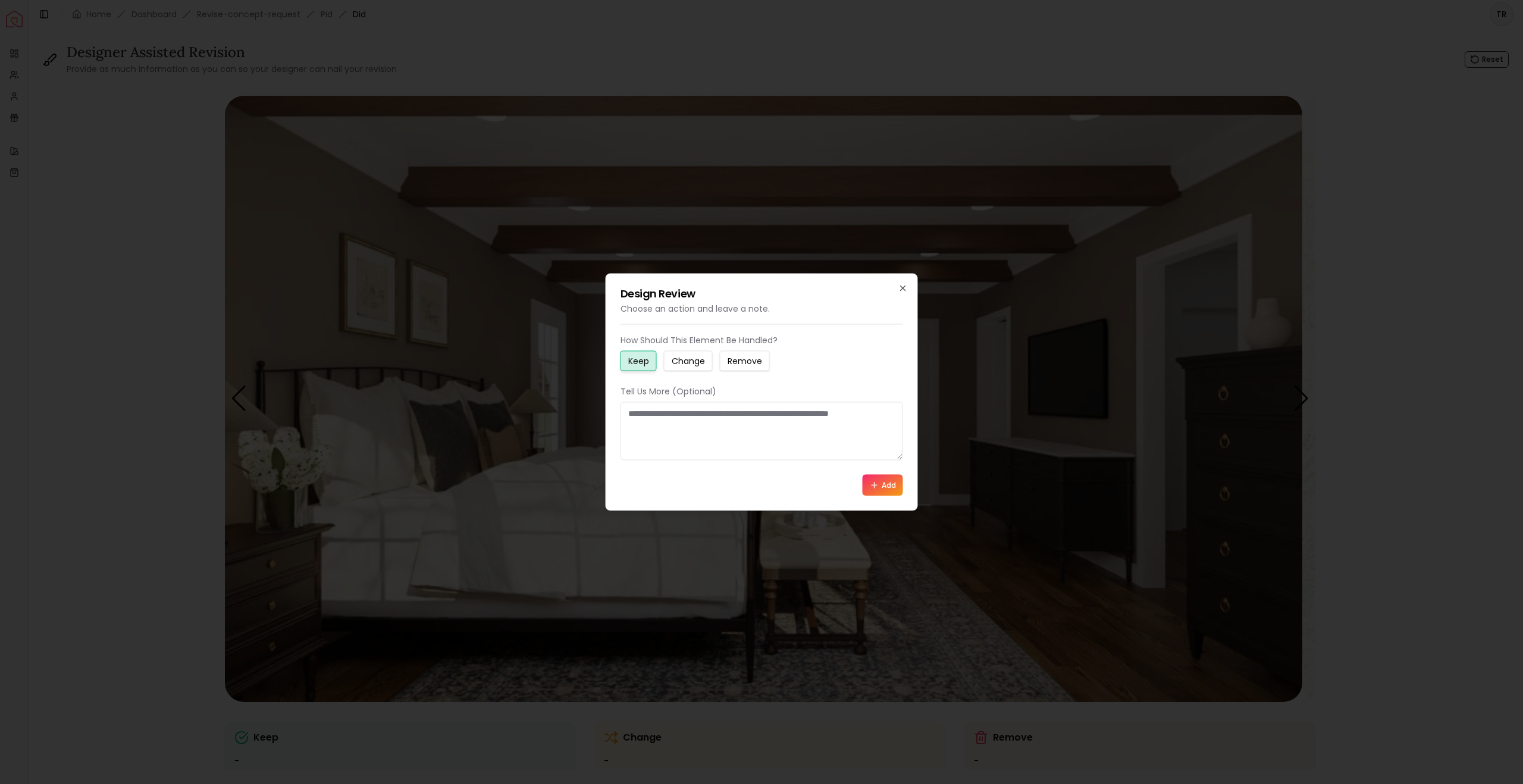
click at [633, 419] on textarea at bounding box center [762, 431] width 283 height 58
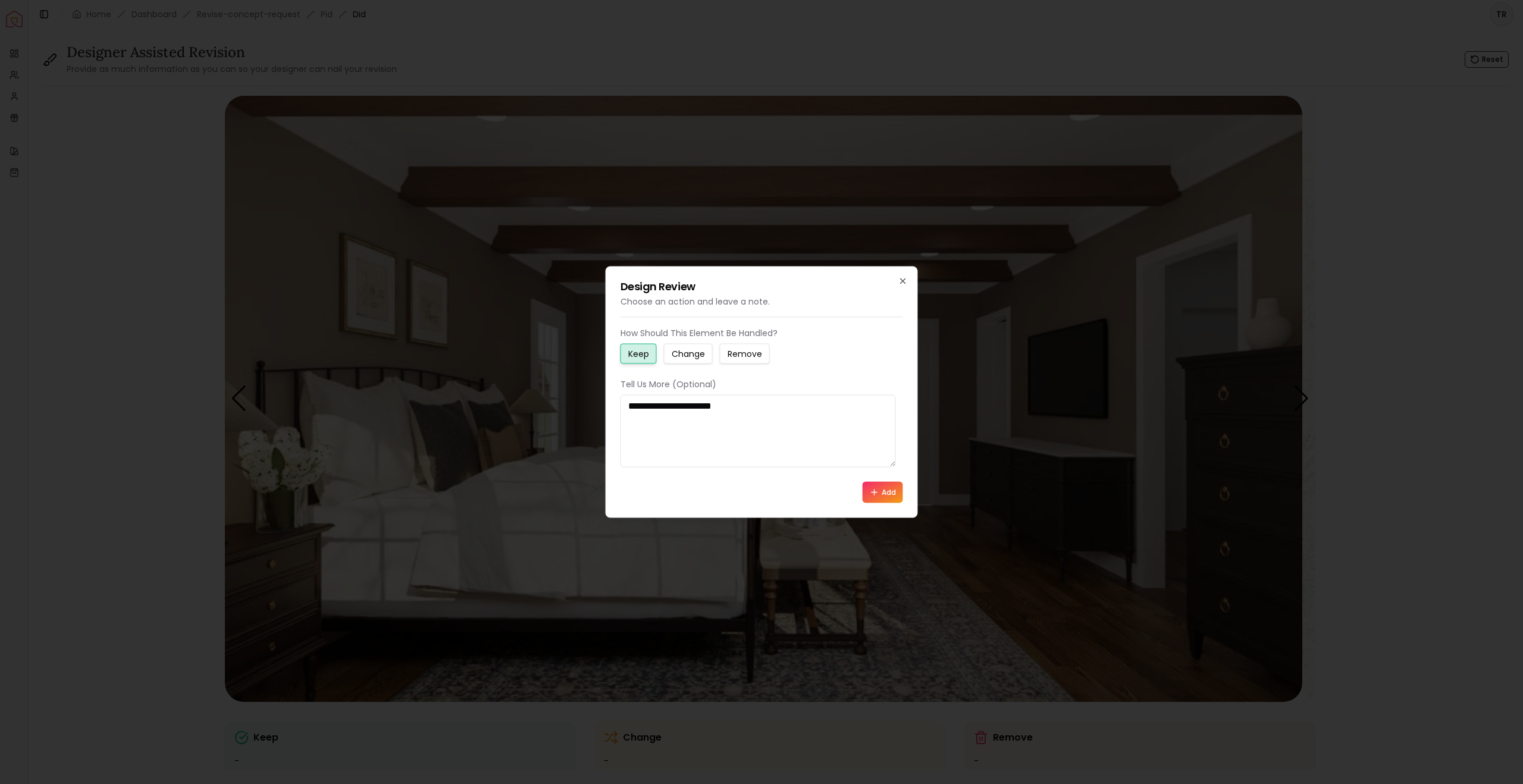
type textarea "**********"
click at [876, 503] on button "Add" at bounding box center [883, 493] width 40 height 22
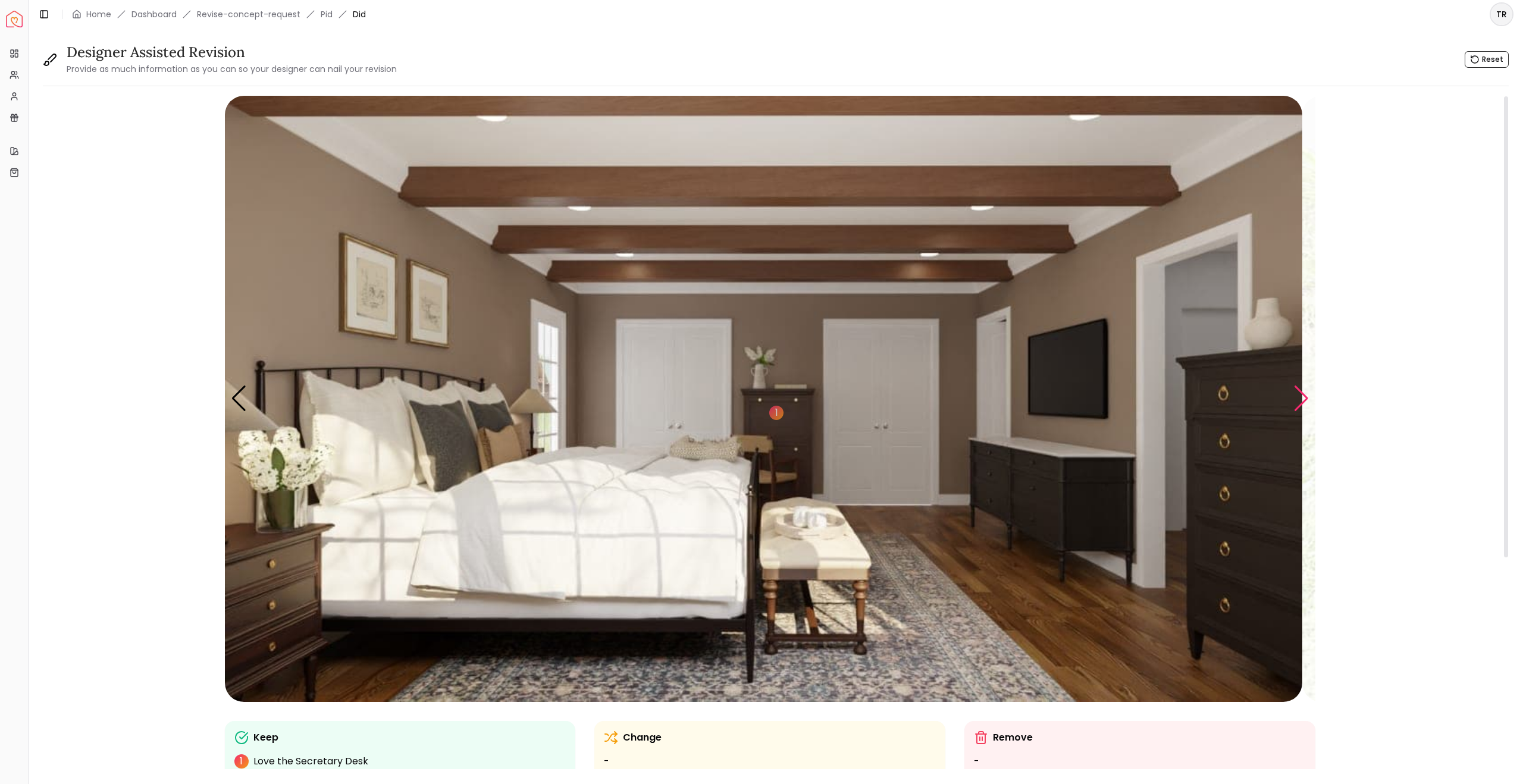
click at [1294, 412] on div "Next slide" at bounding box center [1302, 398] width 16 height 26
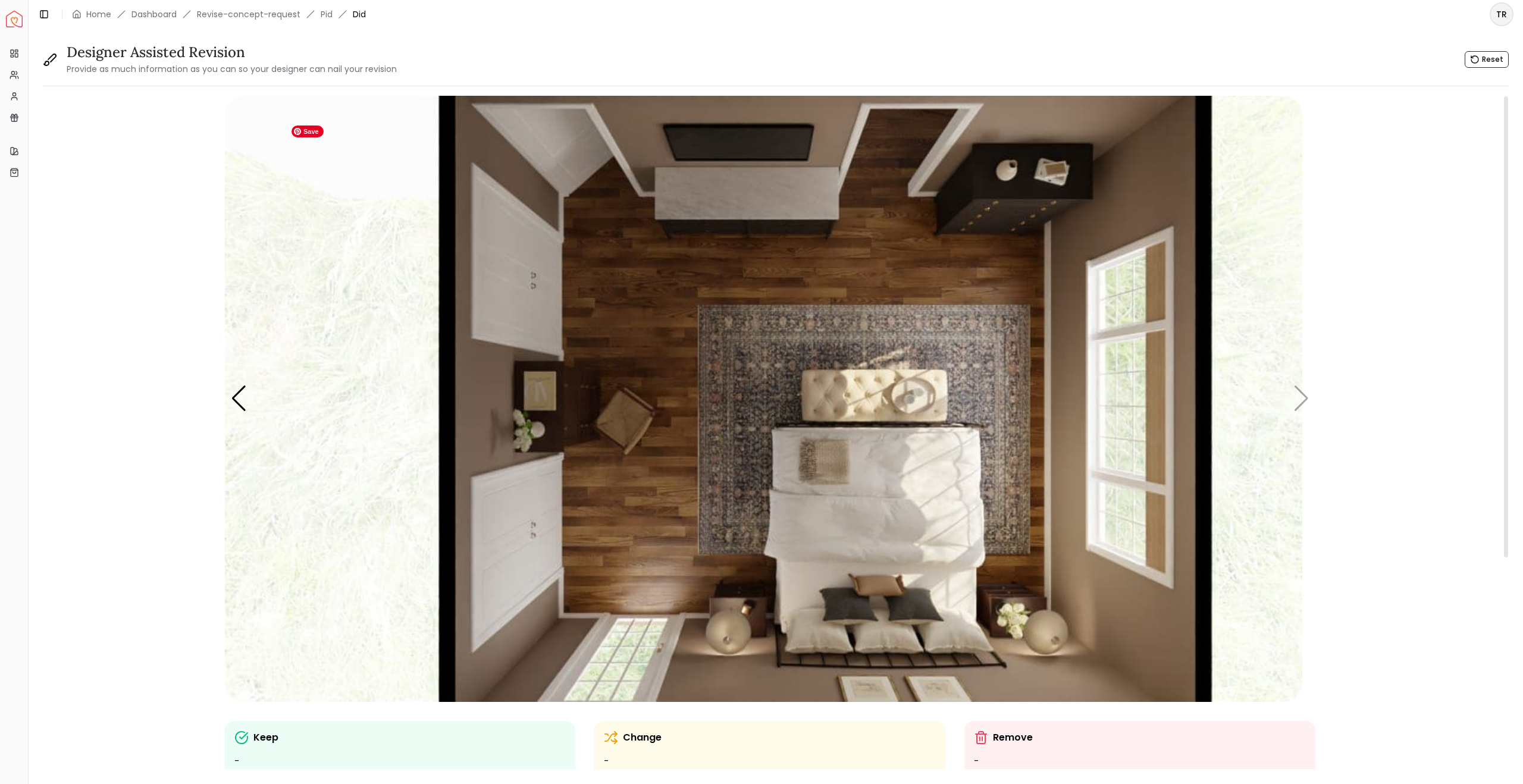
click at [774, 375] on img "5 / 5" at bounding box center [764, 399] width 1077 height 606
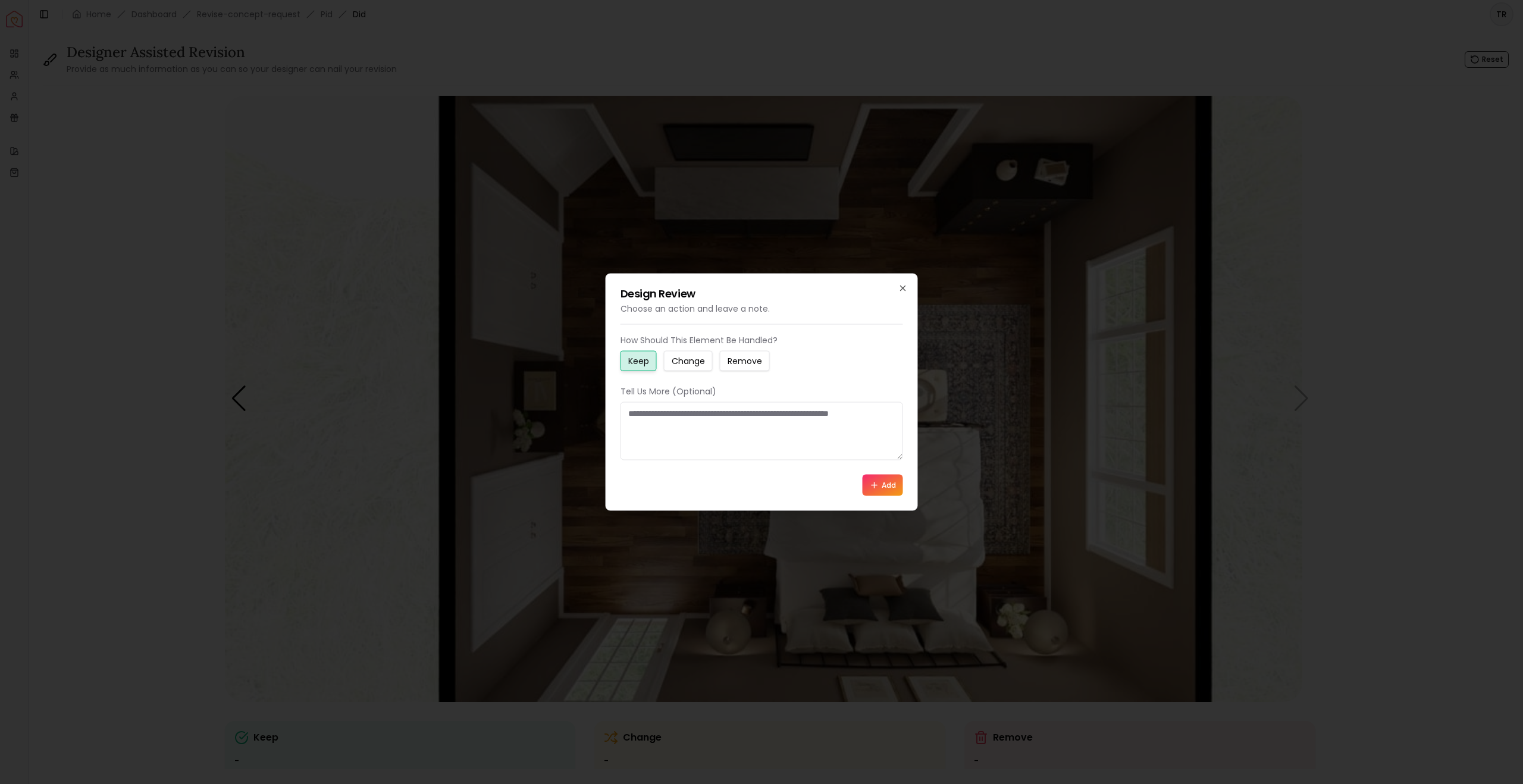
click at [704, 356] on small "Change" at bounding box center [688, 361] width 33 height 12
drag, startPoint x: 634, startPoint y: 417, endPoint x: 764, endPoint y: 450, distance: 134.1
click at [764, 450] on textarea at bounding box center [762, 431] width 283 height 58
paste textarea "**********"
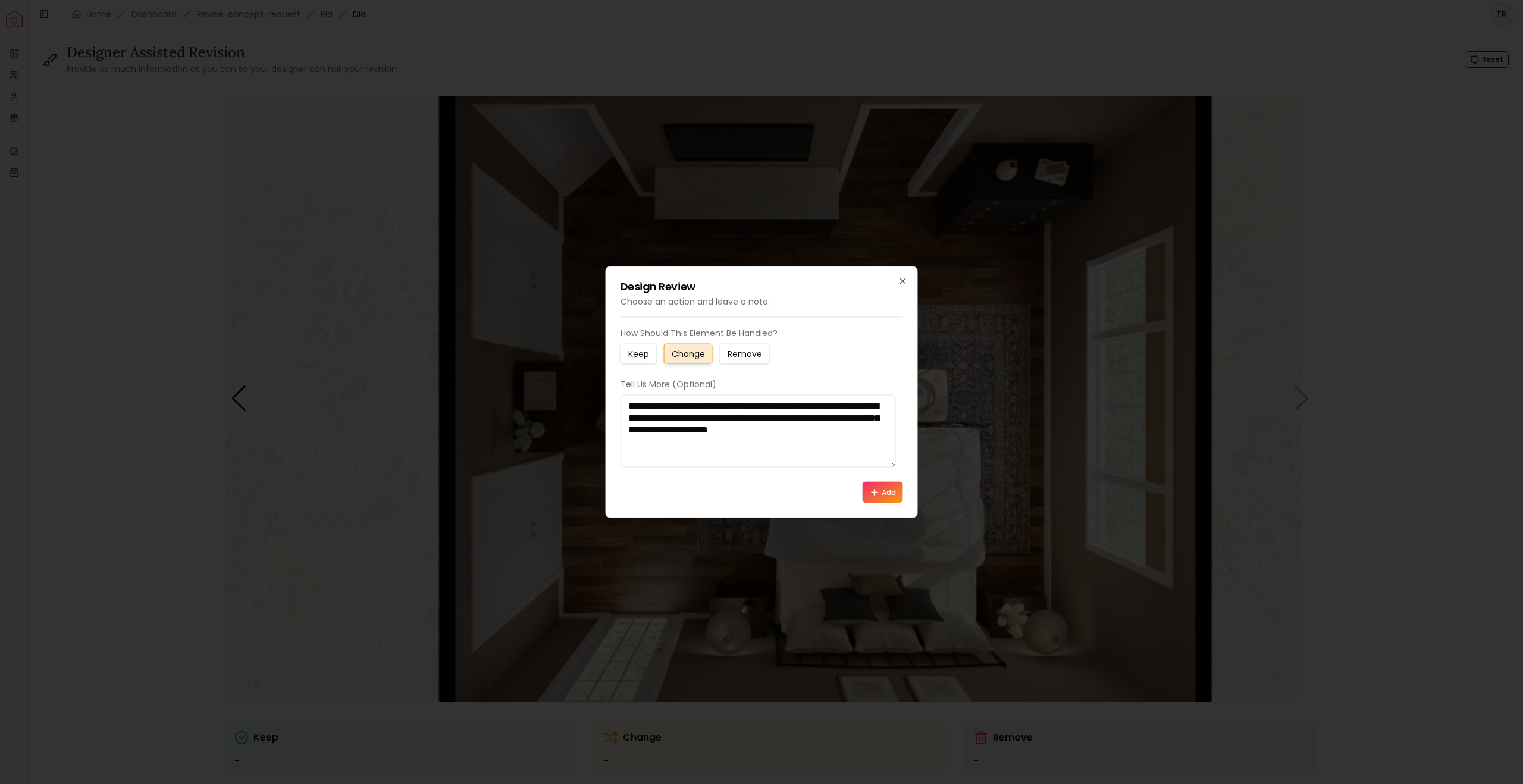
type textarea "**********"
click at [877, 503] on button "Add" at bounding box center [883, 493] width 40 height 22
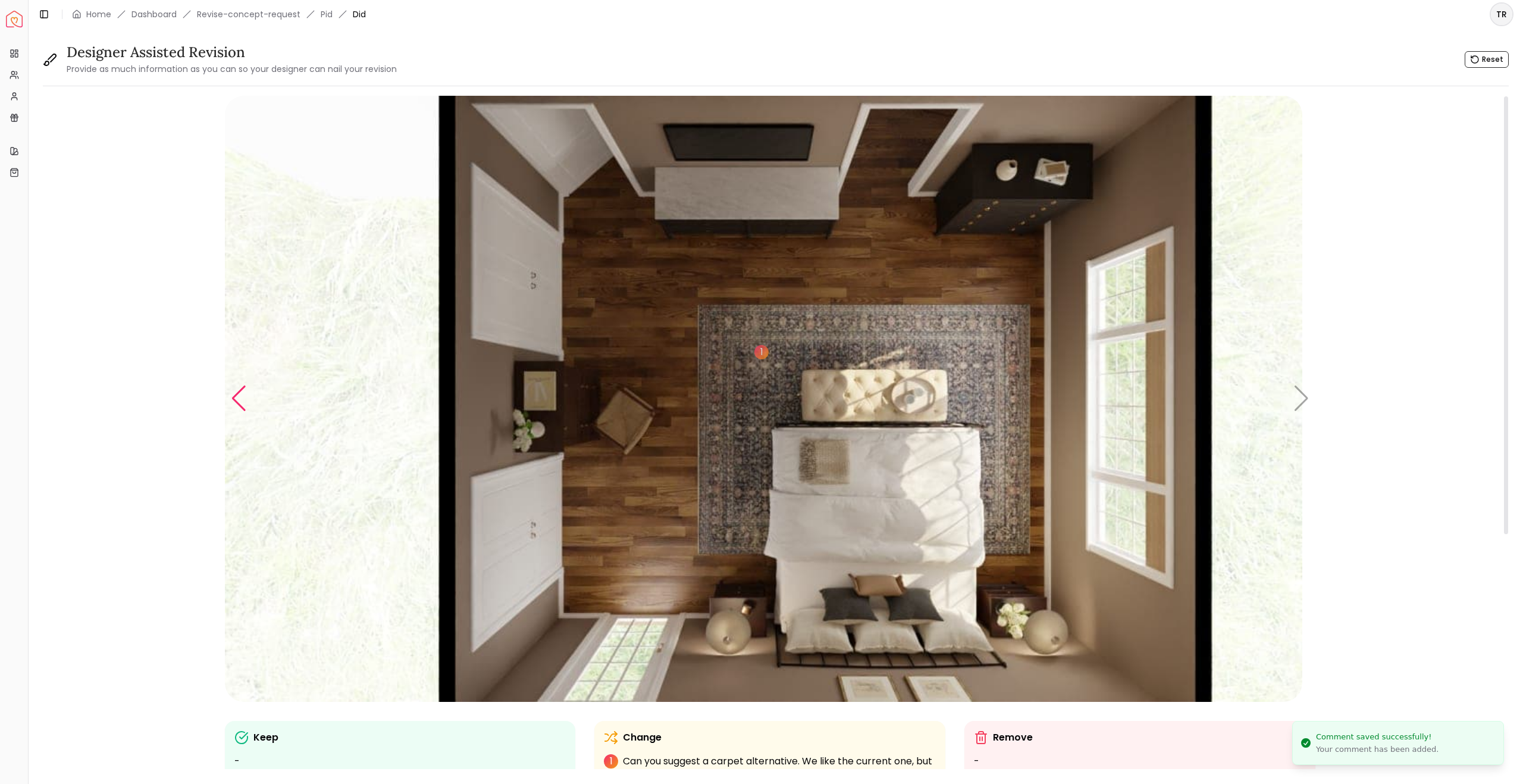
click at [245, 412] on div "Previous slide" at bounding box center [239, 398] width 16 height 26
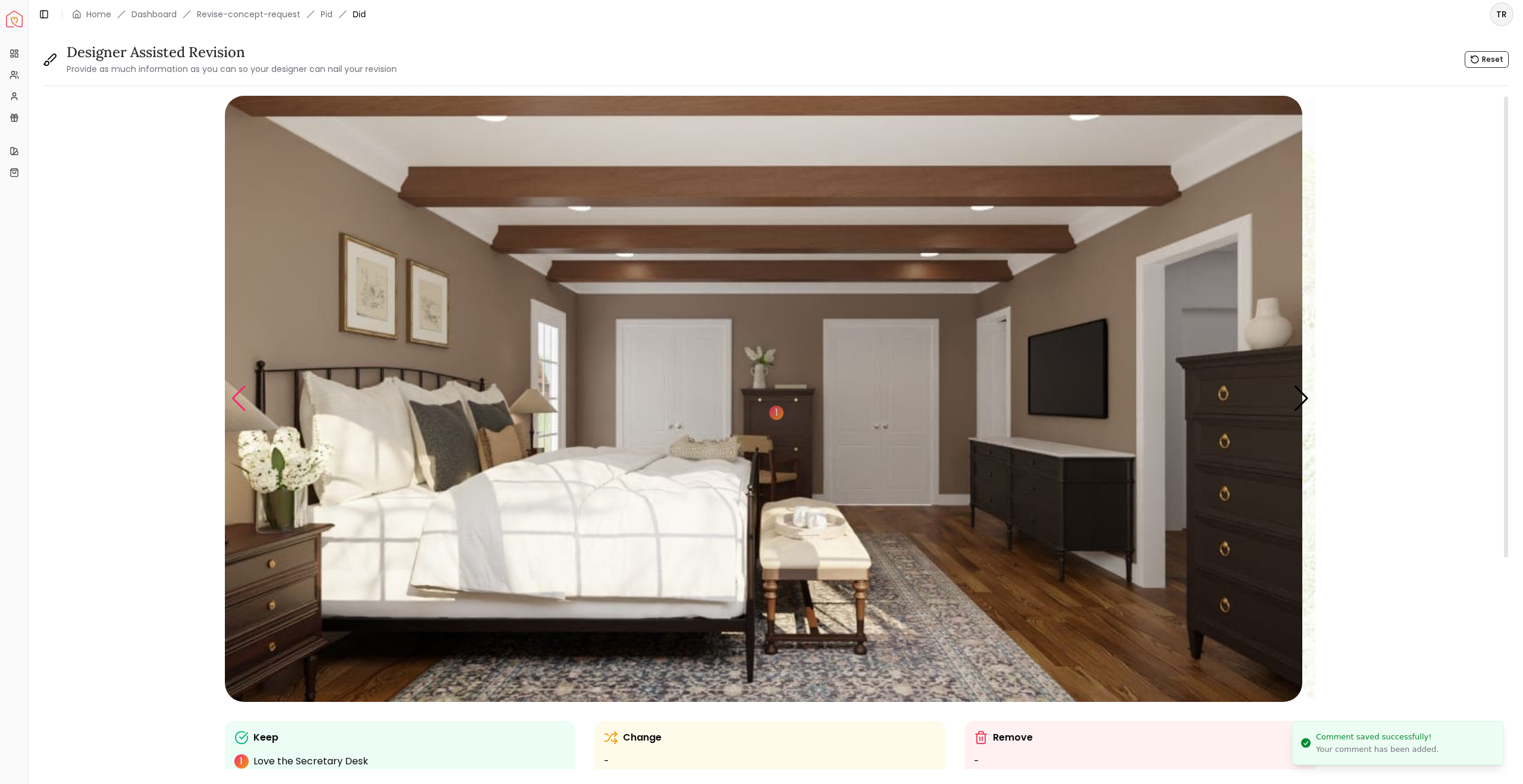
click at [245, 412] on div "Previous slide" at bounding box center [239, 398] width 16 height 26
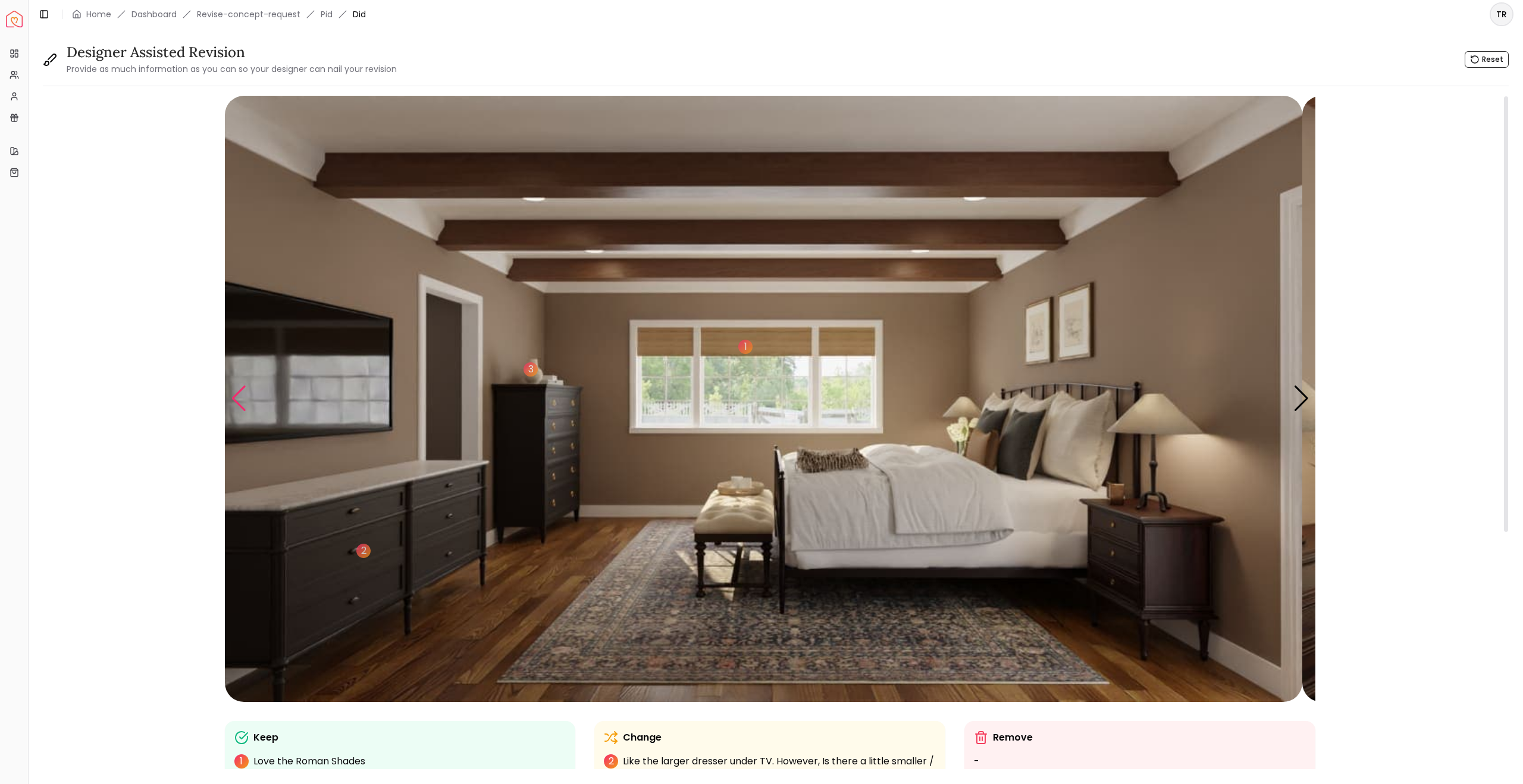
click at [245, 412] on div "Previous slide" at bounding box center [239, 398] width 16 height 26
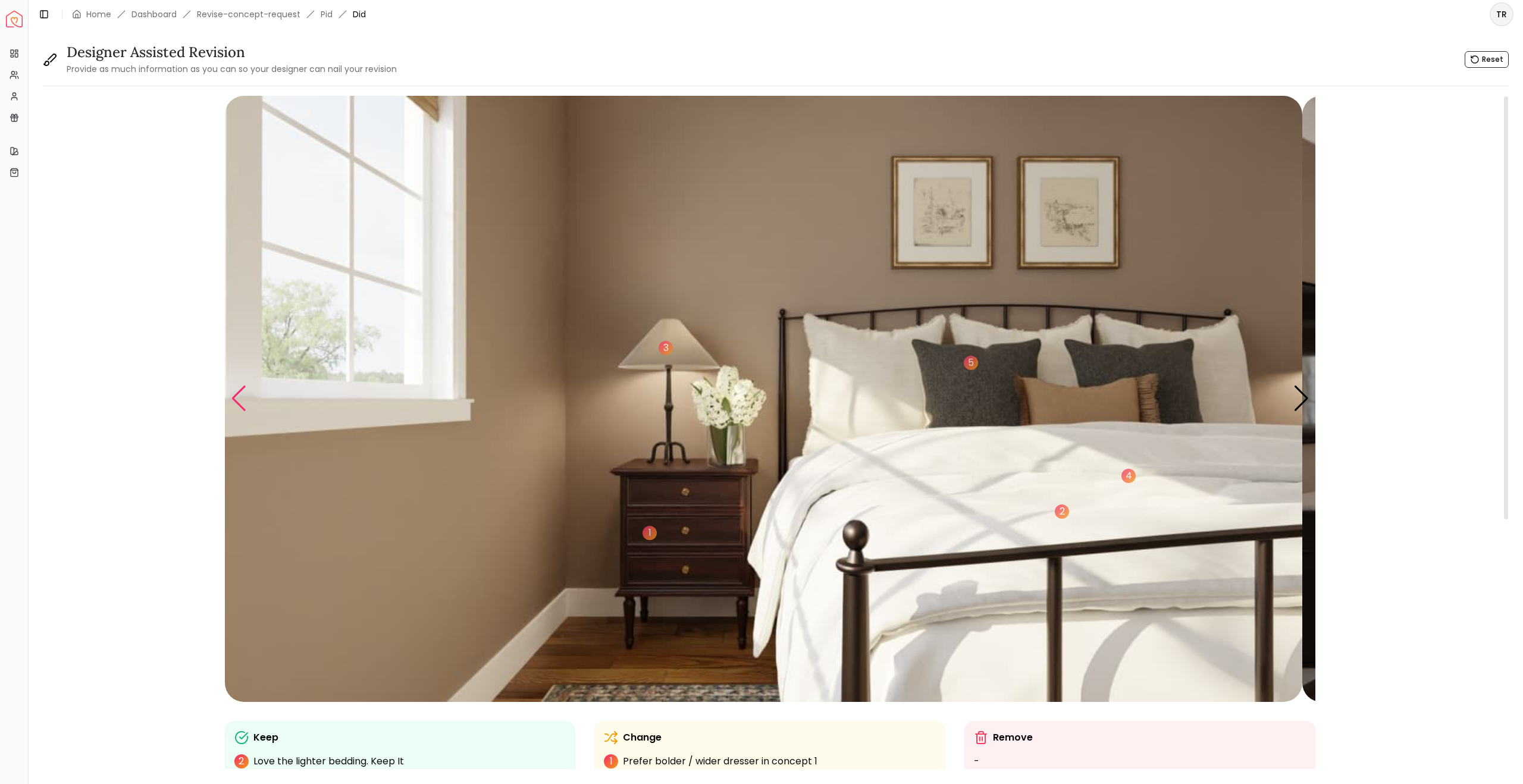
click at [245, 412] on div "Previous slide" at bounding box center [239, 398] width 16 height 26
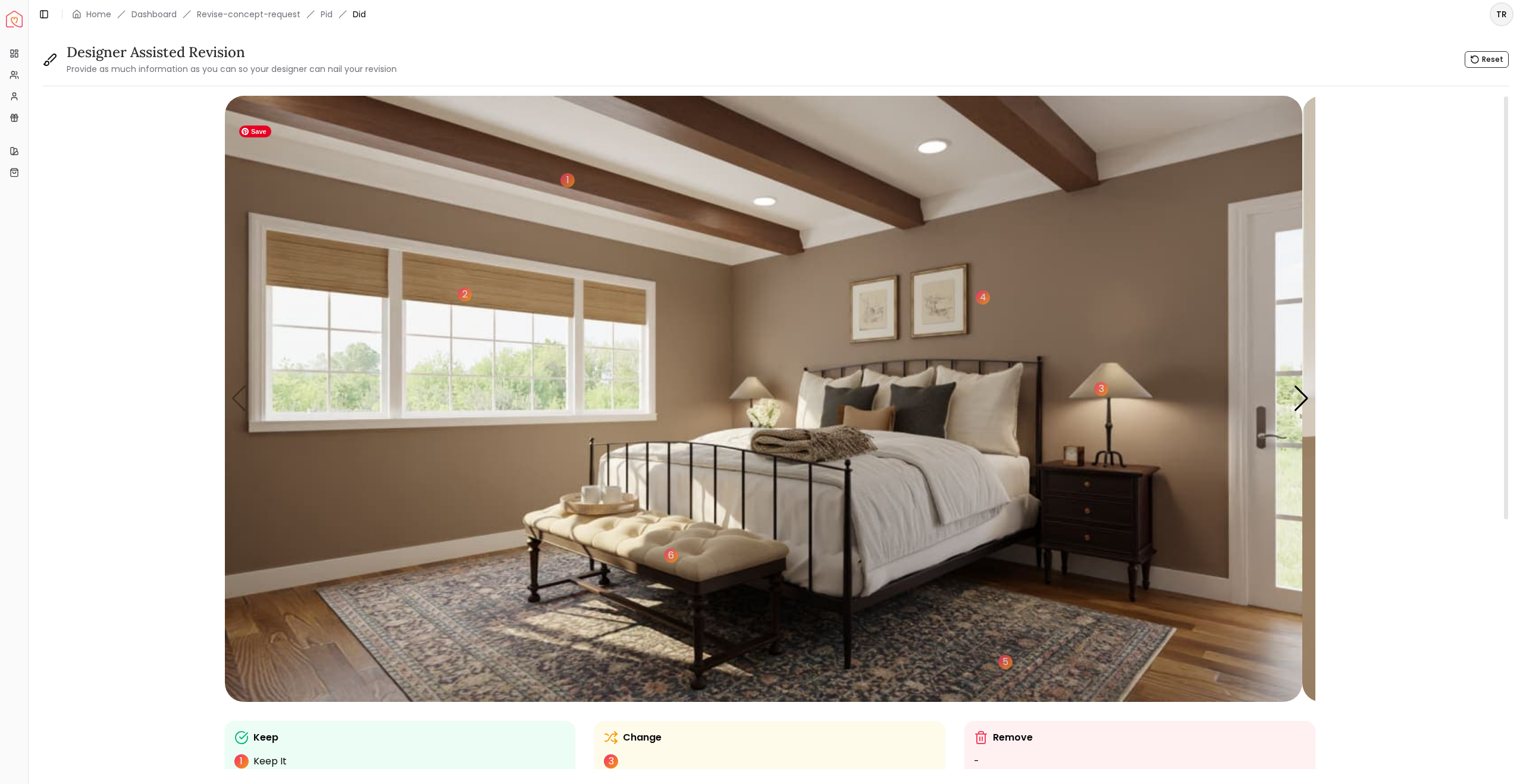
click at [1127, 300] on img "1 / 5" at bounding box center [764, 399] width 1077 height 606
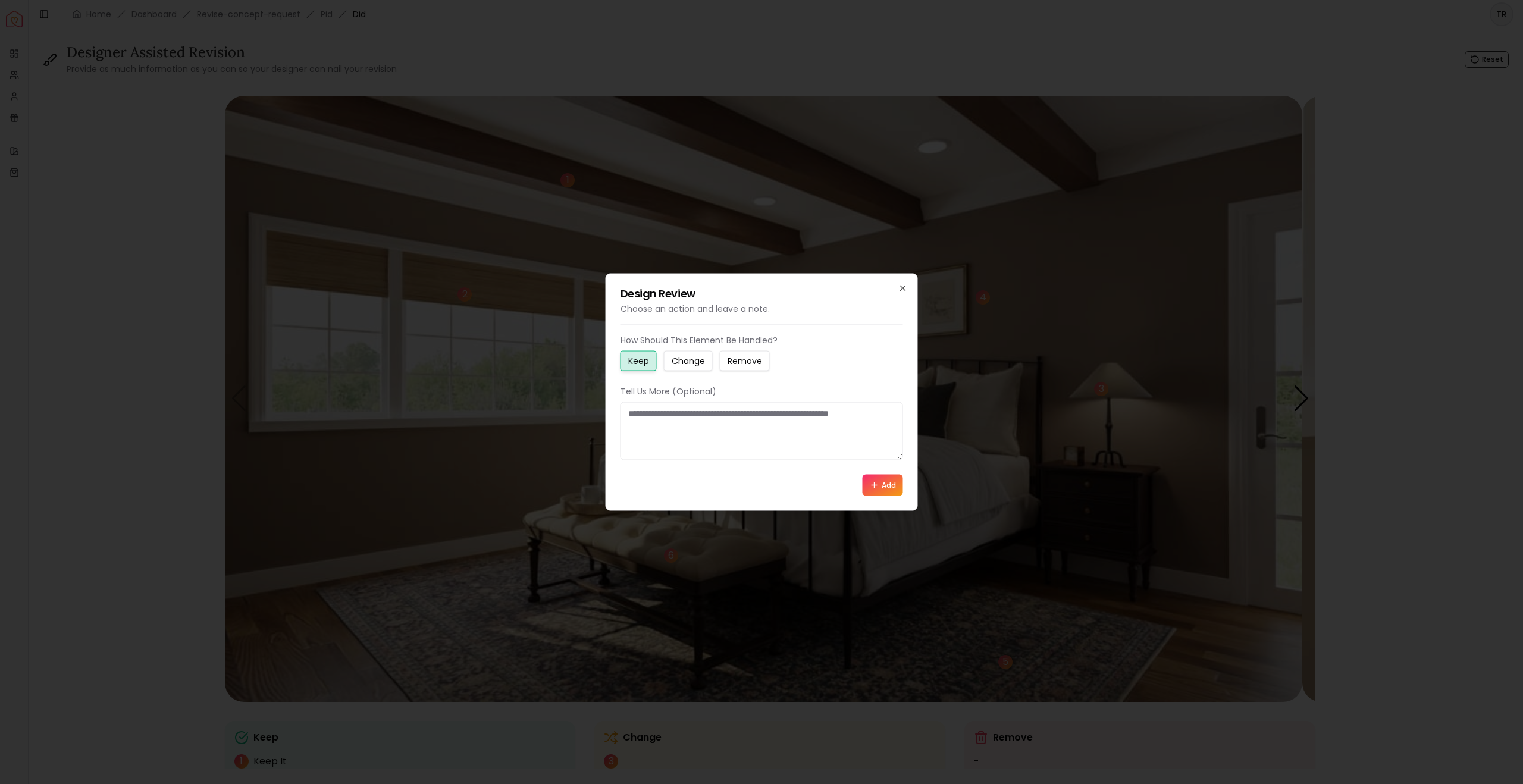
click at [702, 355] on small "Change" at bounding box center [688, 361] width 33 height 12
drag, startPoint x: 634, startPoint y: 419, endPoint x: 775, endPoint y: 454, distance: 145.3
click at [775, 454] on textarea at bounding box center [762, 431] width 283 height 58
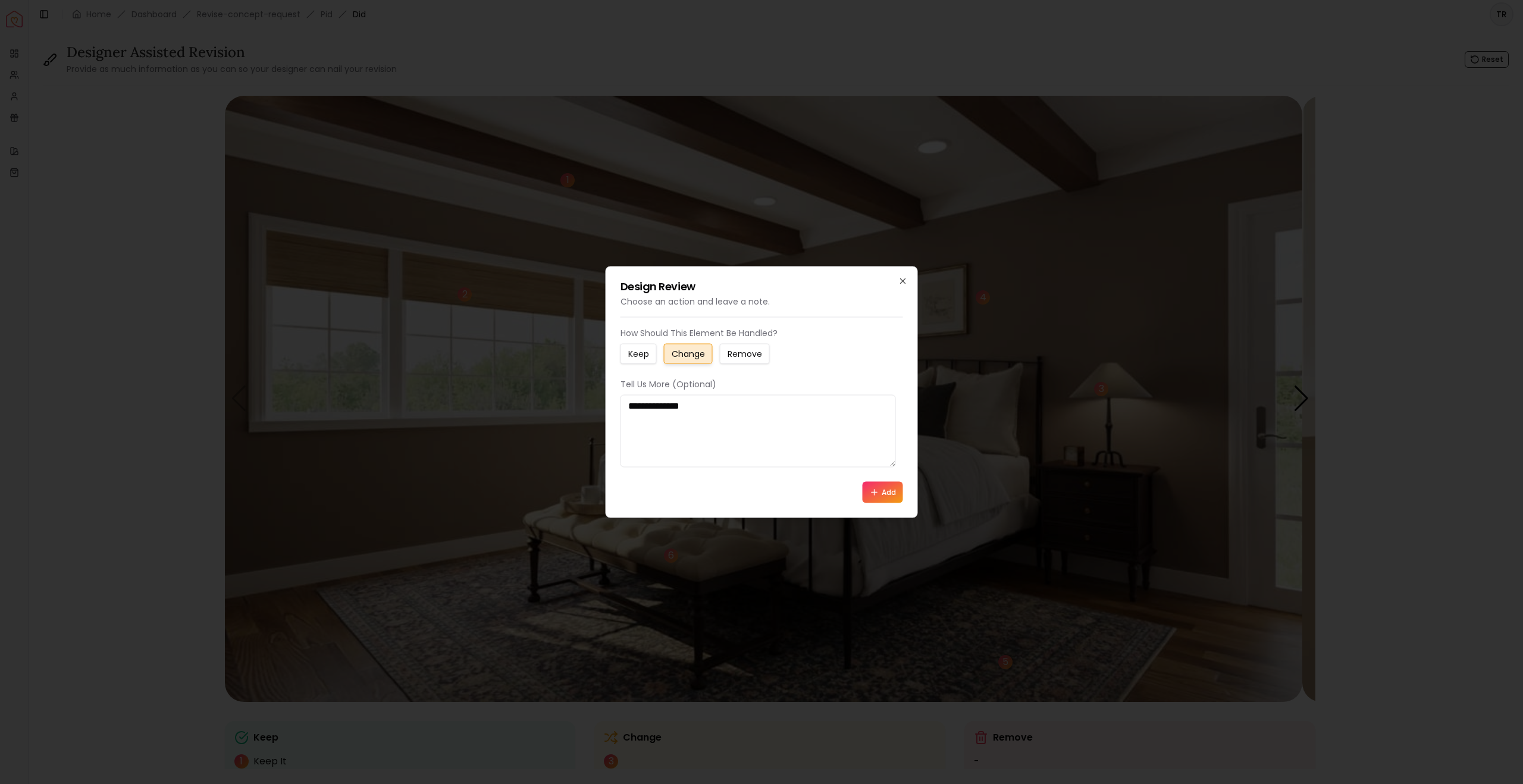
paste textarea "**********"
type textarea "**********"
click at [875, 503] on button "Add" at bounding box center [883, 493] width 40 height 22
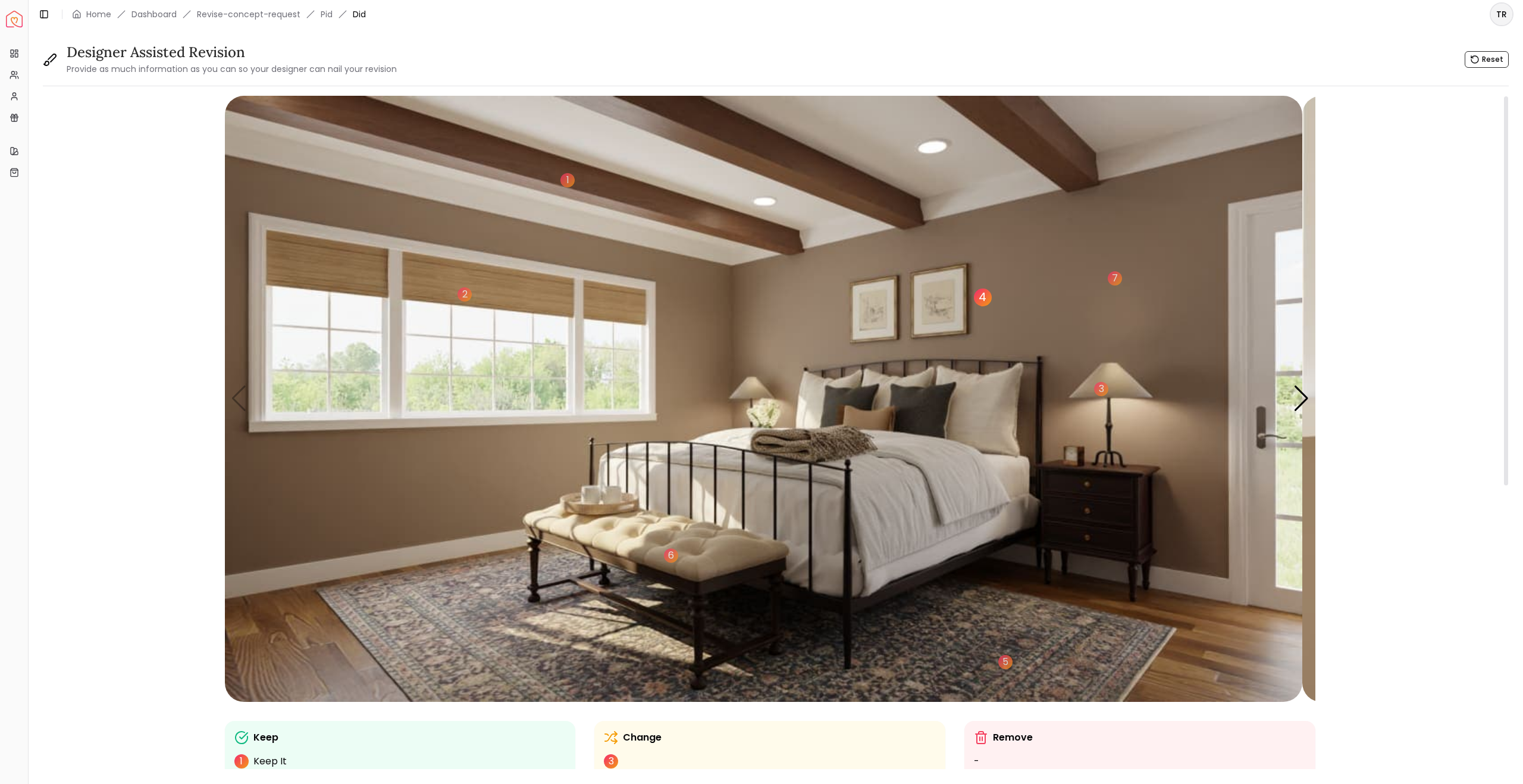
click at [992, 306] on div "4" at bounding box center [983, 297] width 18 height 18
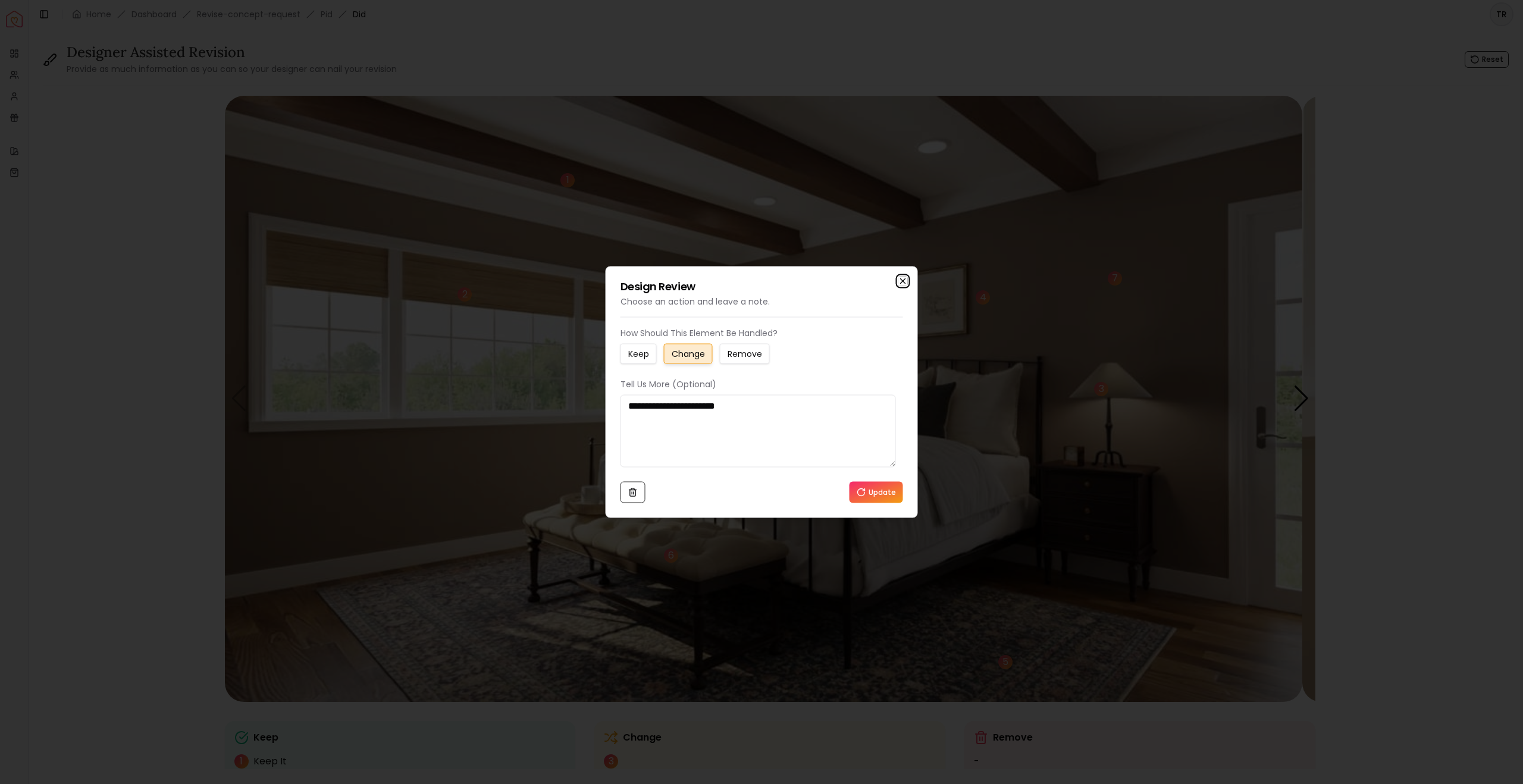
click at [899, 277] on icon "button" at bounding box center [904, 282] width 10 height 10
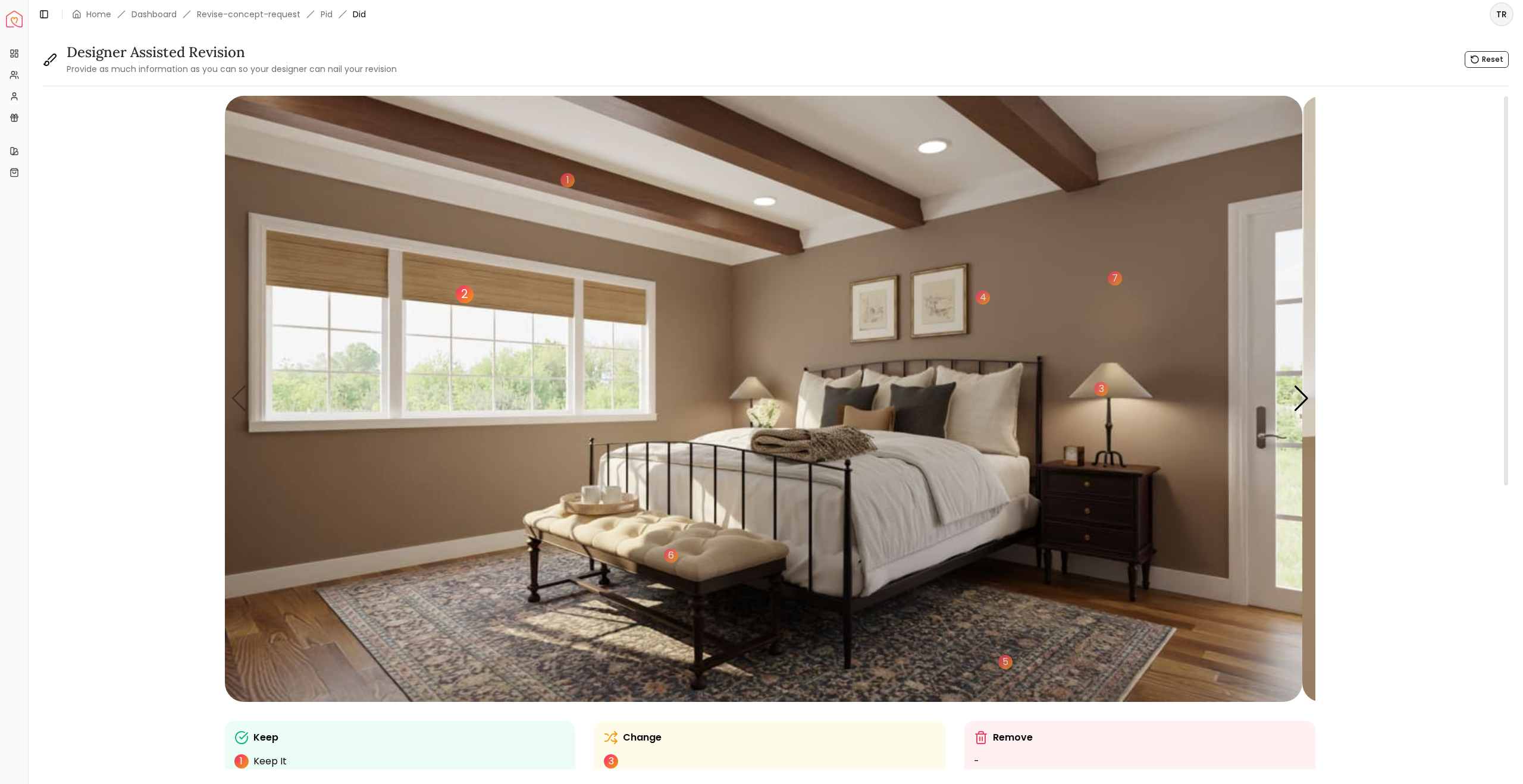
click at [474, 304] on div "2" at bounding box center [464, 295] width 18 height 18
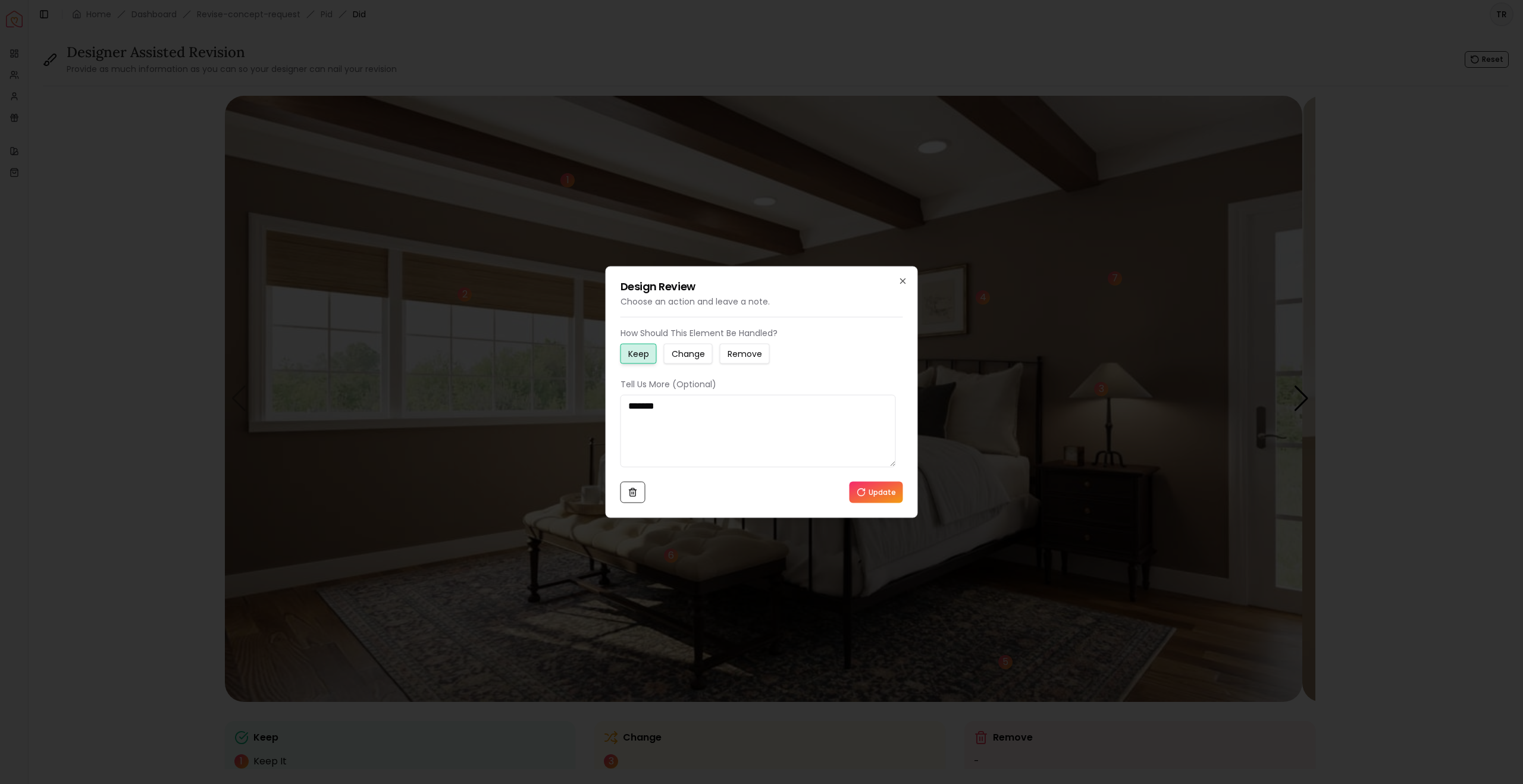
click at [673, 419] on textarea "*******" at bounding box center [758, 431] width 275 height 73
click at [899, 277] on icon "button" at bounding box center [904, 282] width 10 height 10
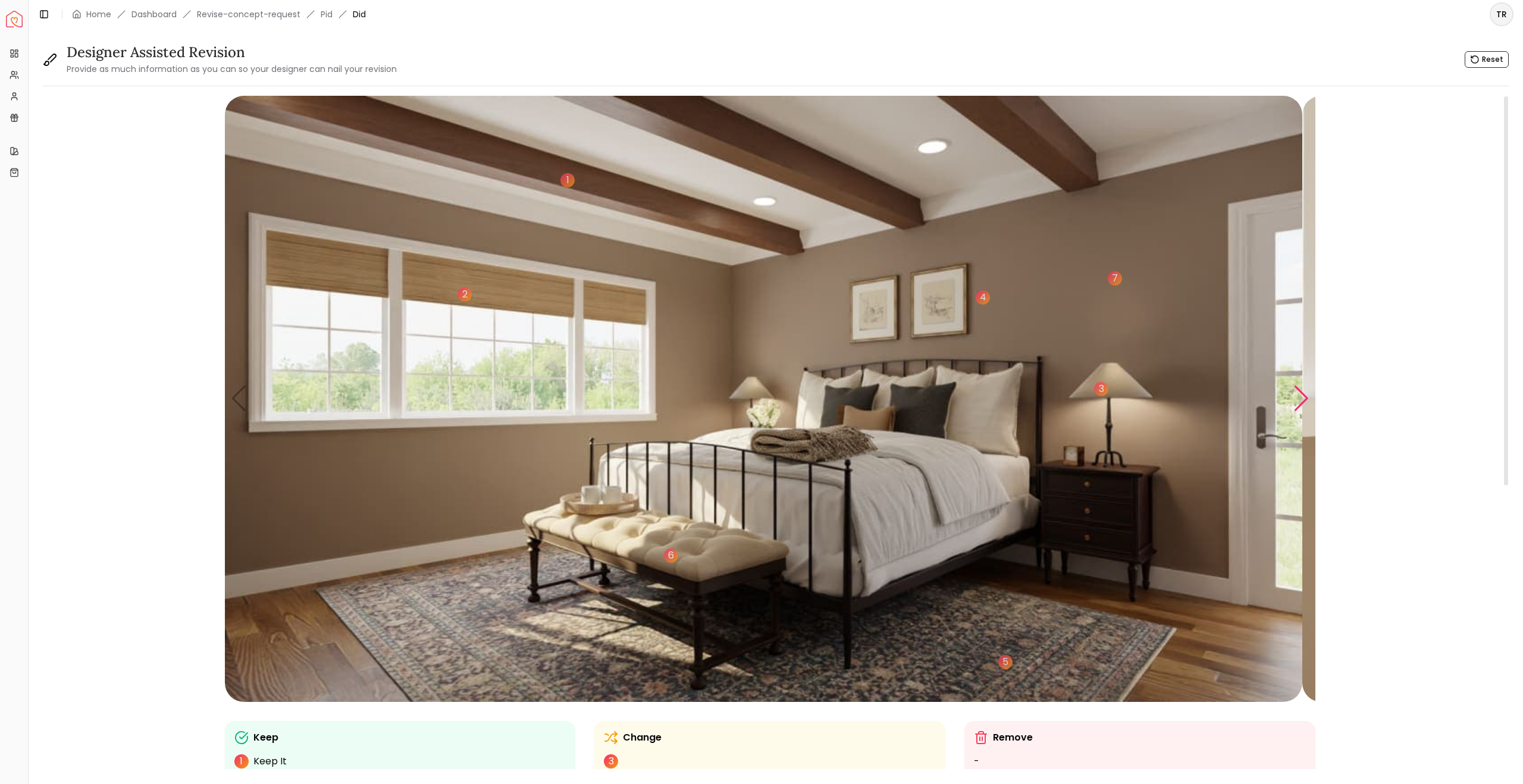
click at [1294, 412] on div "Next slide" at bounding box center [1302, 398] width 16 height 26
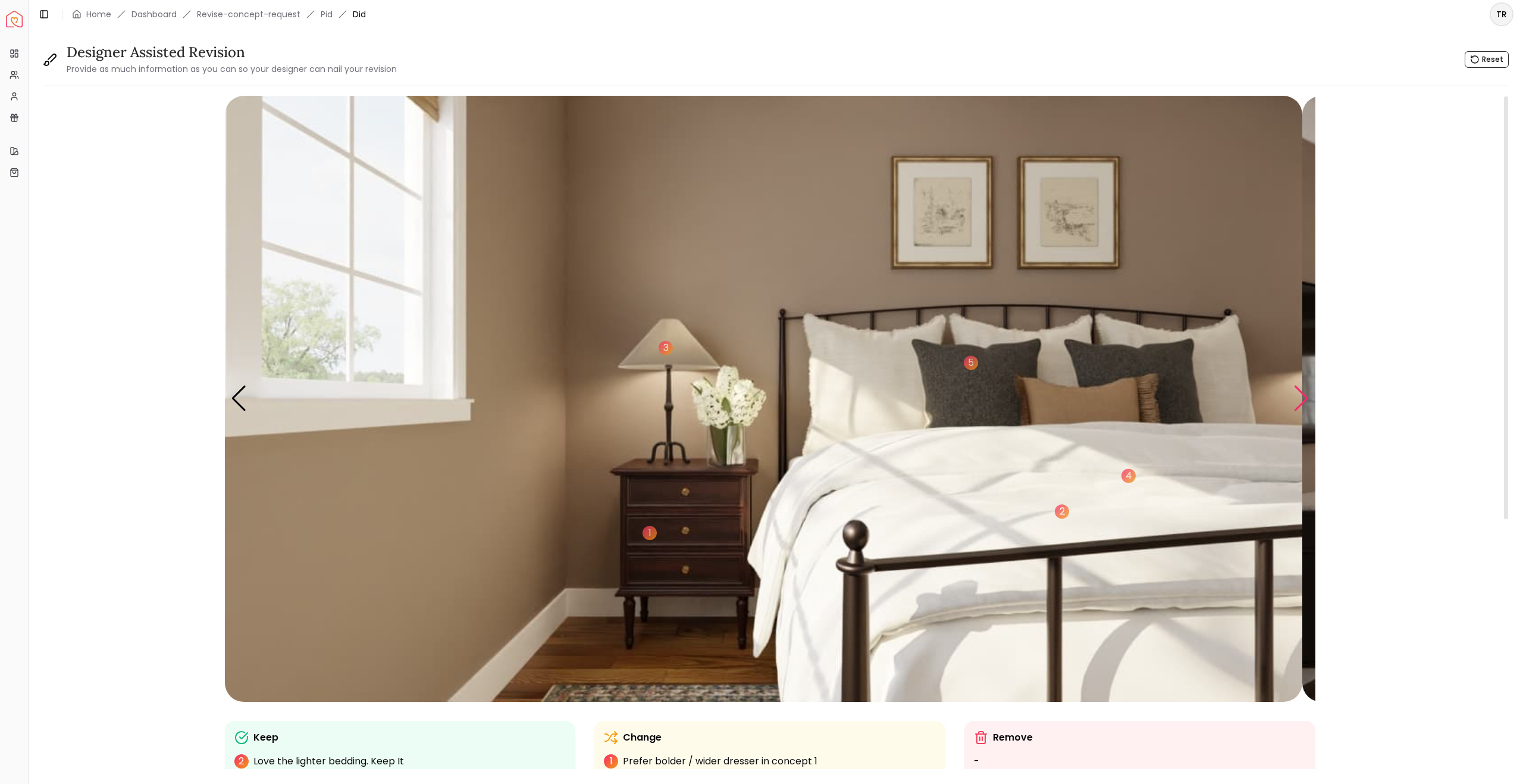
click at [1294, 412] on div "Next slide" at bounding box center [1302, 398] width 16 height 26
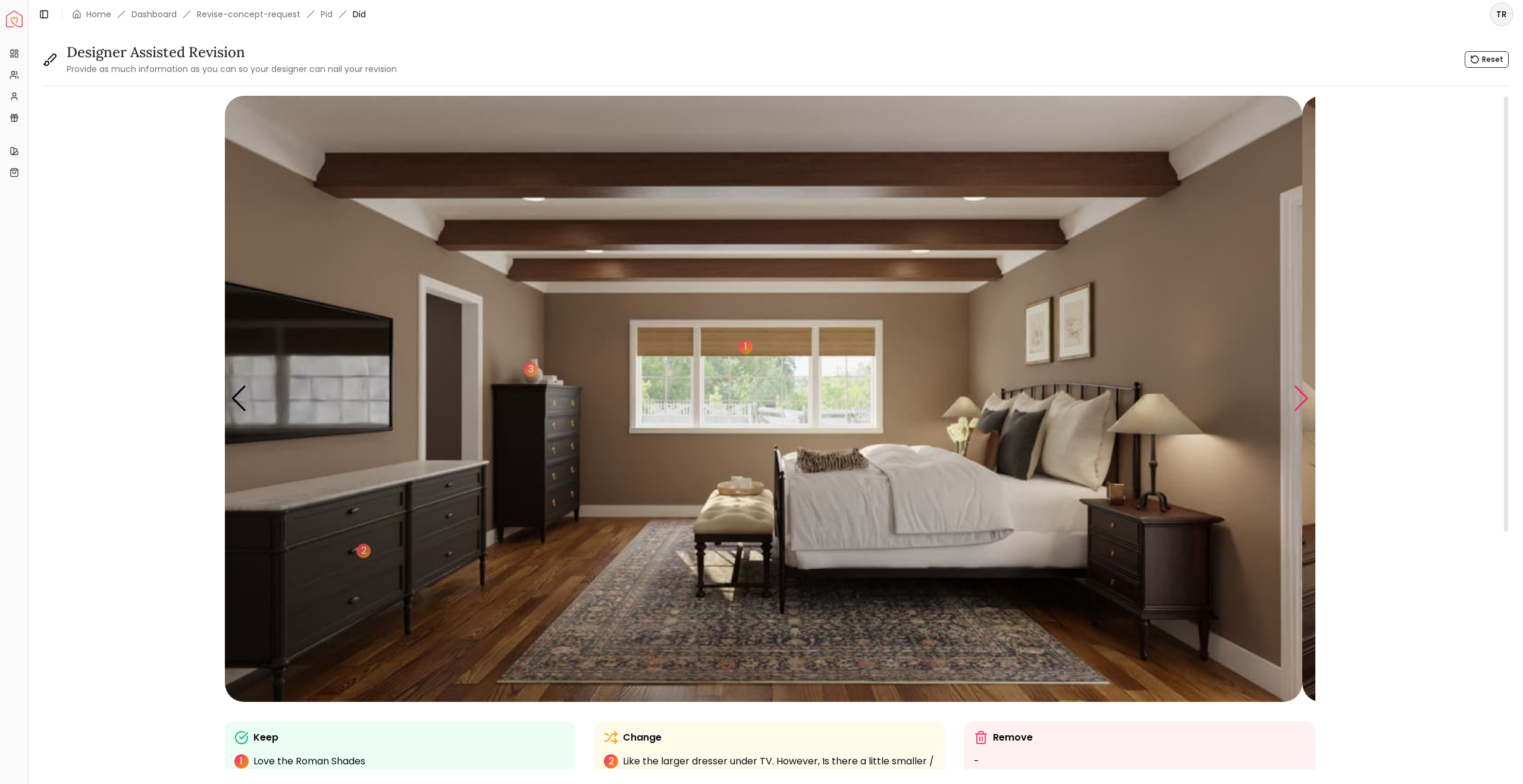
click at [1294, 412] on div "Next slide" at bounding box center [1302, 398] width 16 height 26
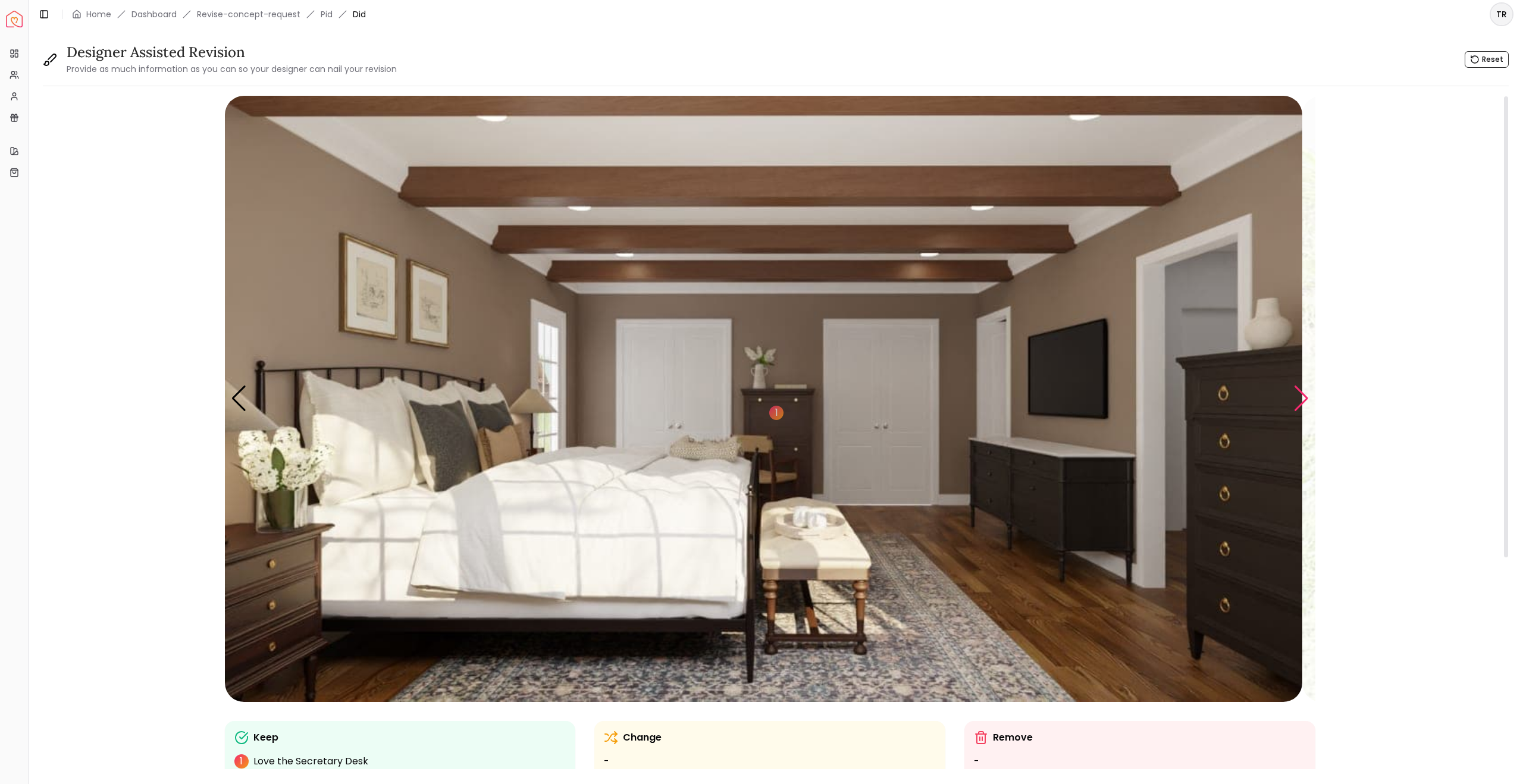
click at [1294, 412] on div "Next slide" at bounding box center [1302, 398] width 16 height 26
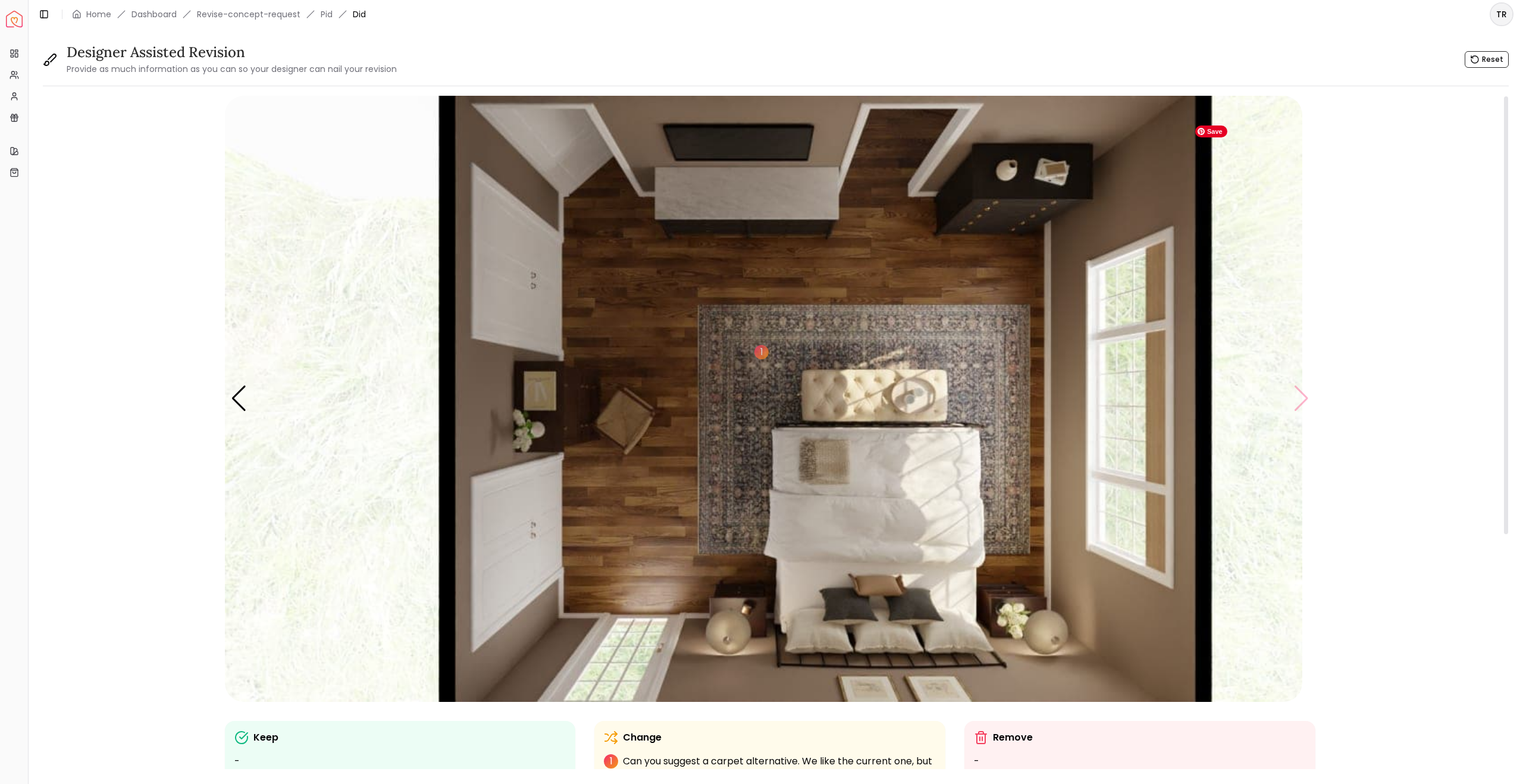
click at [1294, 424] on img "5 / 5" at bounding box center [764, 399] width 1077 height 606
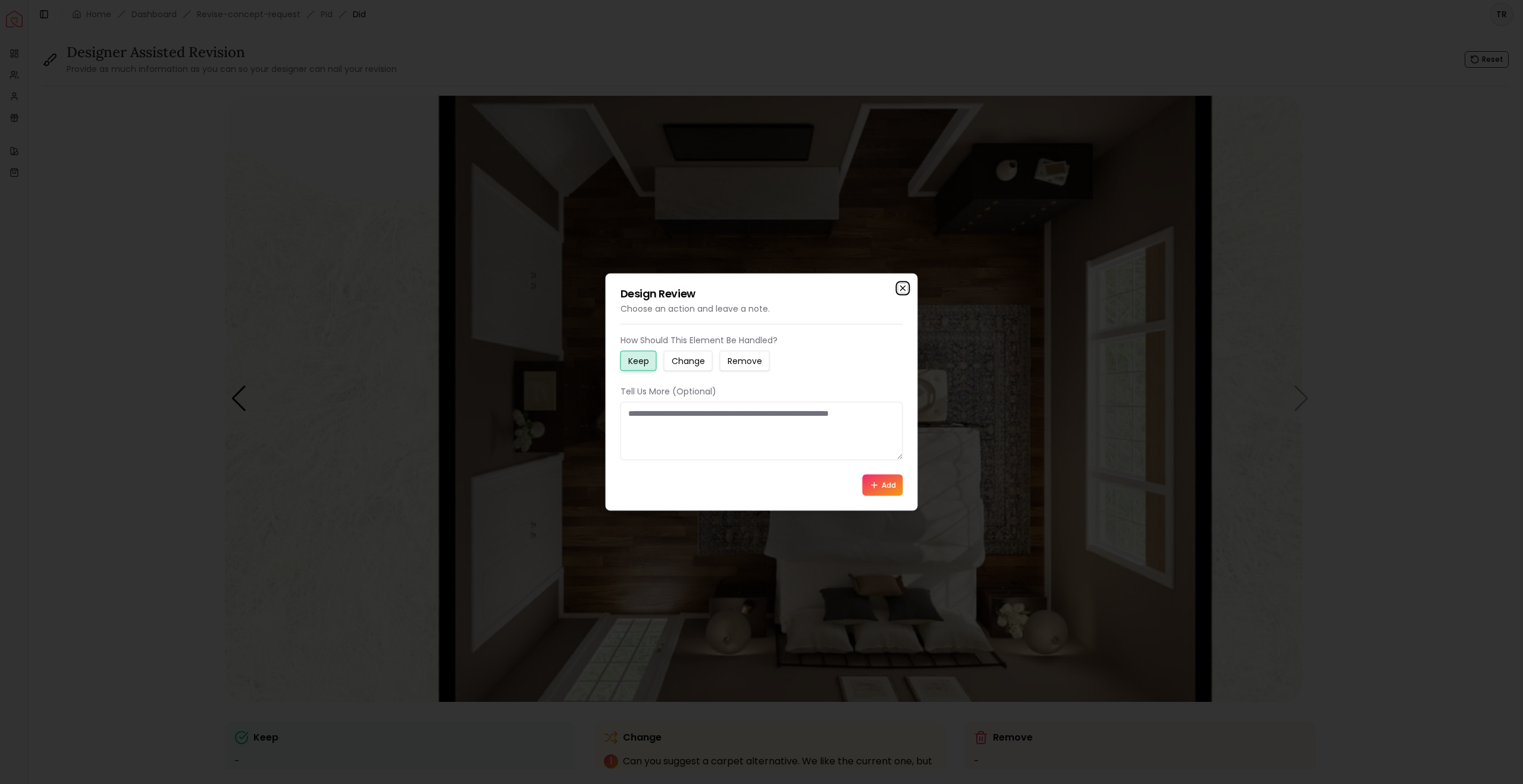
click at [899, 283] on icon "button" at bounding box center [904, 288] width 10 height 10
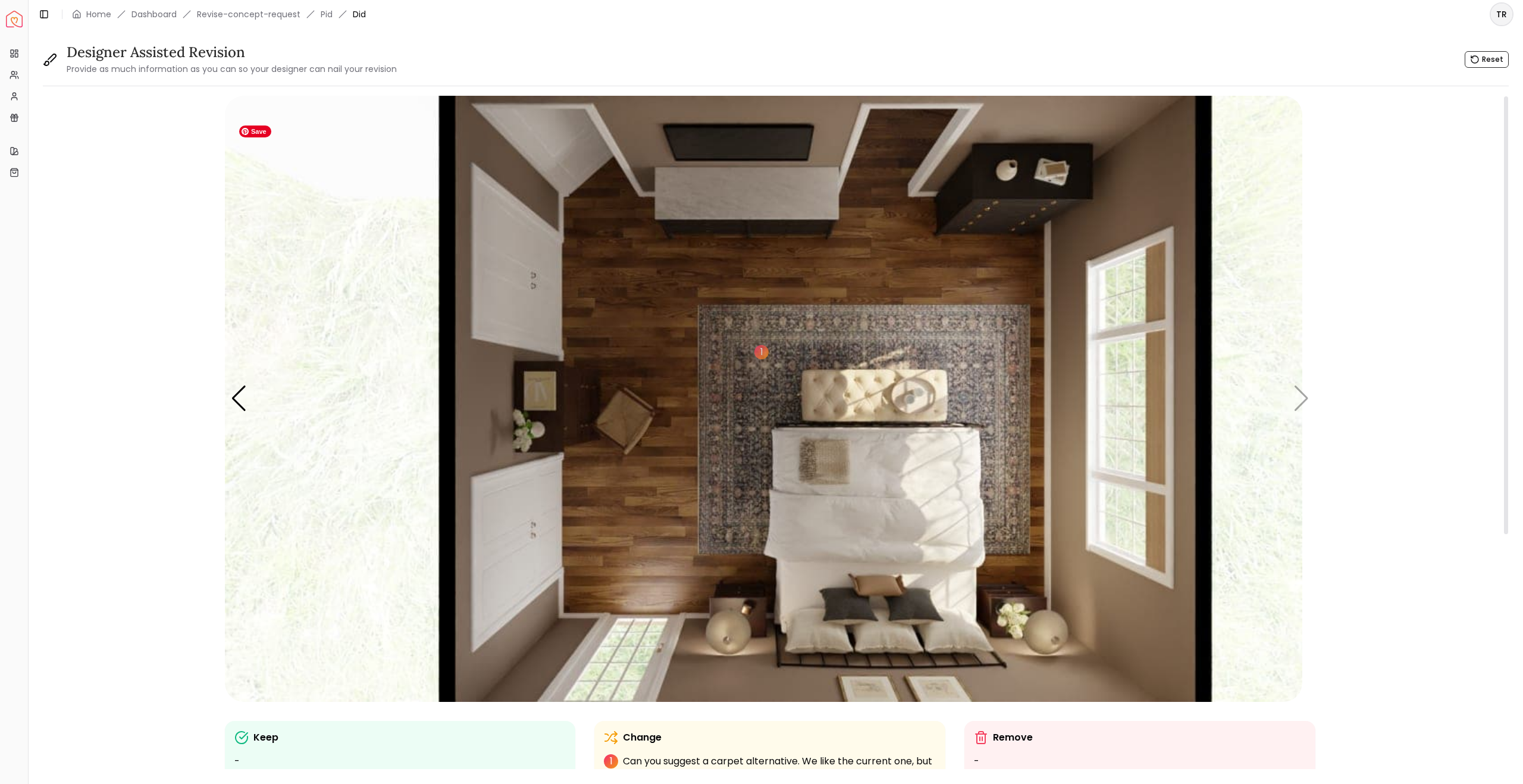
click at [1294, 426] on img "5 / 5" at bounding box center [764, 399] width 1077 height 606
click at [770, 361] on div "1" at bounding box center [762, 352] width 18 height 18
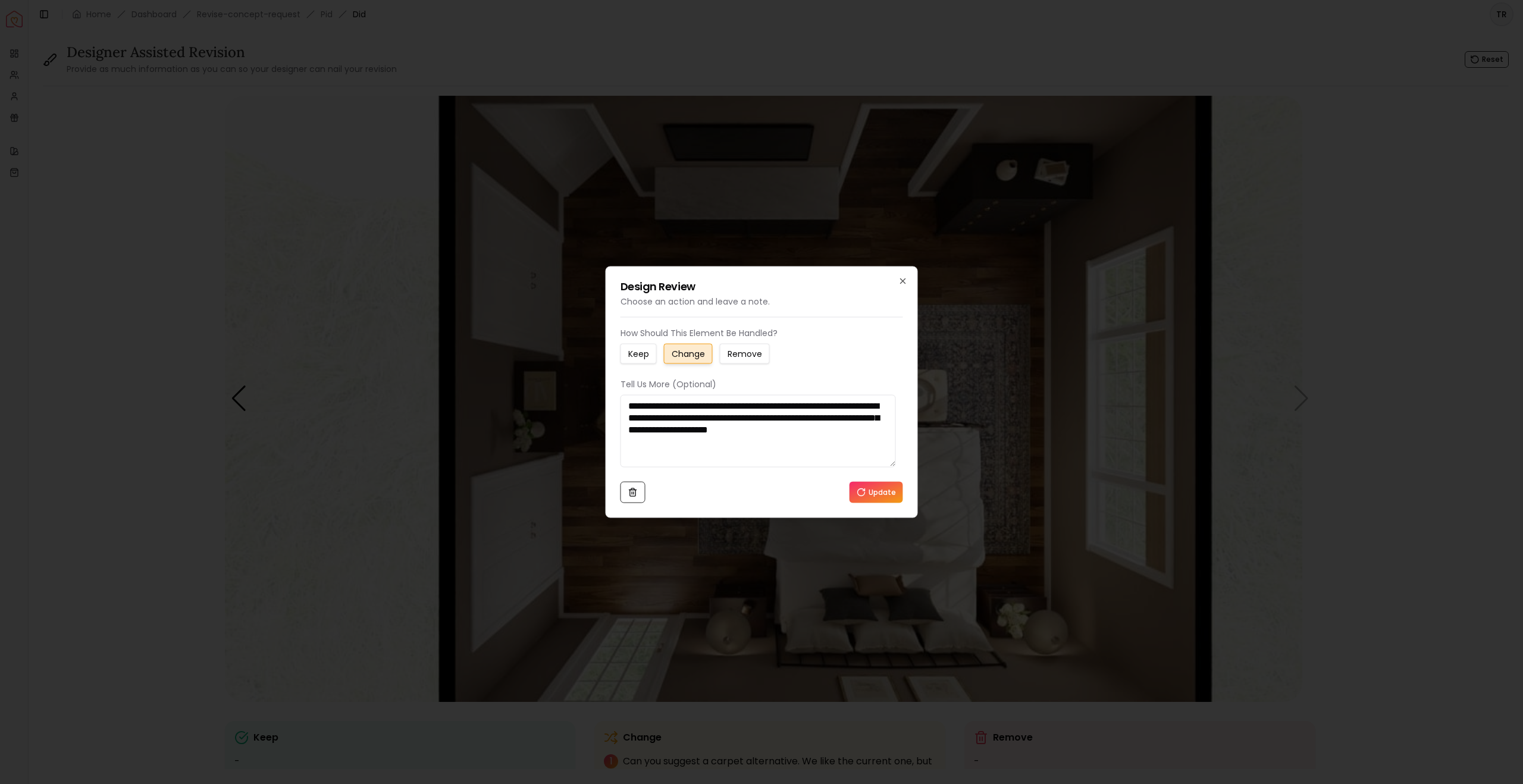
click at [876, 503] on button "Update" at bounding box center [876, 493] width 53 height 22
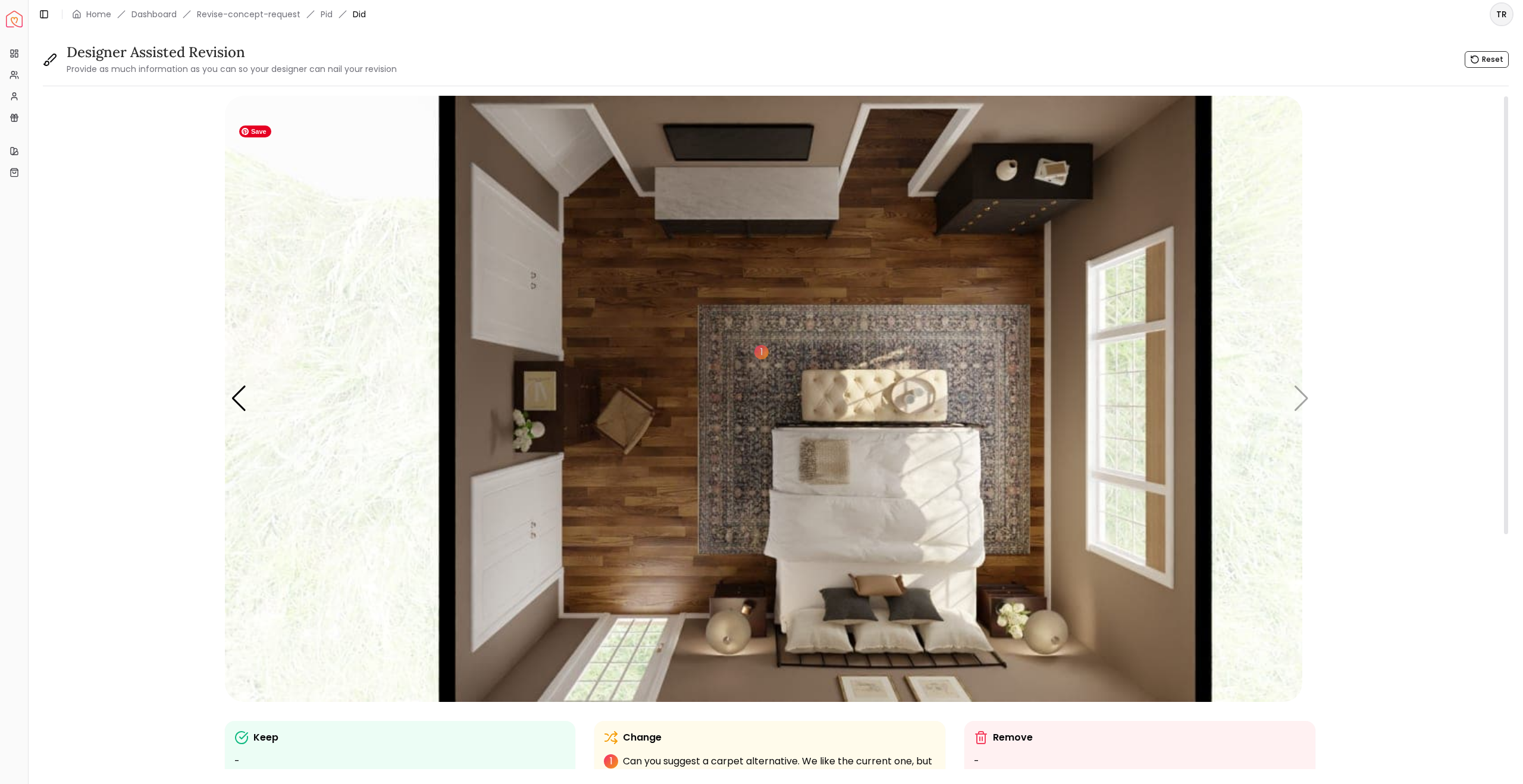
click at [1294, 428] on img "5 / 5" at bounding box center [764, 399] width 1077 height 606
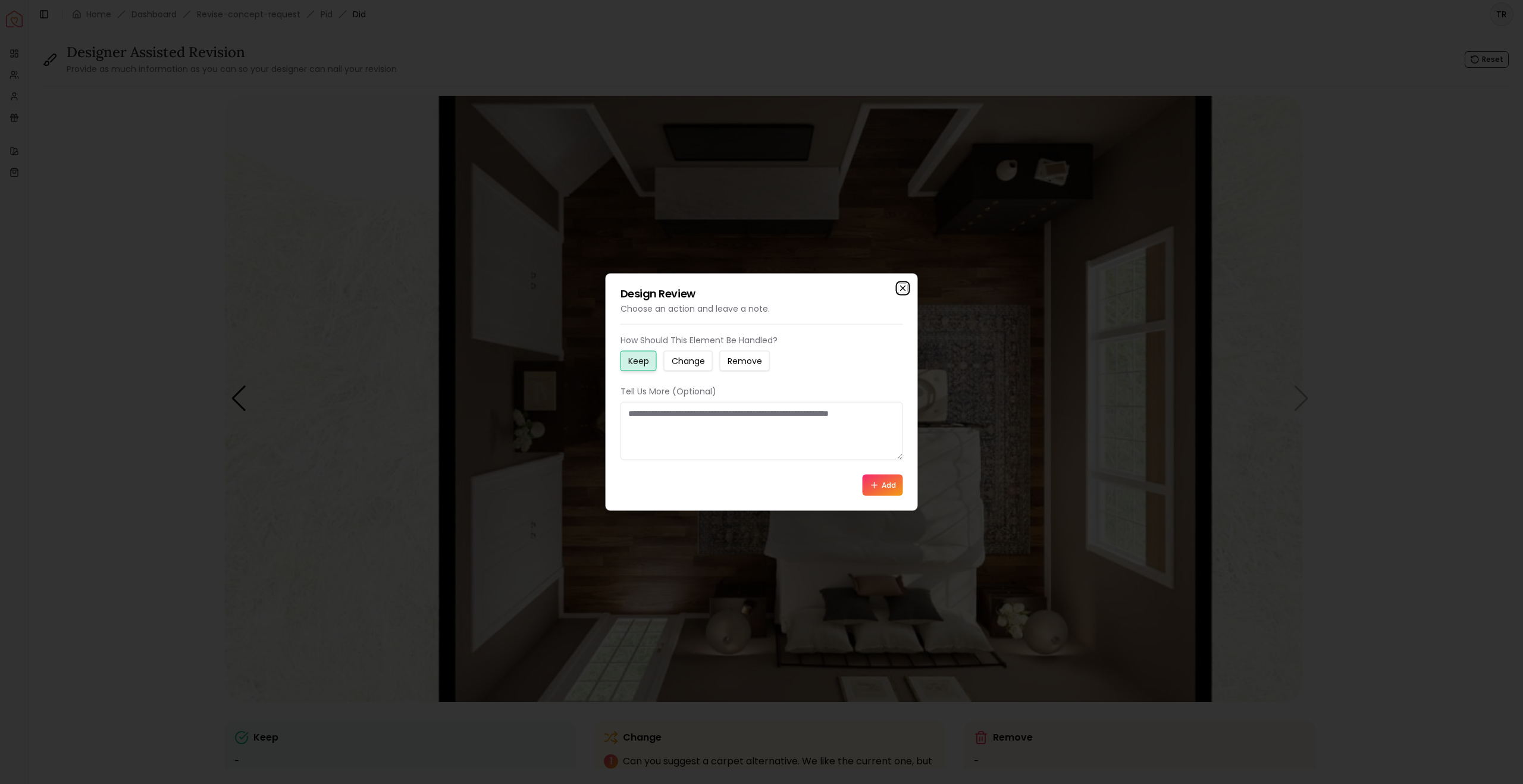
click at [899, 283] on icon "button" at bounding box center [904, 288] width 10 height 10
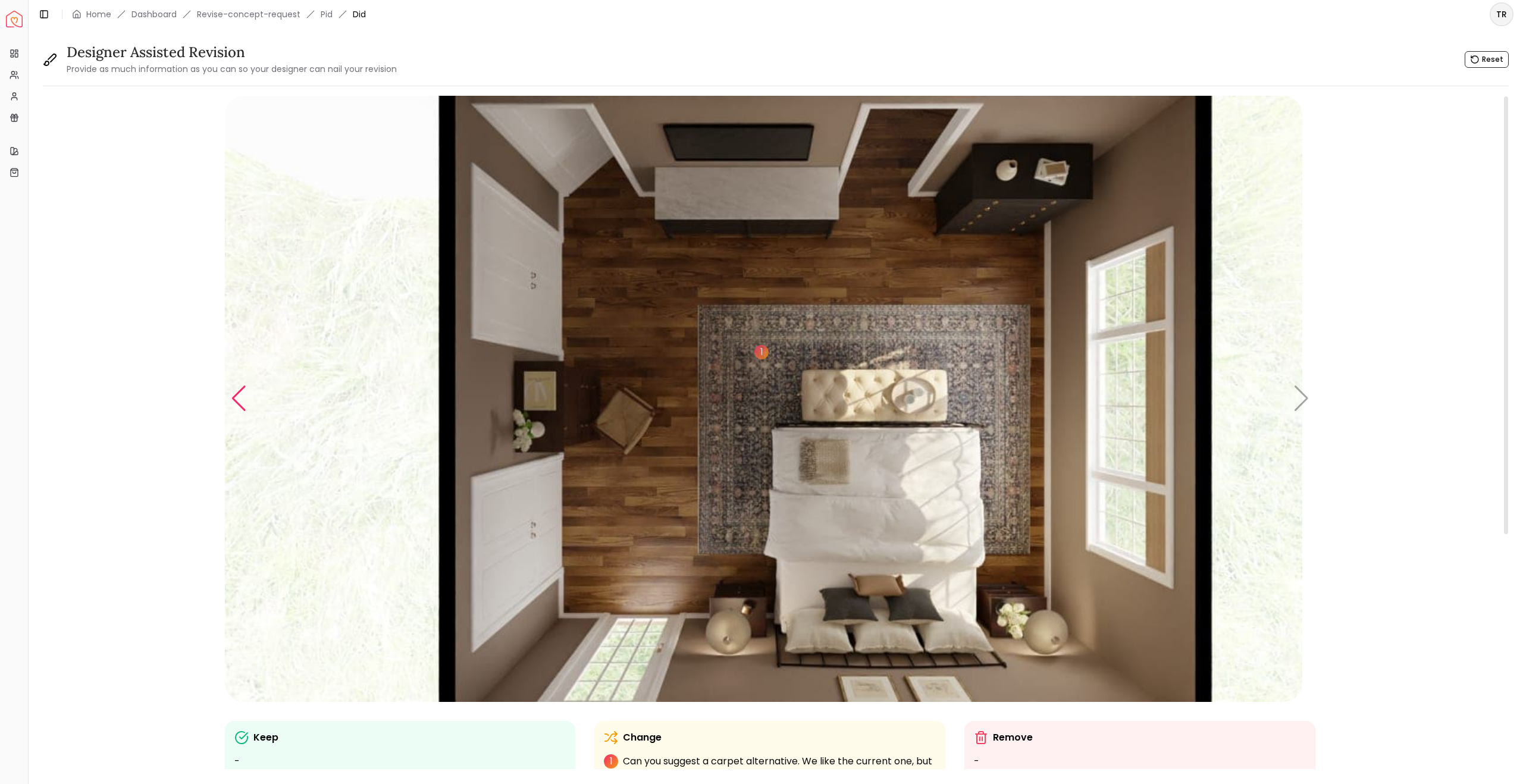
click at [246, 412] on div "Previous slide" at bounding box center [239, 398] width 16 height 26
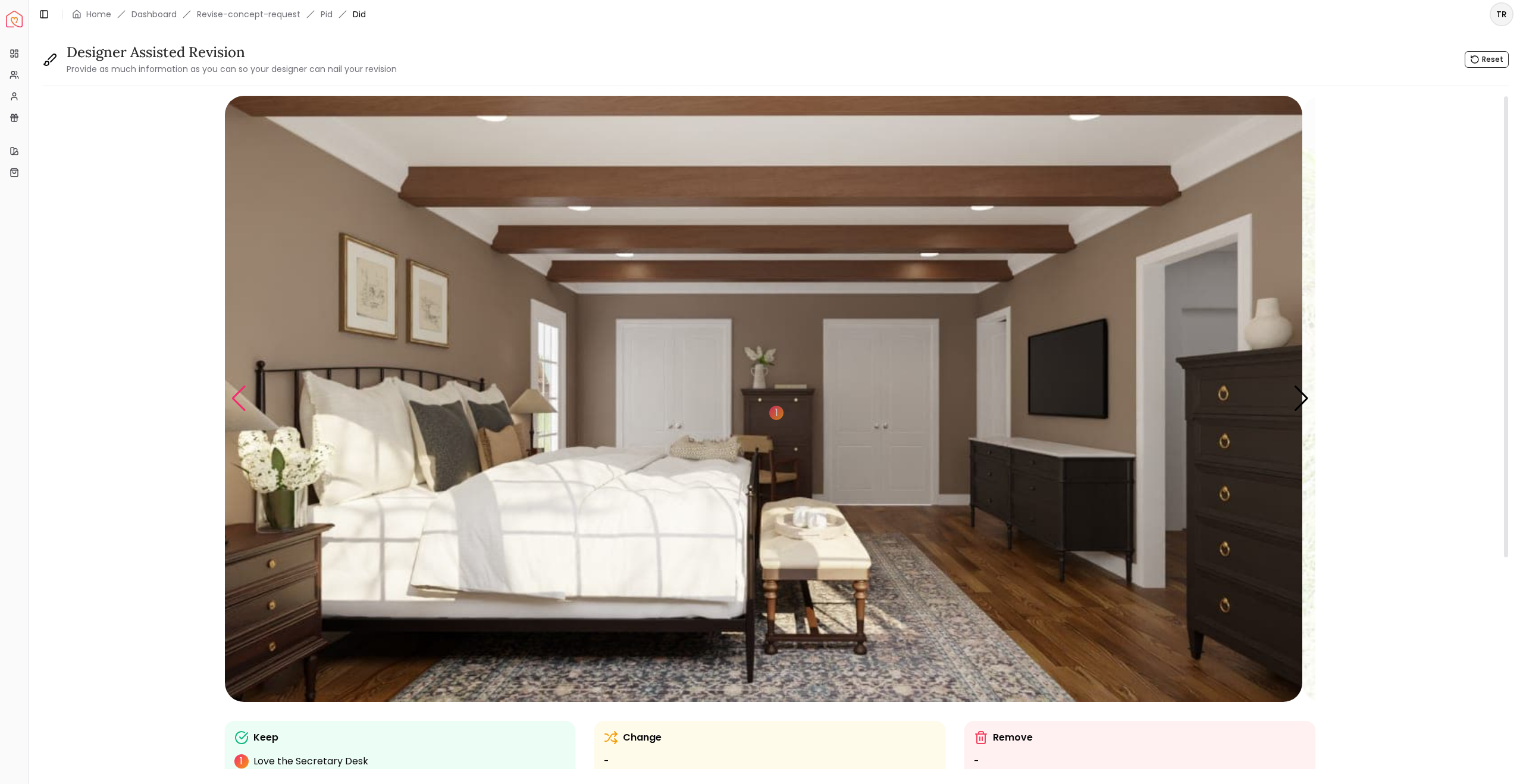
click at [246, 412] on div "Previous slide" at bounding box center [239, 398] width 16 height 26
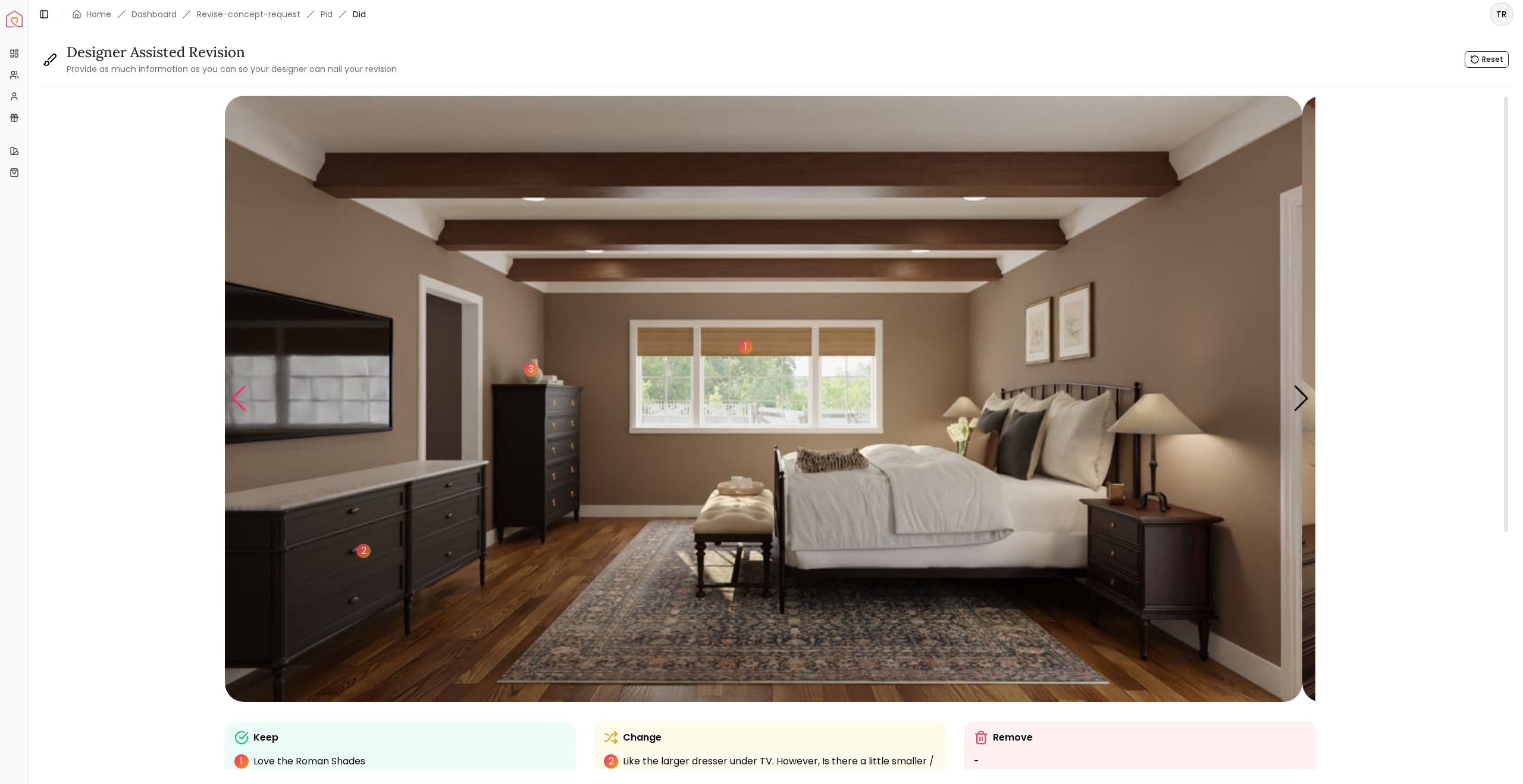
click at [246, 412] on div "Previous slide" at bounding box center [239, 398] width 16 height 26
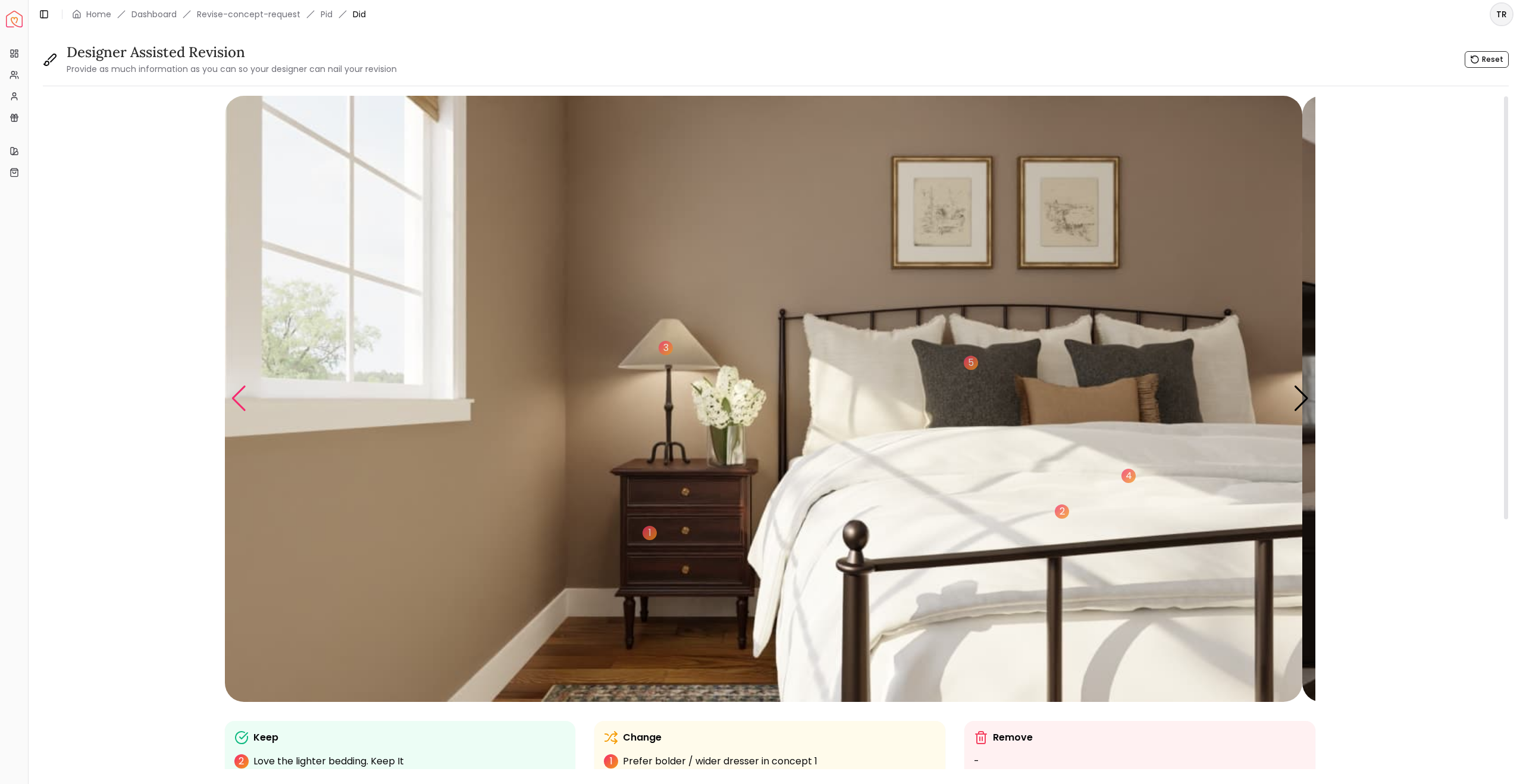
click at [246, 412] on div "Previous slide" at bounding box center [239, 398] width 16 height 26
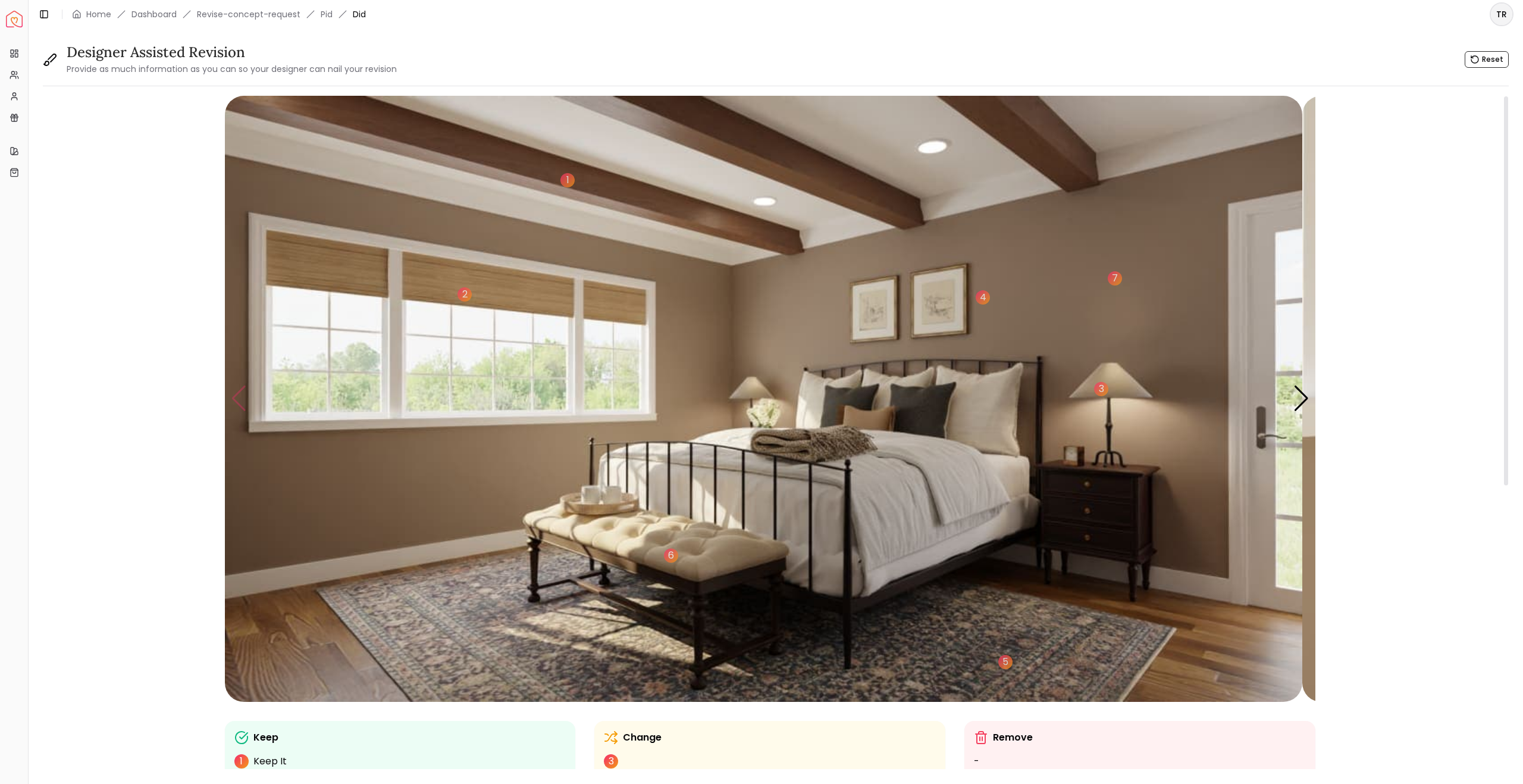
click at [246, 423] on img "1 / 5" at bounding box center [764, 399] width 1077 height 606
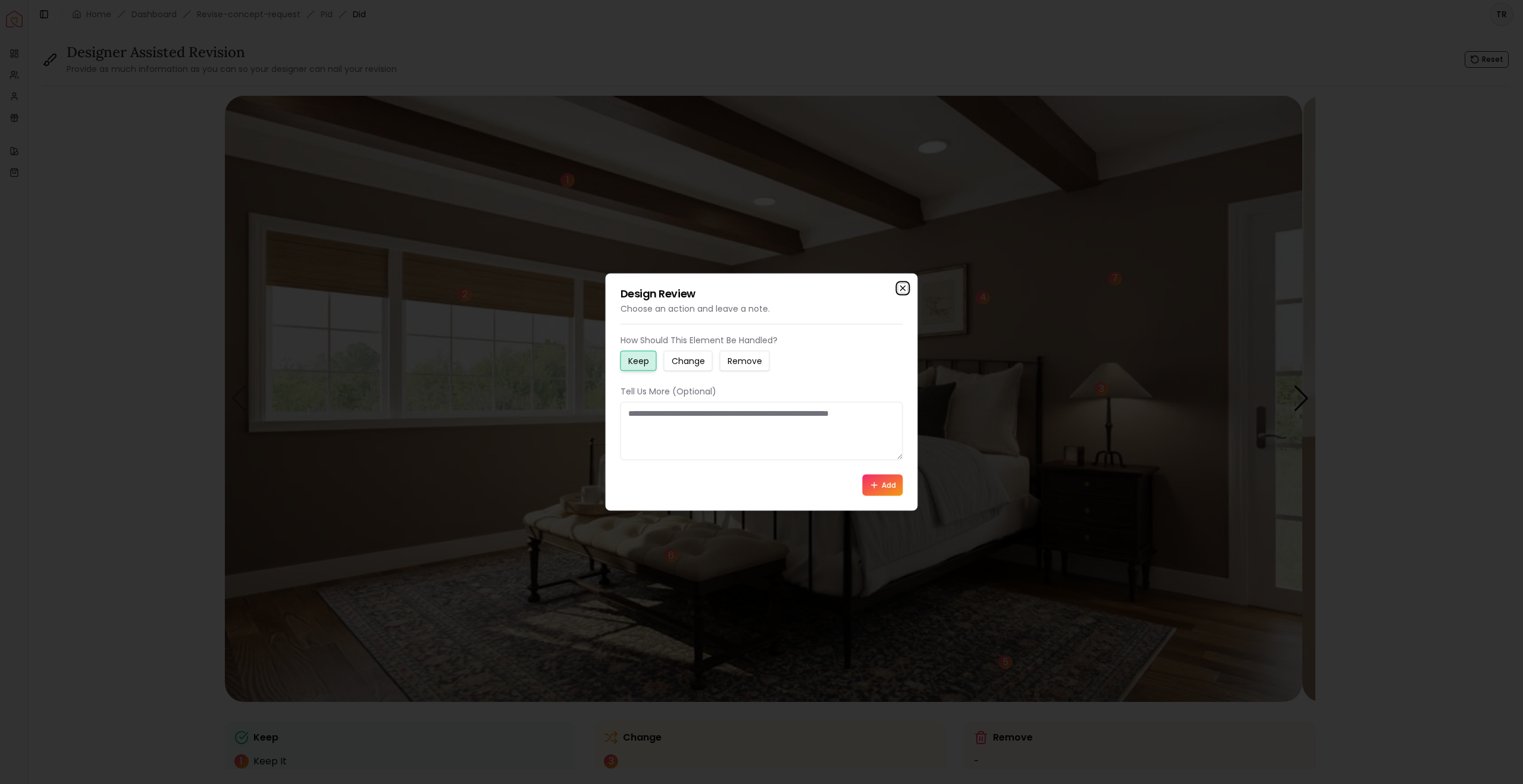
click at [901, 286] on icon "button" at bounding box center [904, 288] width 5 height 5
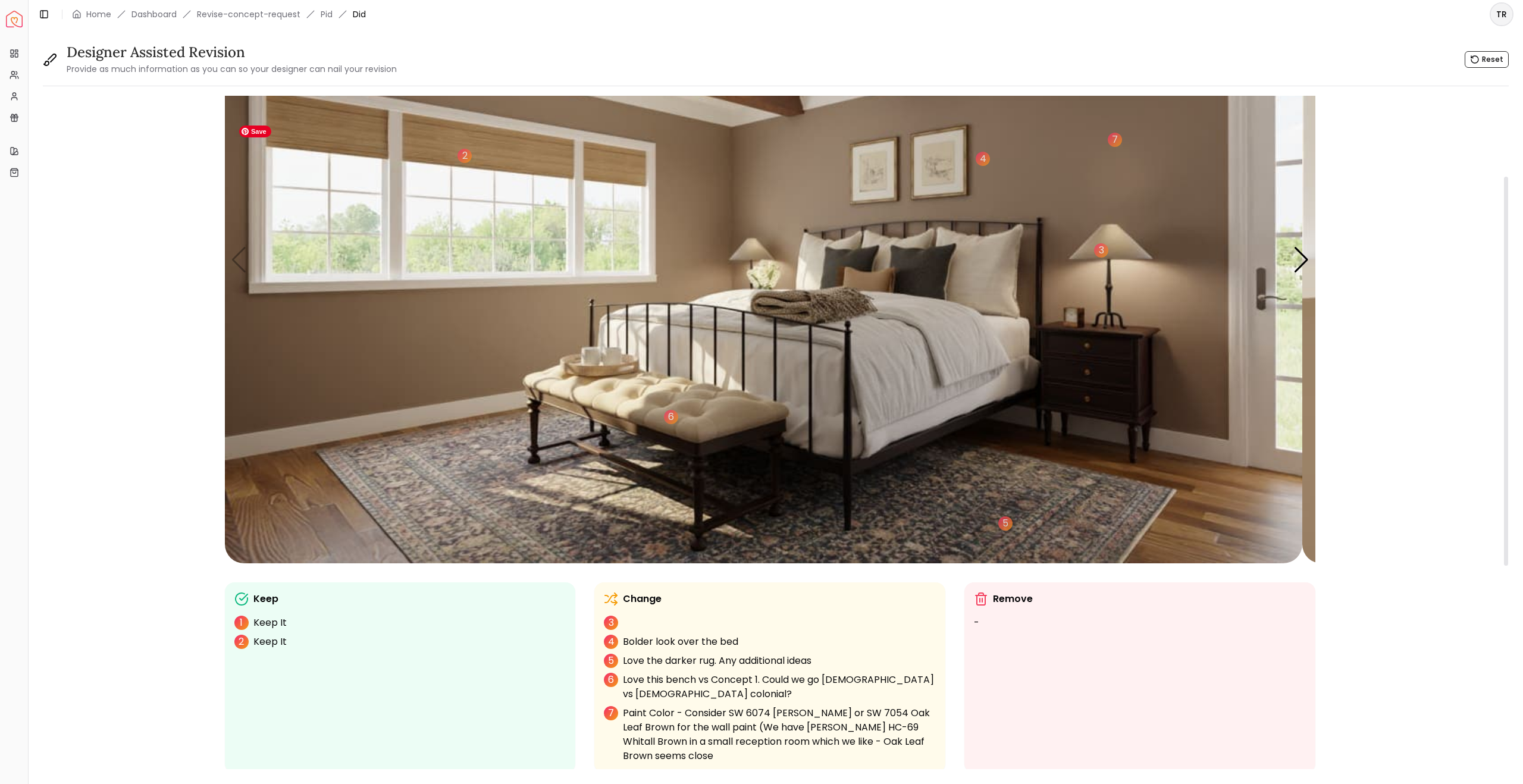
scroll to position [119, 0]
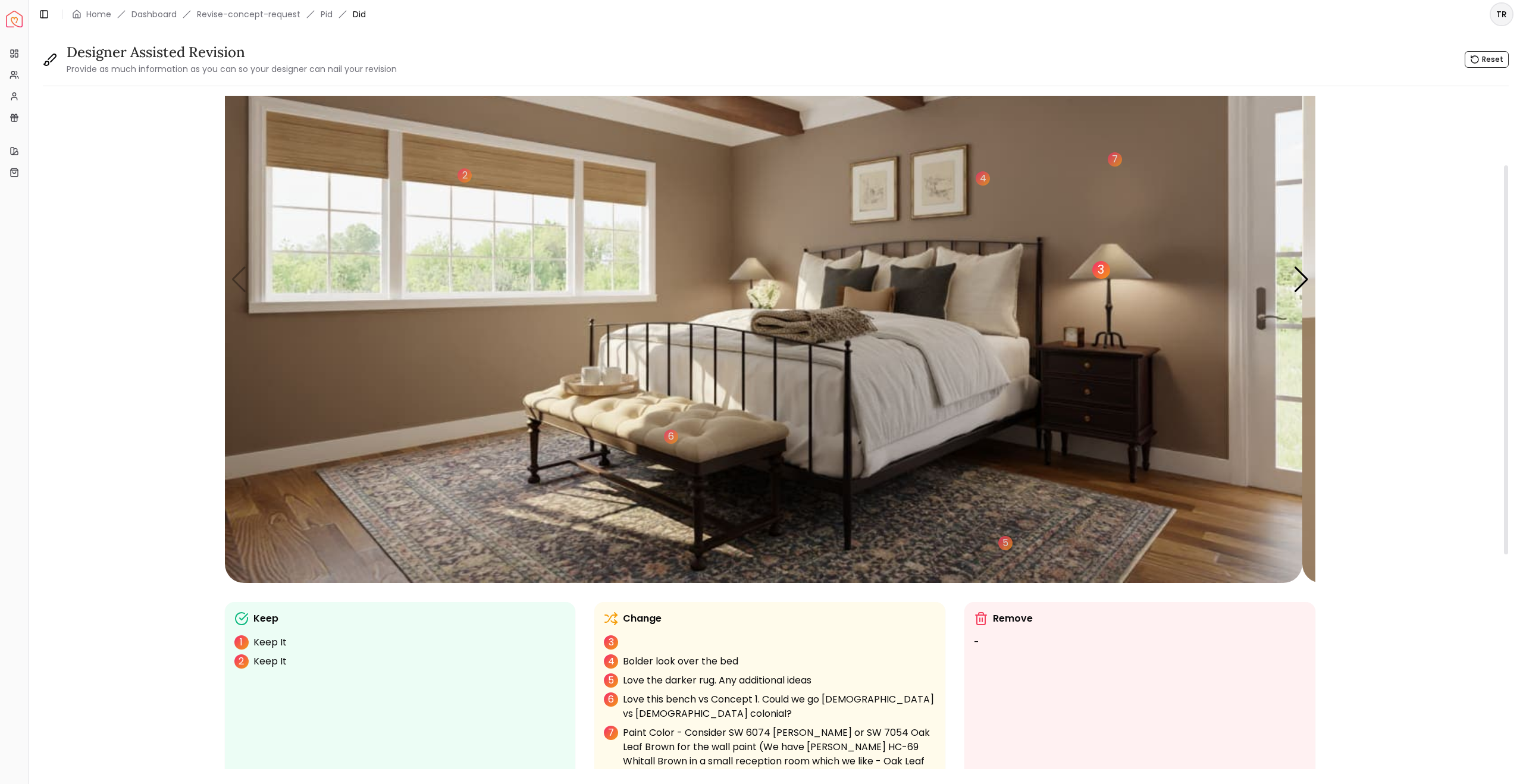
click at [1110, 279] on div "3" at bounding box center [1101, 270] width 18 height 18
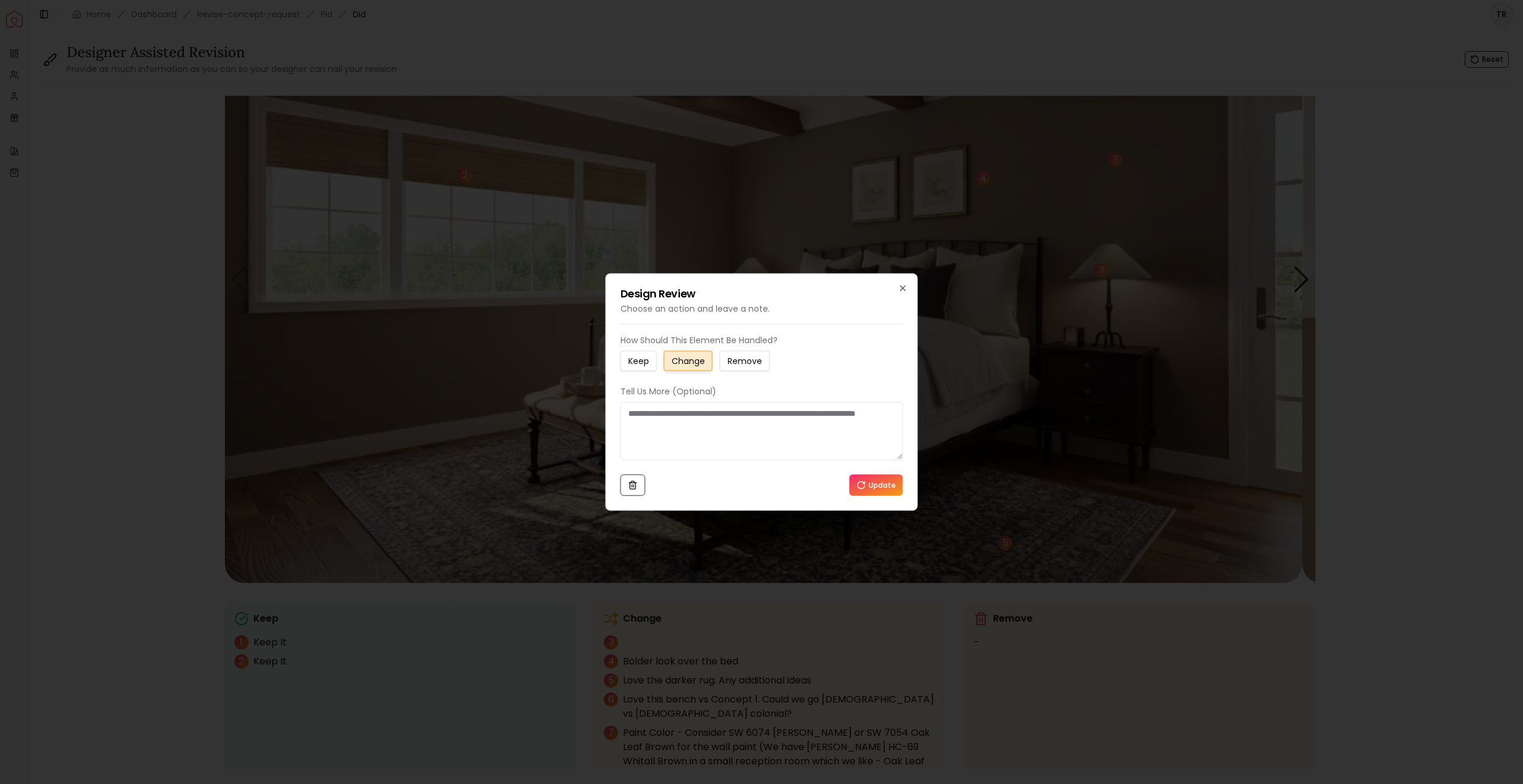
click at [632, 419] on textarea at bounding box center [762, 431] width 283 height 58
paste textarea "**********"
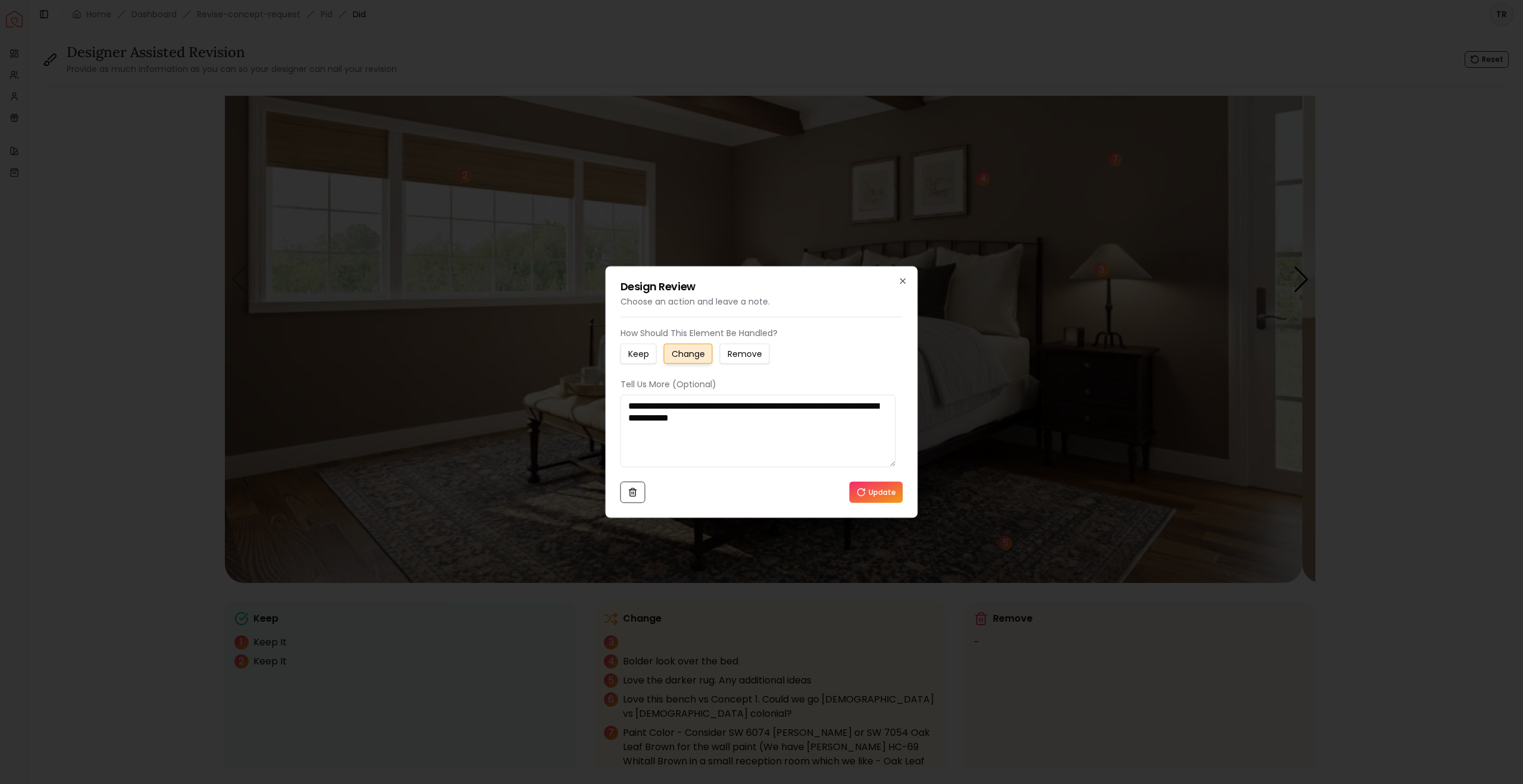
type textarea "**********"
click at [879, 503] on button "Update" at bounding box center [876, 493] width 53 height 22
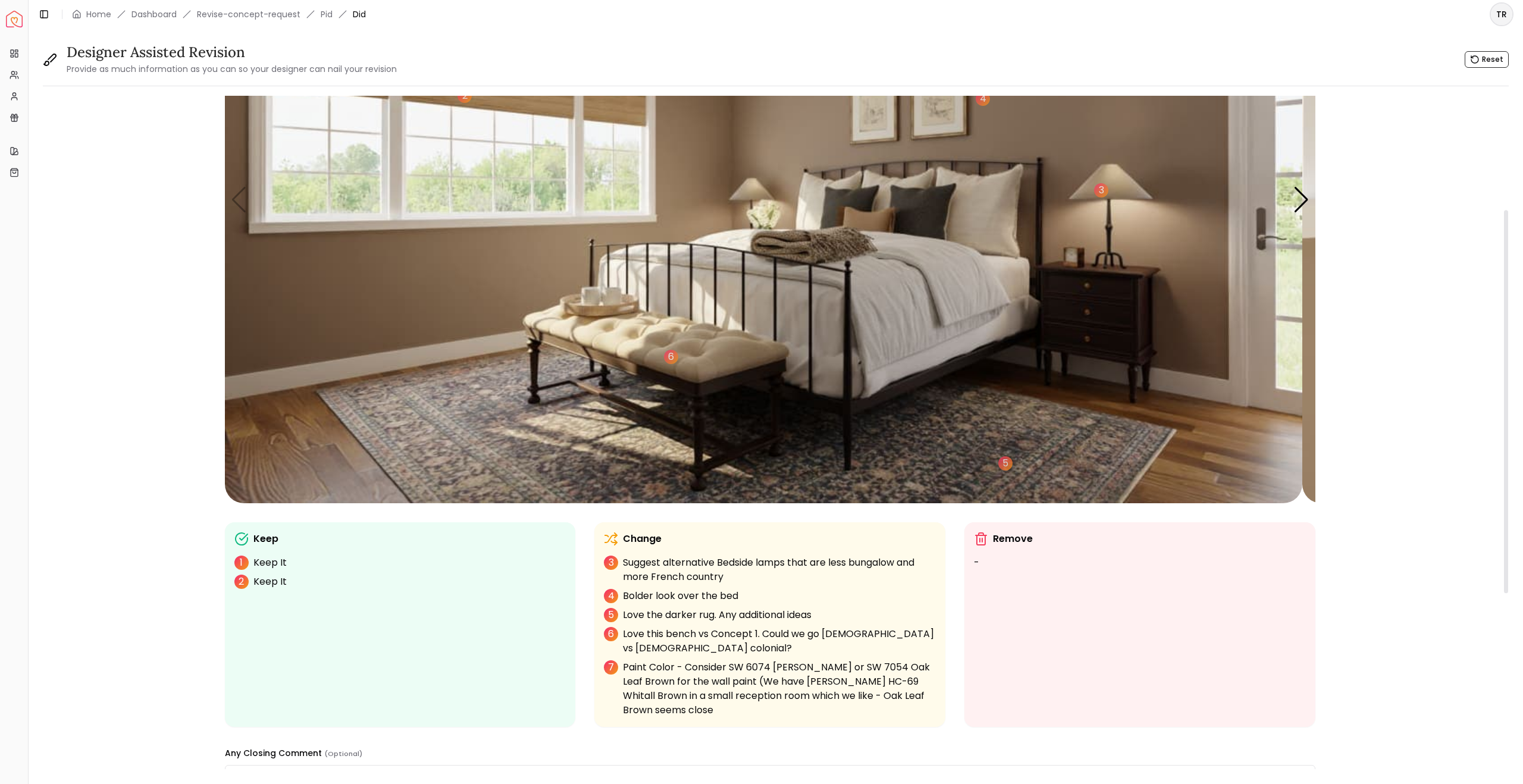
scroll to position [199, 0]
click at [1295, 212] on div "Next slide" at bounding box center [1302, 199] width 16 height 26
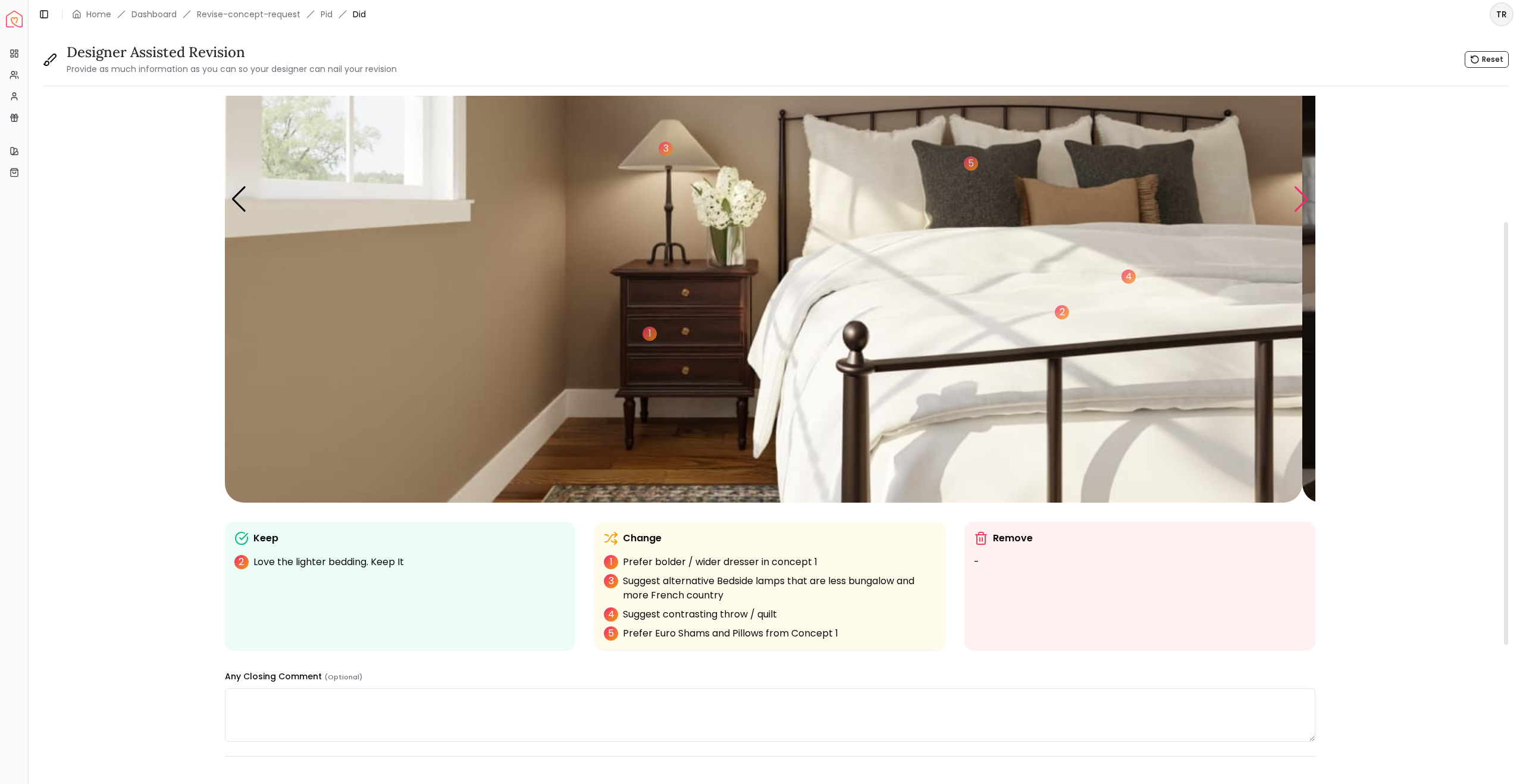
click at [1295, 212] on div "Next slide" at bounding box center [1302, 199] width 16 height 26
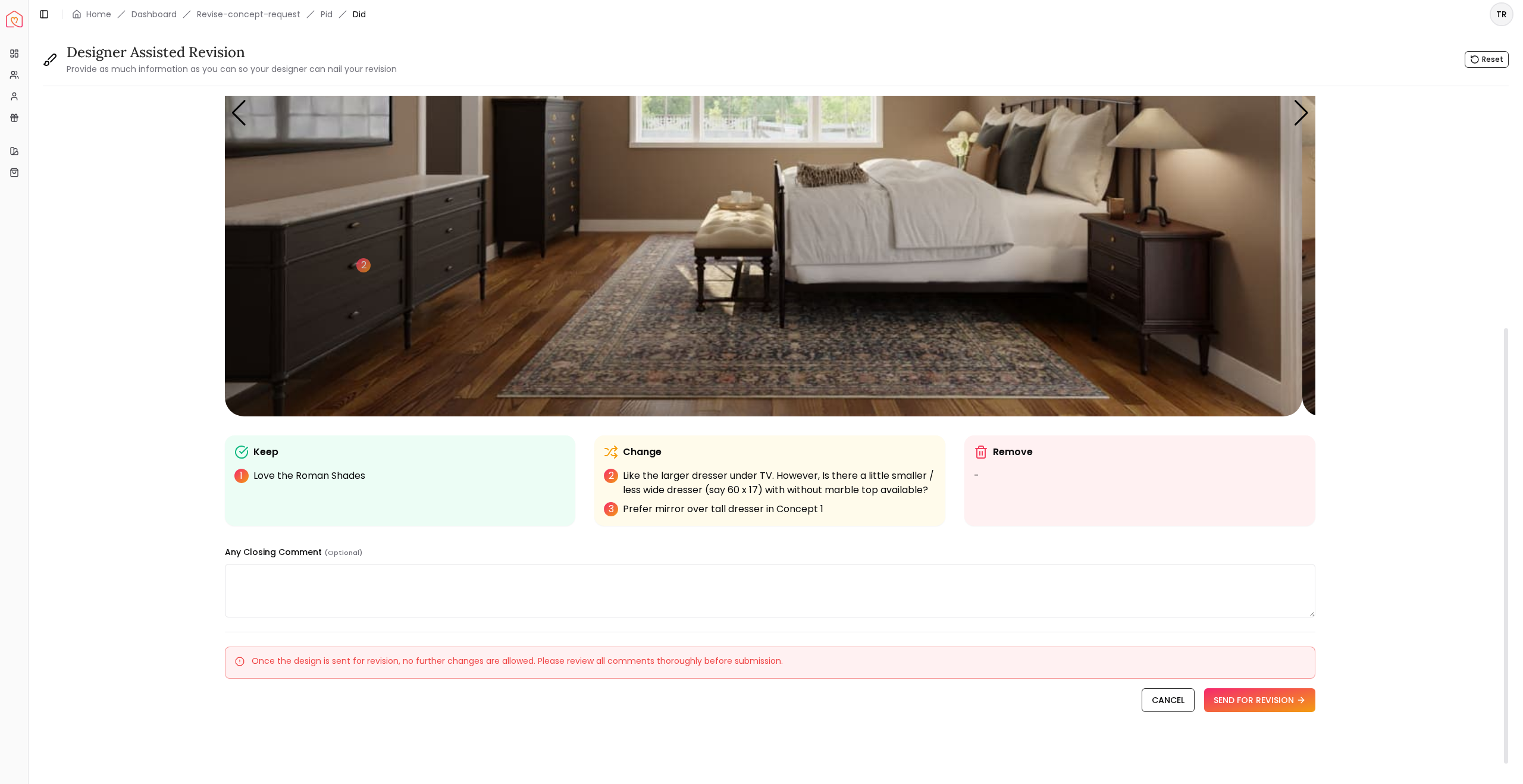
scroll to position [379, 0]
click at [277, 564] on textarea at bounding box center [770, 591] width 1091 height 53
paste textarea "**********"
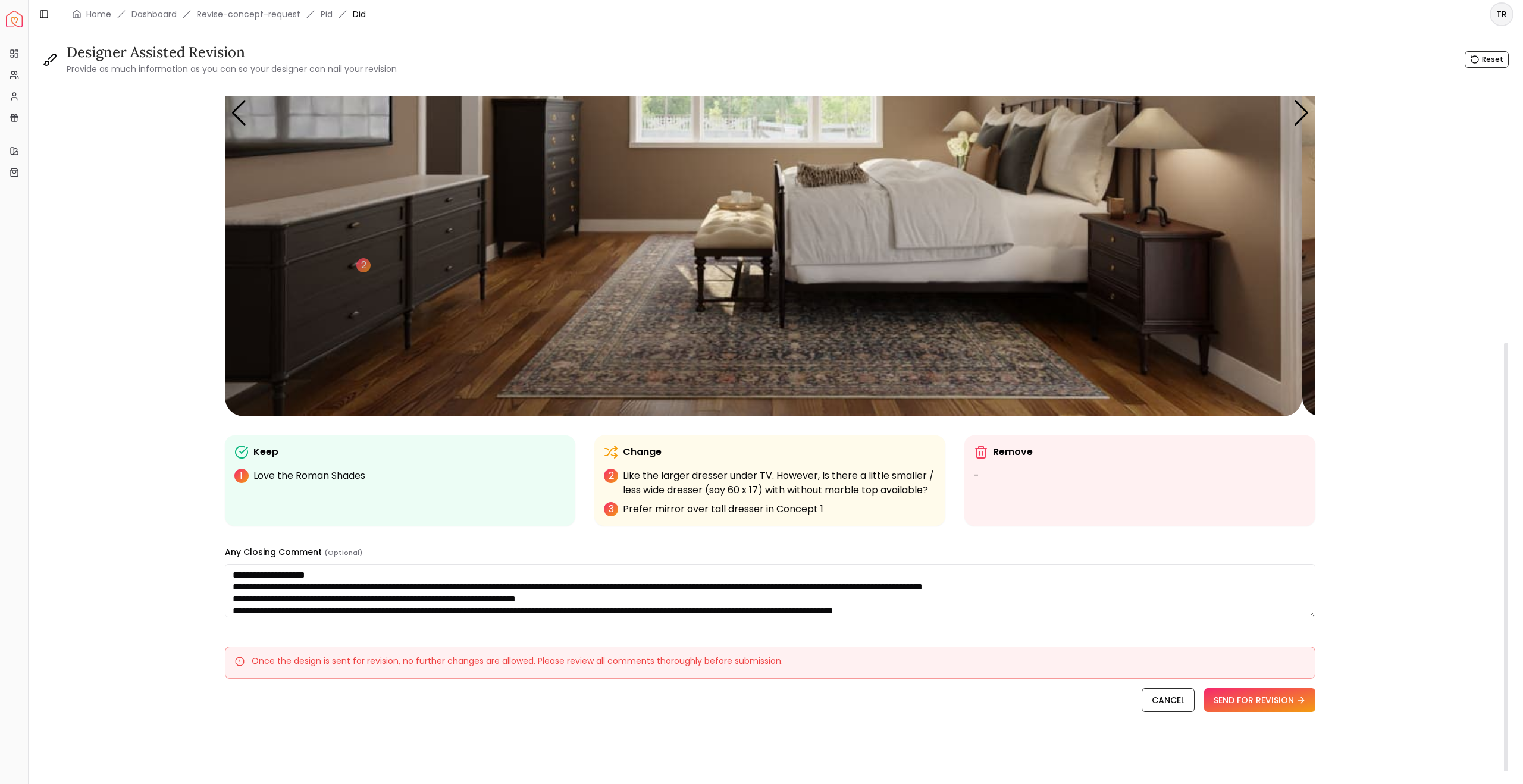
scroll to position [191, 0]
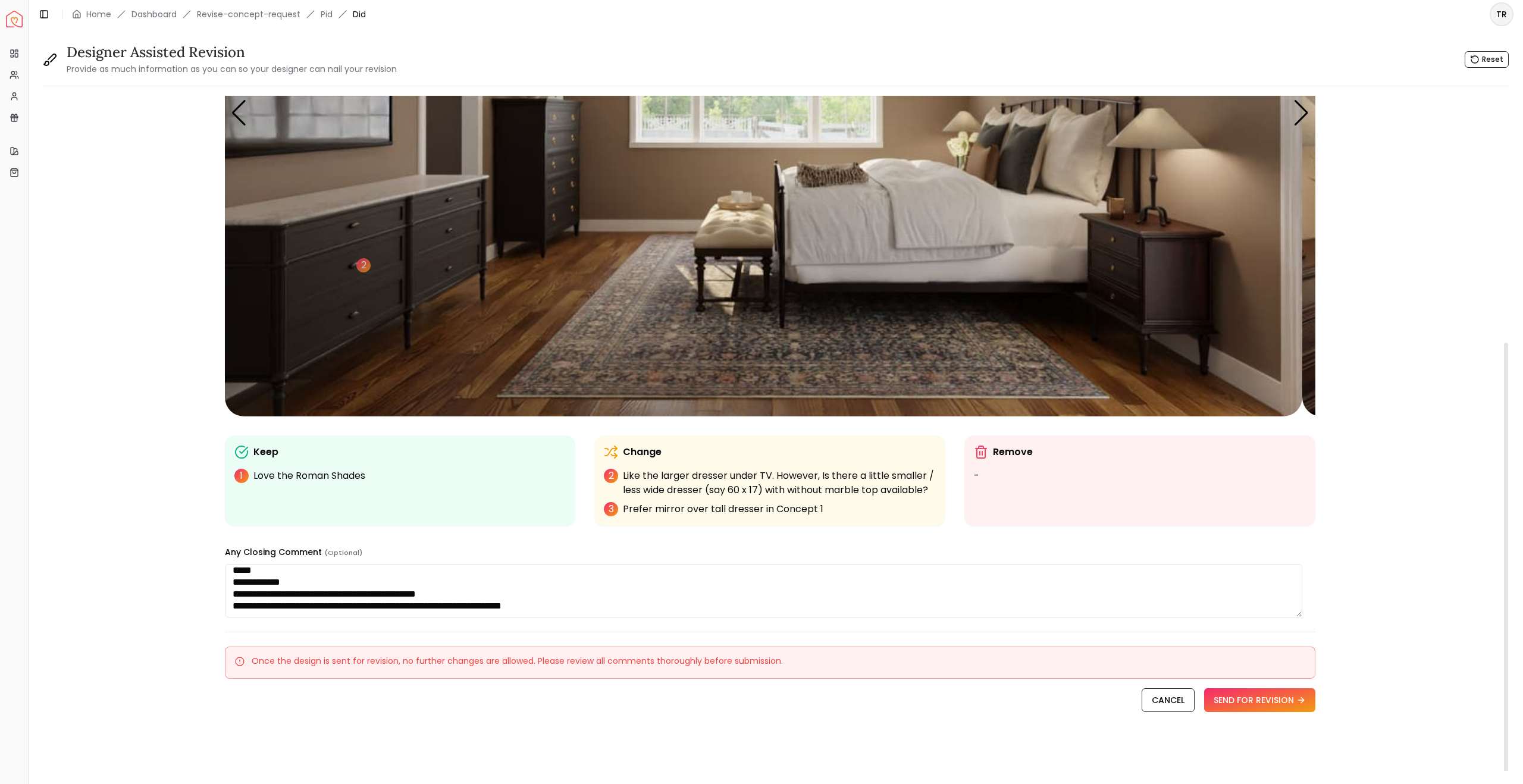
paste textarea "**********"
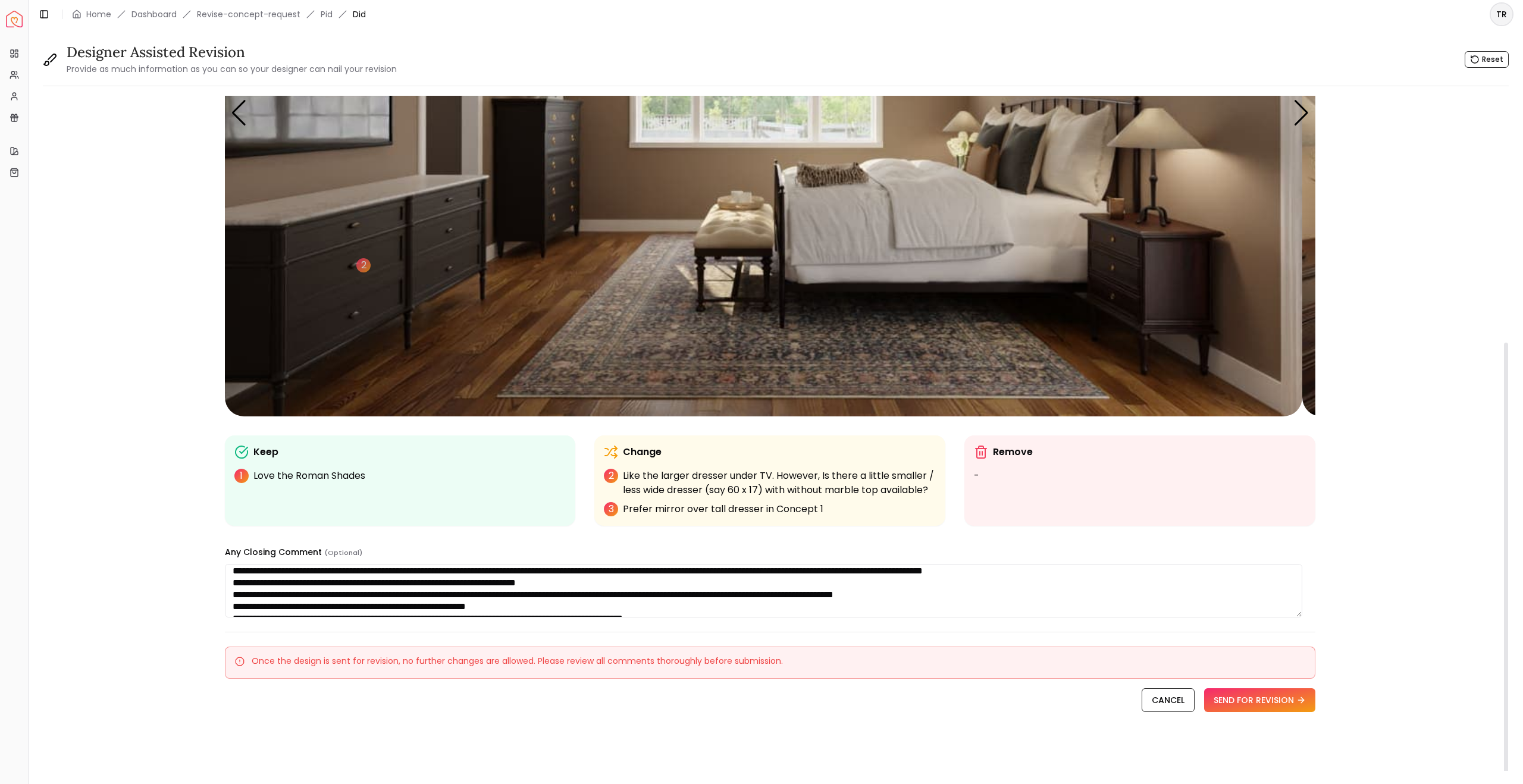
scroll to position [17, 0]
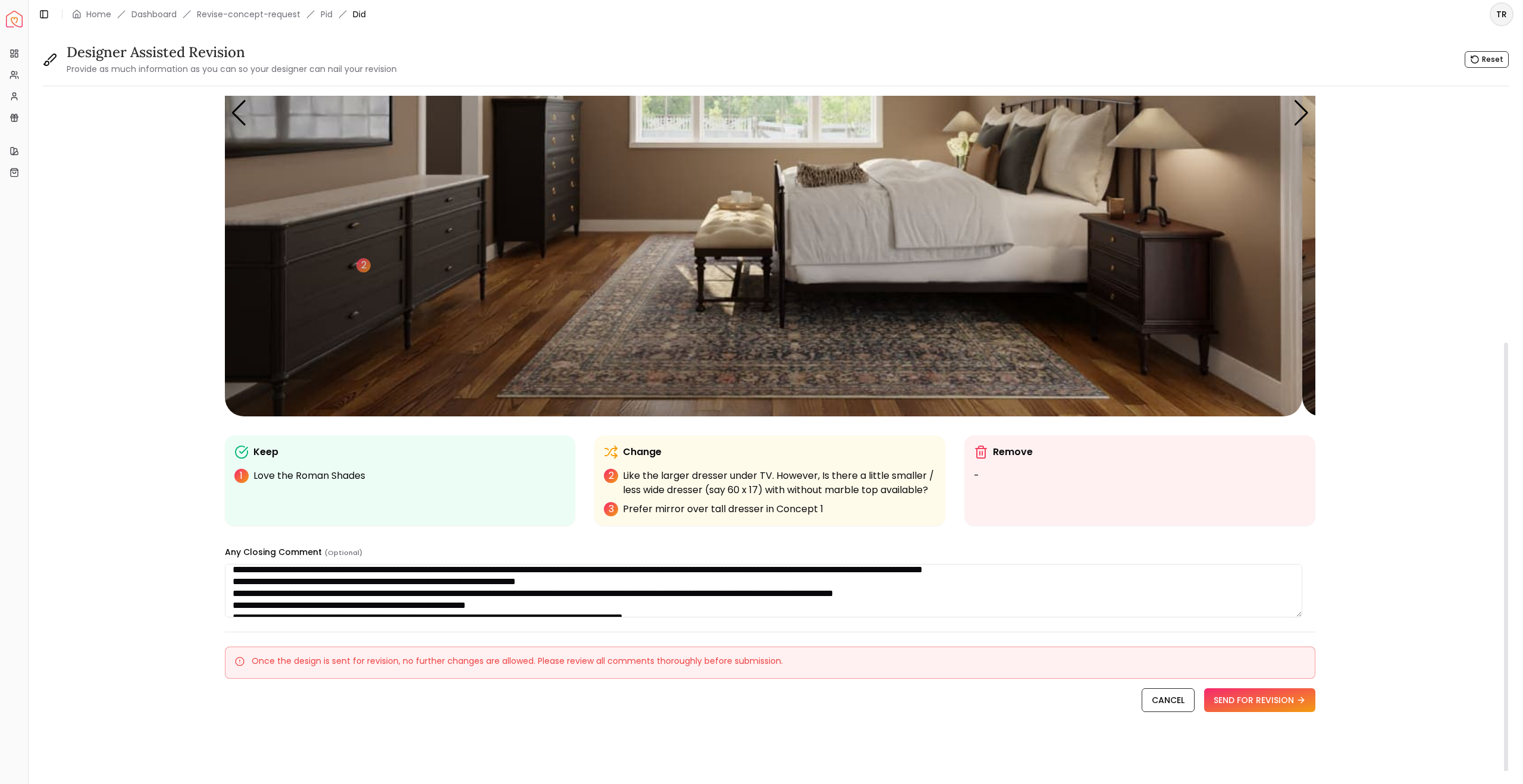
drag, startPoint x: 741, startPoint y: 560, endPoint x: 774, endPoint y: 565, distance: 33.4
click at [742, 564] on textarea at bounding box center [764, 591] width 1077 height 53
click at [833, 570] on textarea at bounding box center [764, 591] width 1077 height 53
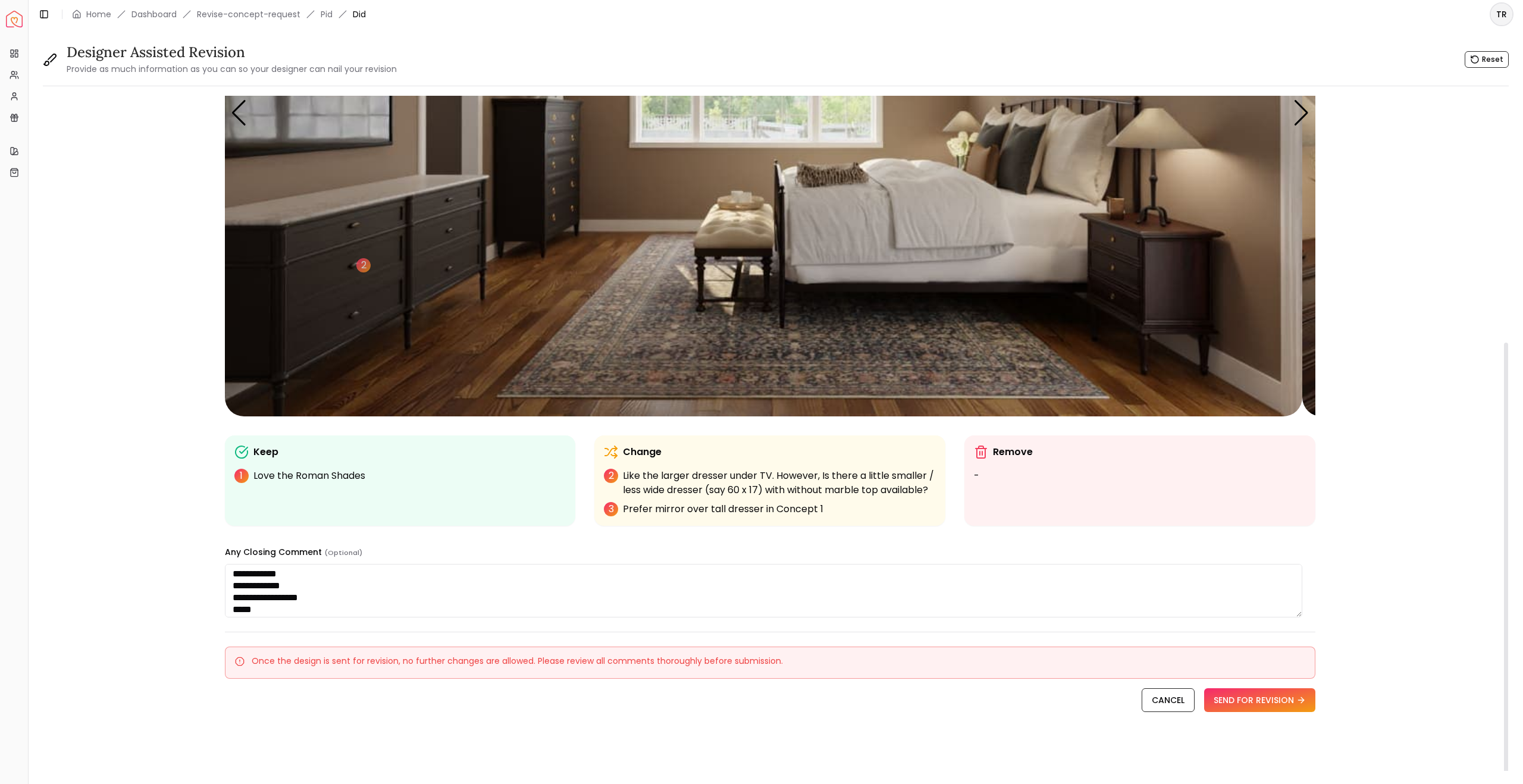
scroll to position [86, 0]
drag, startPoint x: 243, startPoint y: 566, endPoint x: 267, endPoint y: 566, distance: 24.0
click at [267, 566] on textarea at bounding box center [764, 591] width 1077 height 53
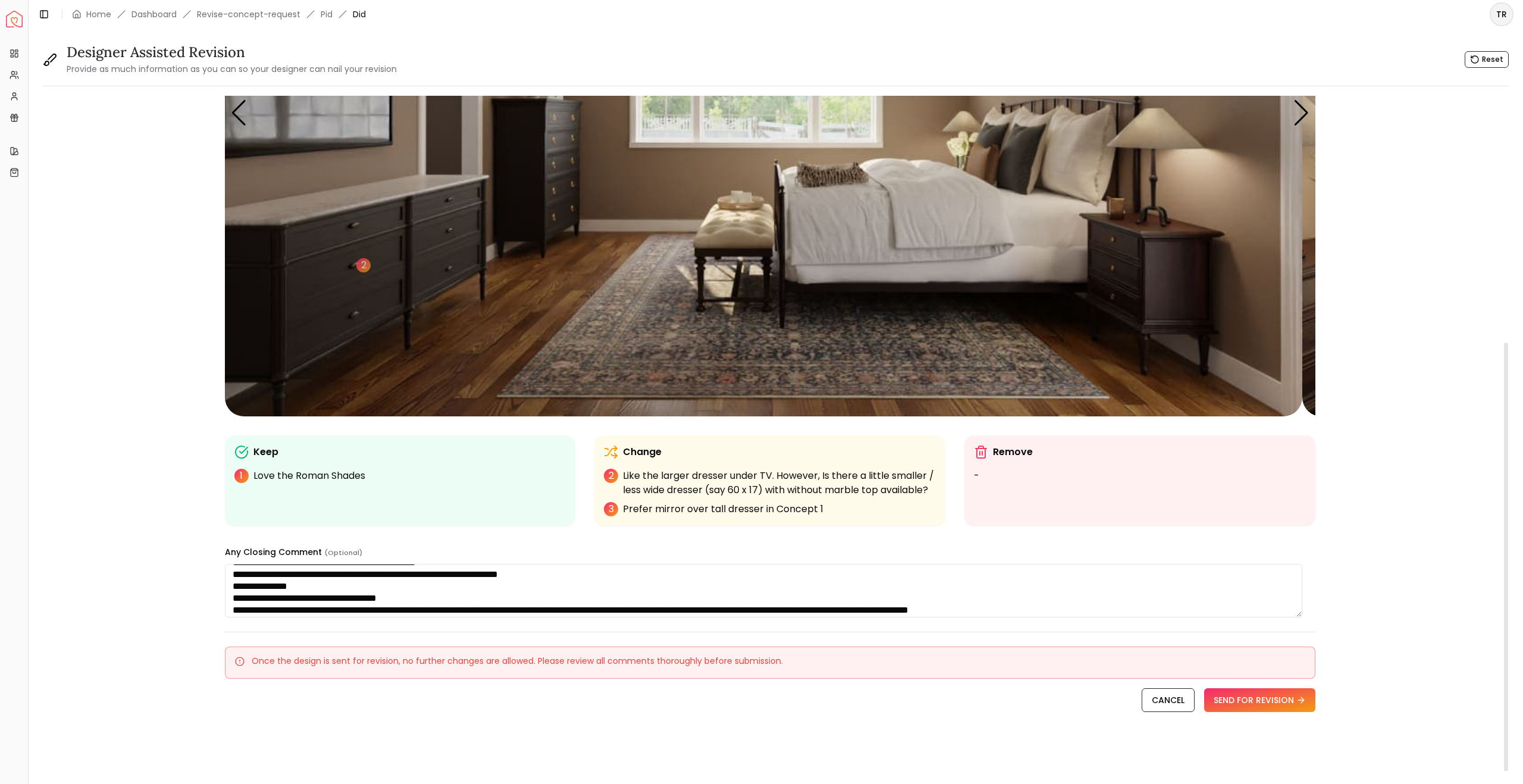
scroll to position [166, 0]
drag, startPoint x: 243, startPoint y: 572, endPoint x: 311, endPoint y: 577, distance: 68.2
click at [311, 577] on textarea at bounding box center [764, 591] width 1077 height 53
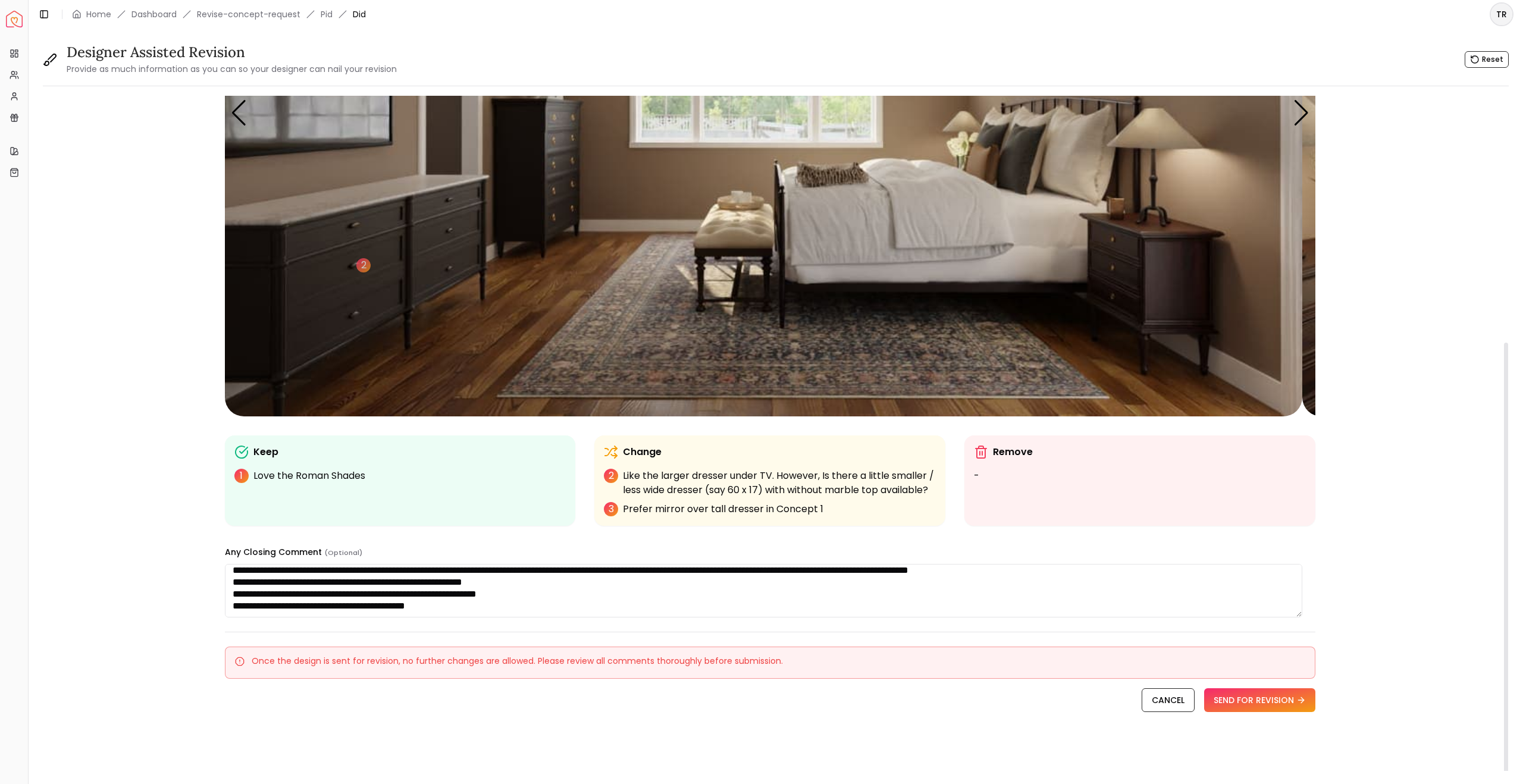
scroll to position [216, 0]
drag, startPoint x: 245, startPoint y: 568, endPoint x: 336, endPoint y: 571, distance: 91.0
click at [336, 571] on textarea at bounding box center [764, 591] width 1077 height 53
click at [485, 564] on textarea at bounding box center [764, 591] width 1077 height 53
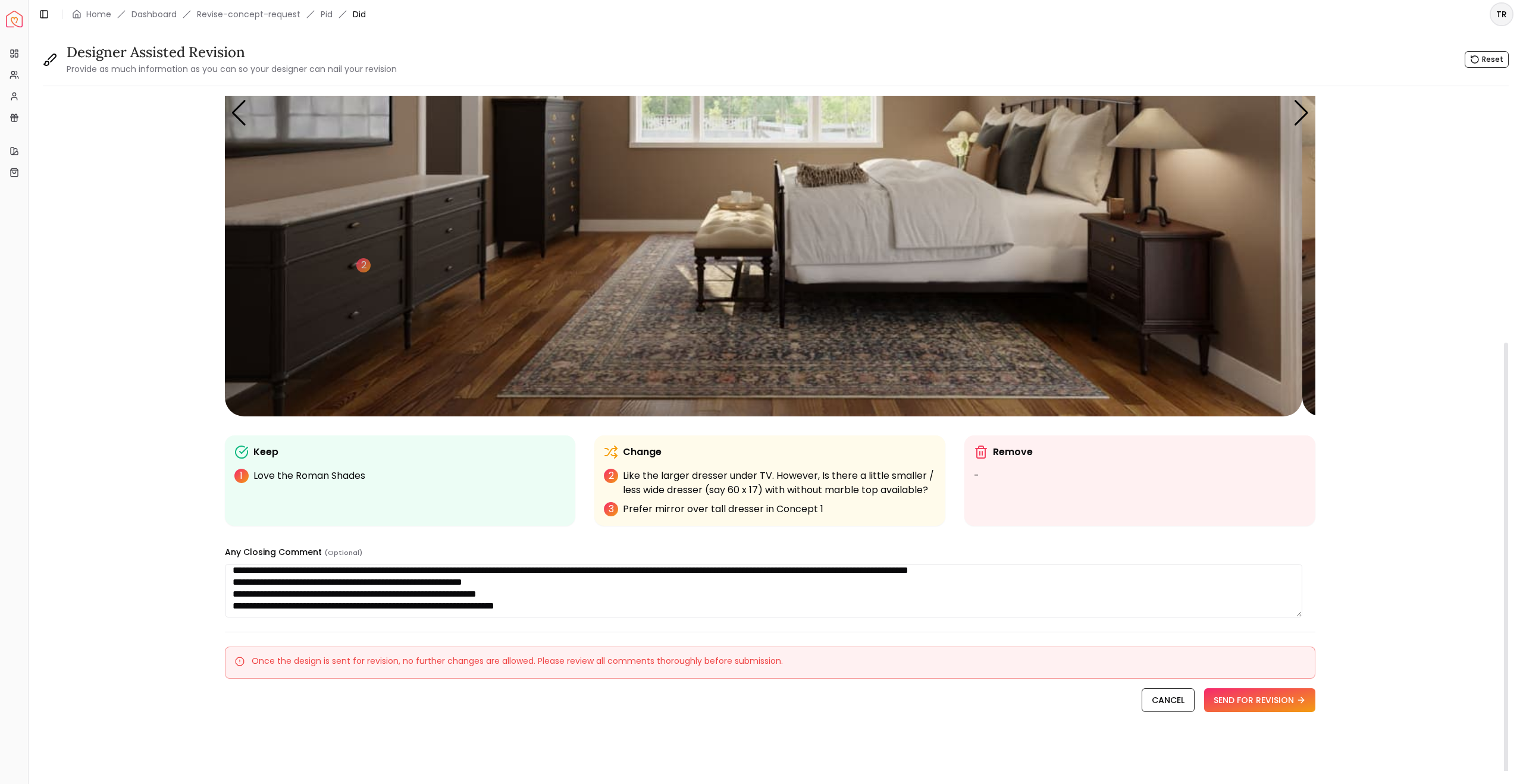
click at [425, 564] on textarea at bounding box center [764, 591] width 1077 height 53
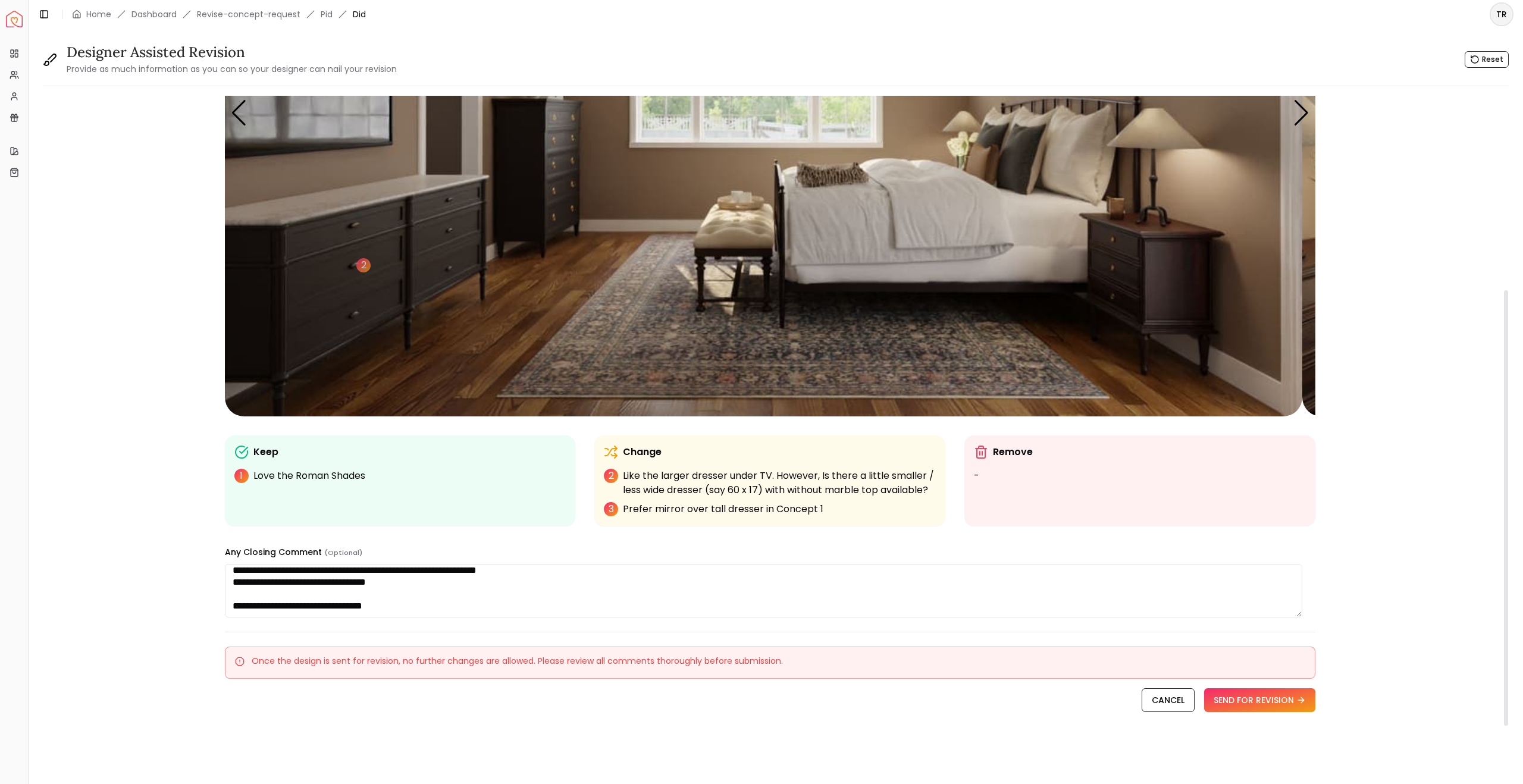
click at [465, 618] on textarea at bounding box center [764, 591] width 1077 height 53
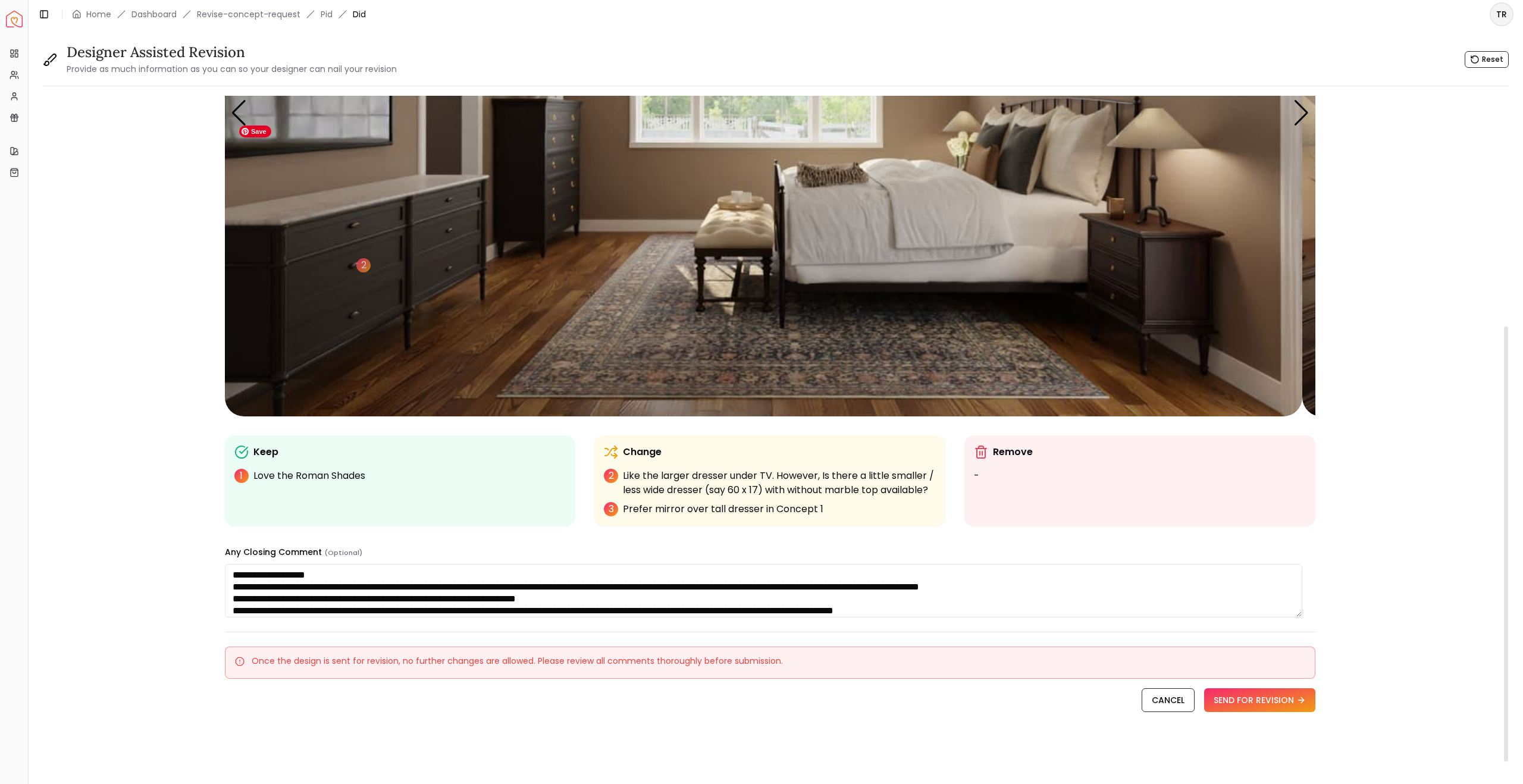
scroll to position [379, 0]
type textarea "**********"
click at [1223, 709] on button "SEND FOR REVISION" at bounding box center [1260, 700] width 111 height 23
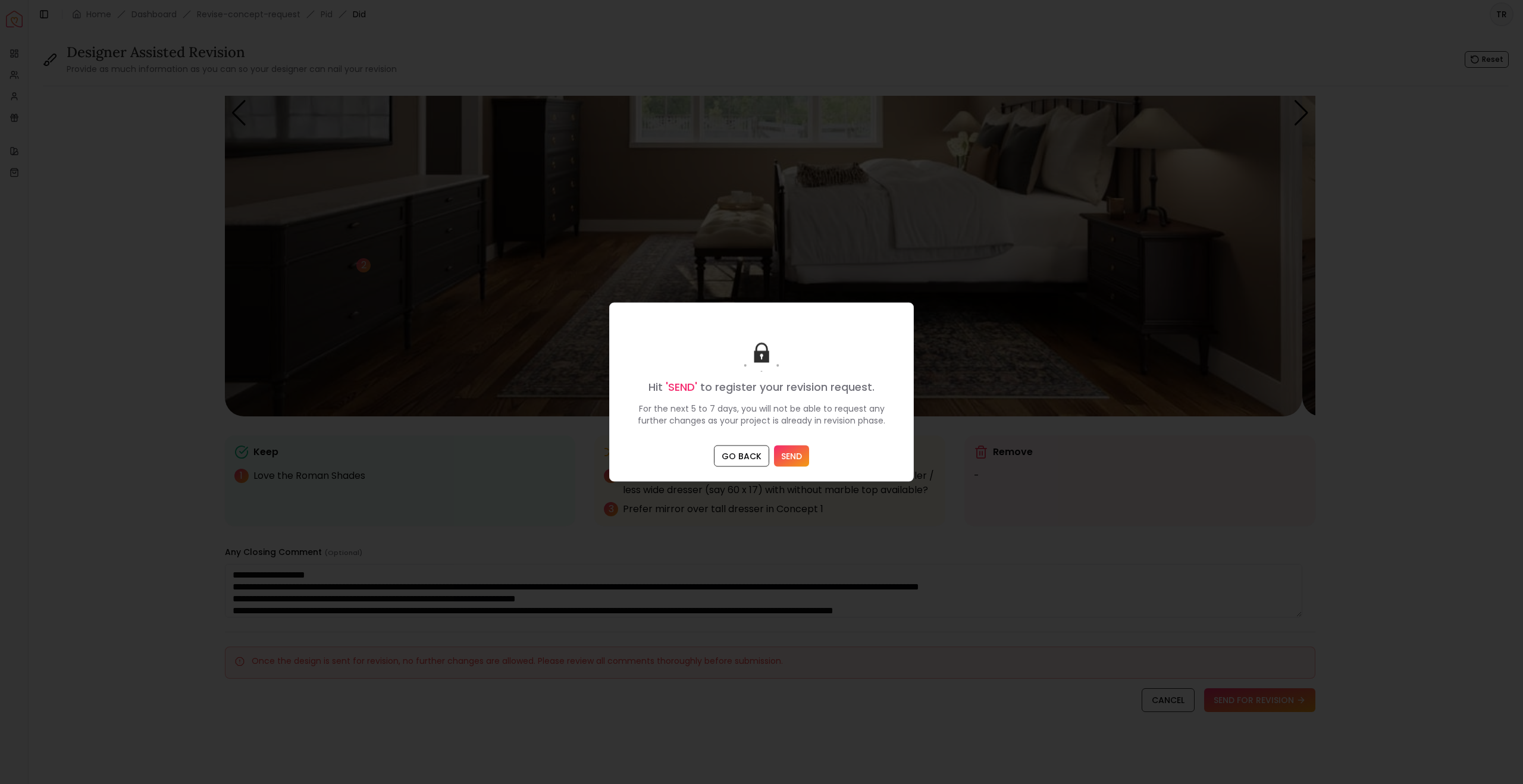
click at [801, 467] on button "SEND" at bounding box center [791, 456] width 35 height 22
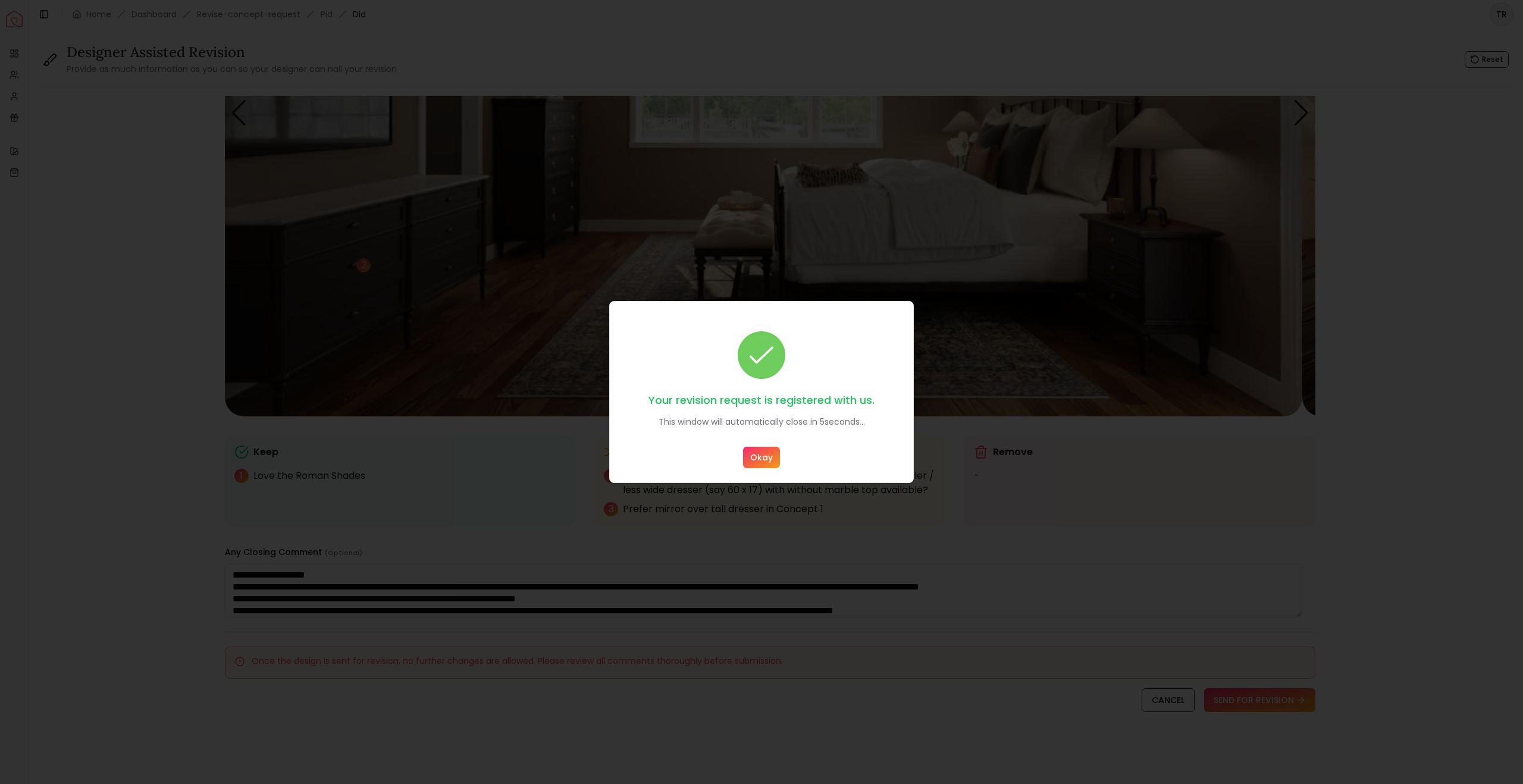
click at [754, 467] on button "Okay" at bounding box center [762, 457] width 37 height 22
